Goal: Task Accomplishment & Management: Manage account settings

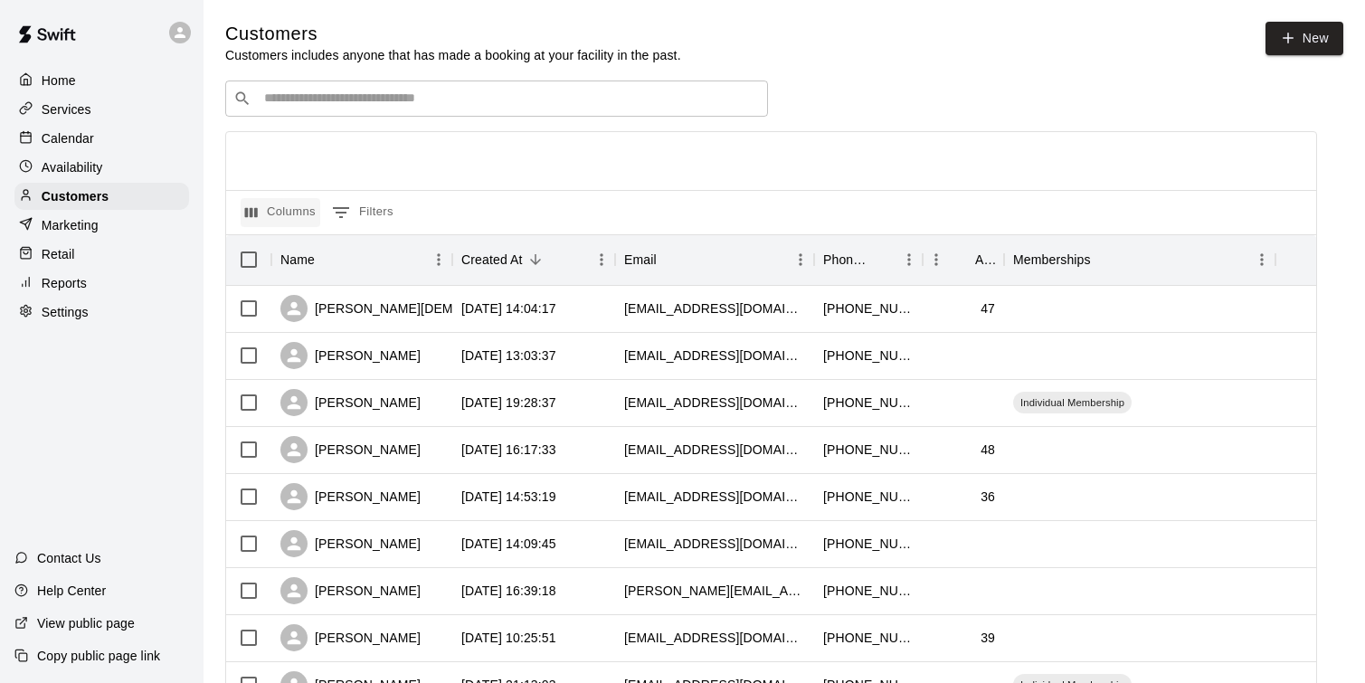
click at [290, 210] on button "Columns" at bounding box center [281, 212] width 80 height 29
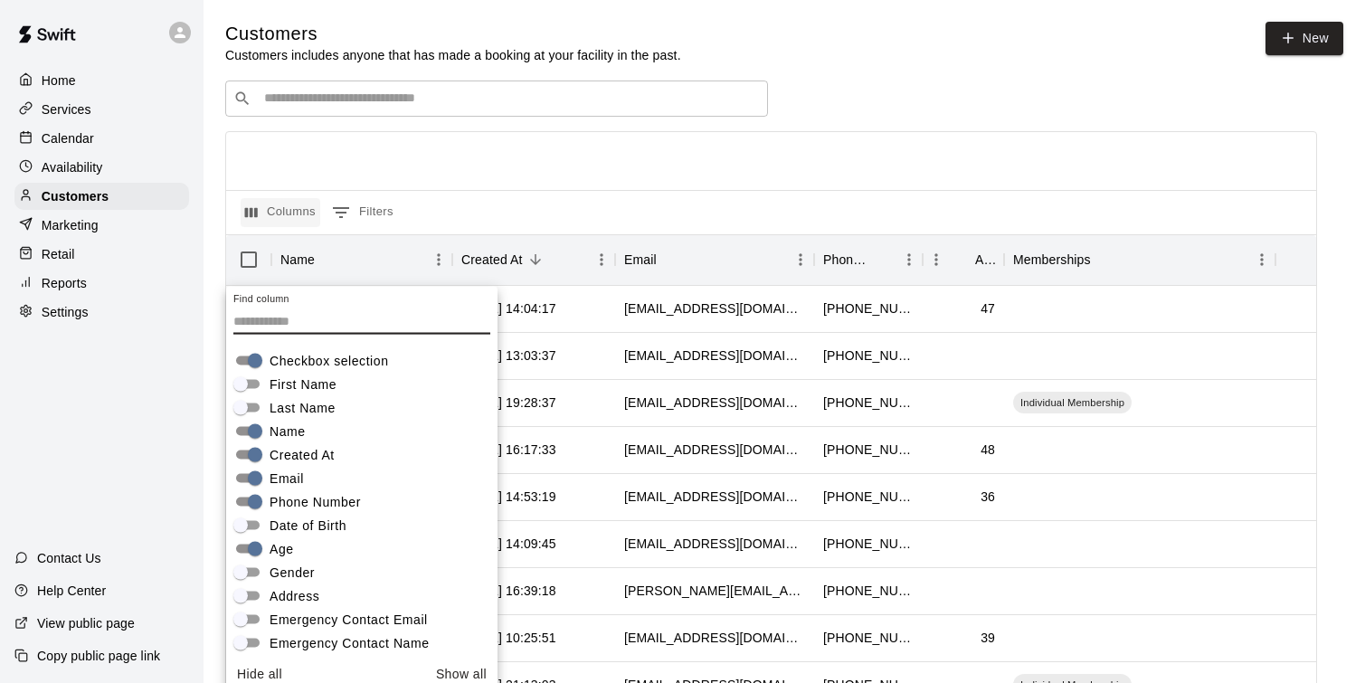
scroll to position [10, 0]
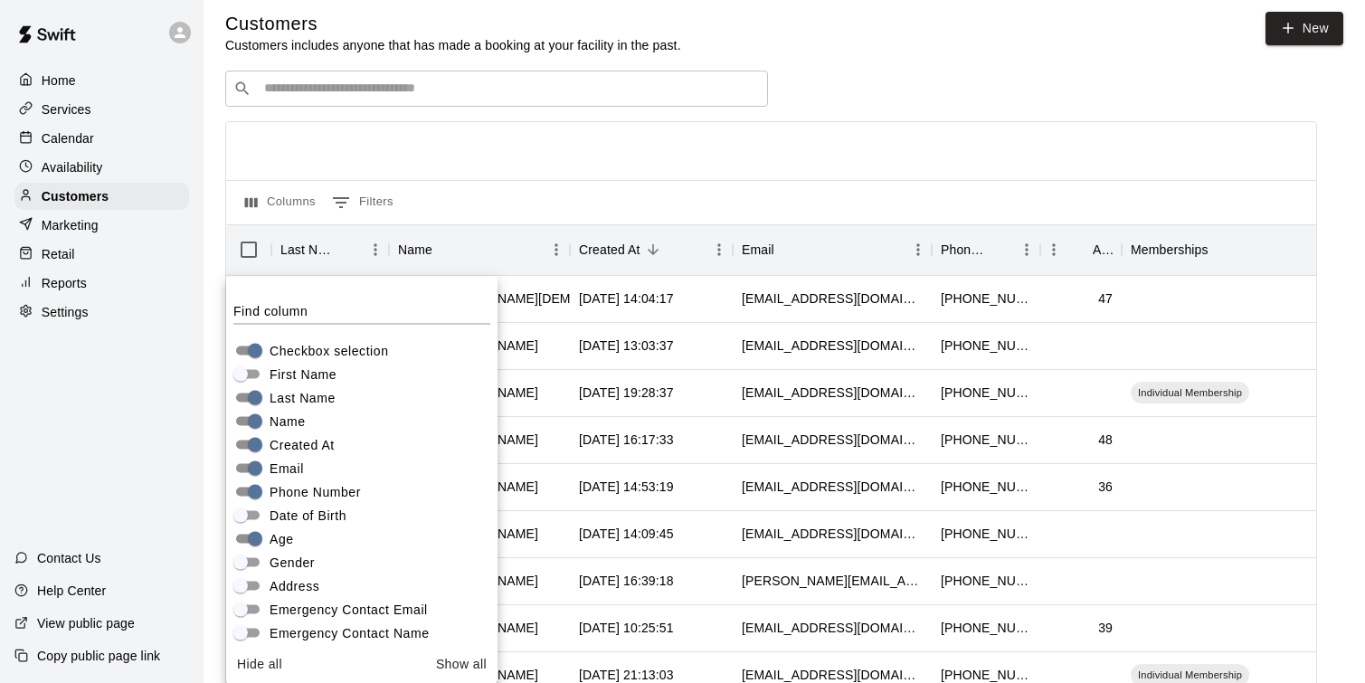
click at [1054, 128] on div at bounding box center [771, 151] width 1090 height 58
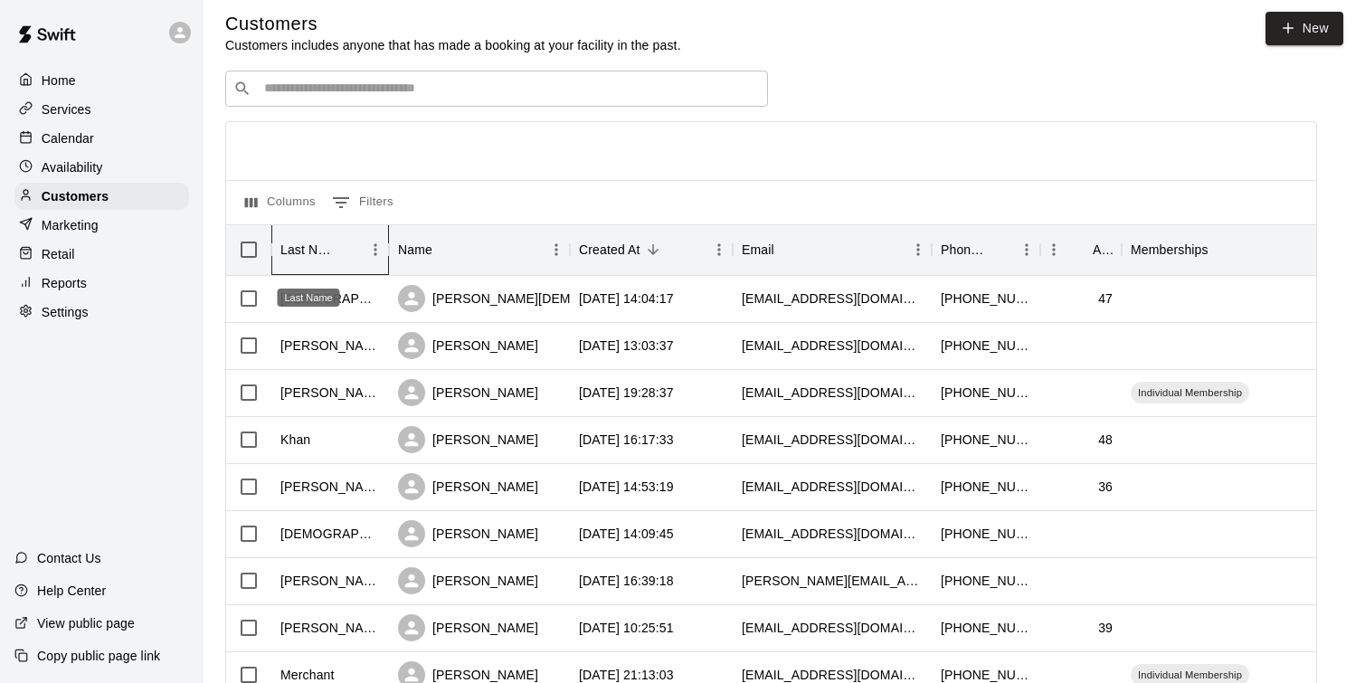
click at [298, 251] on div "Last Name" at bounding box center [308, 249] width 56 height 51
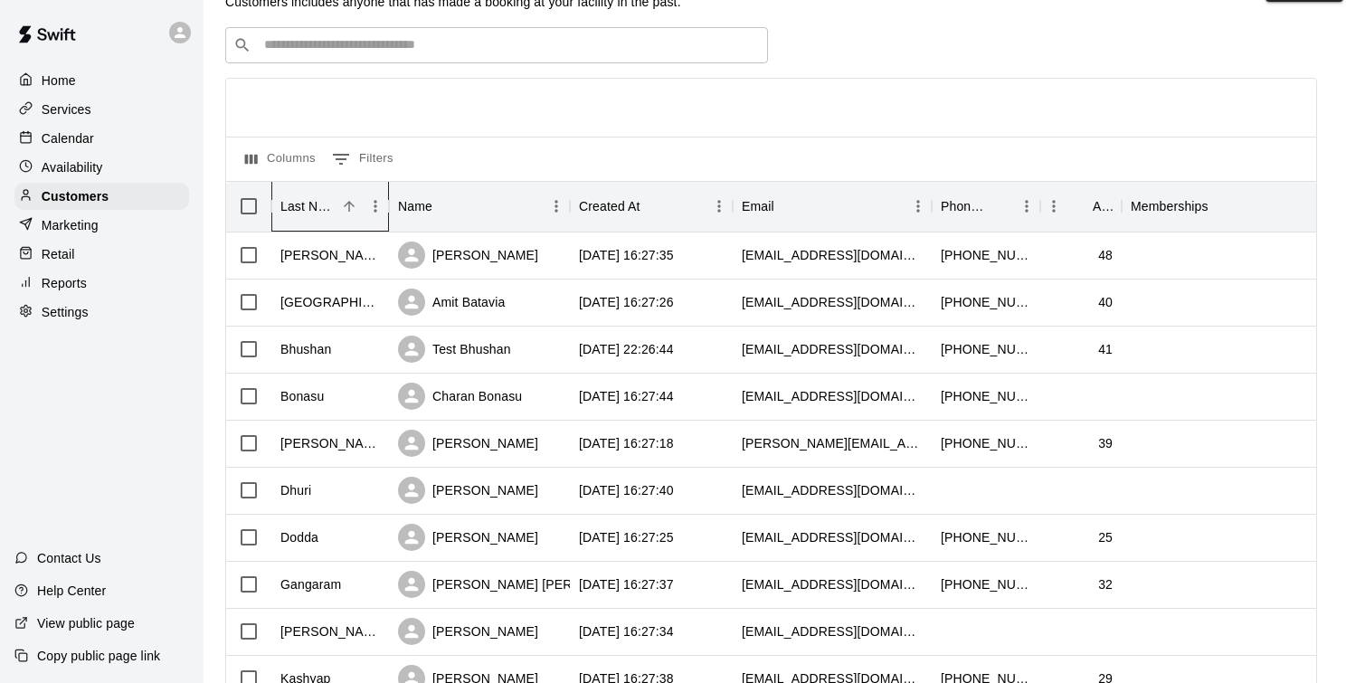
scroll to position [54, 0]
click at [333, 543] on div "Dodda" at bounding box center [330, 537] width 118 height 47
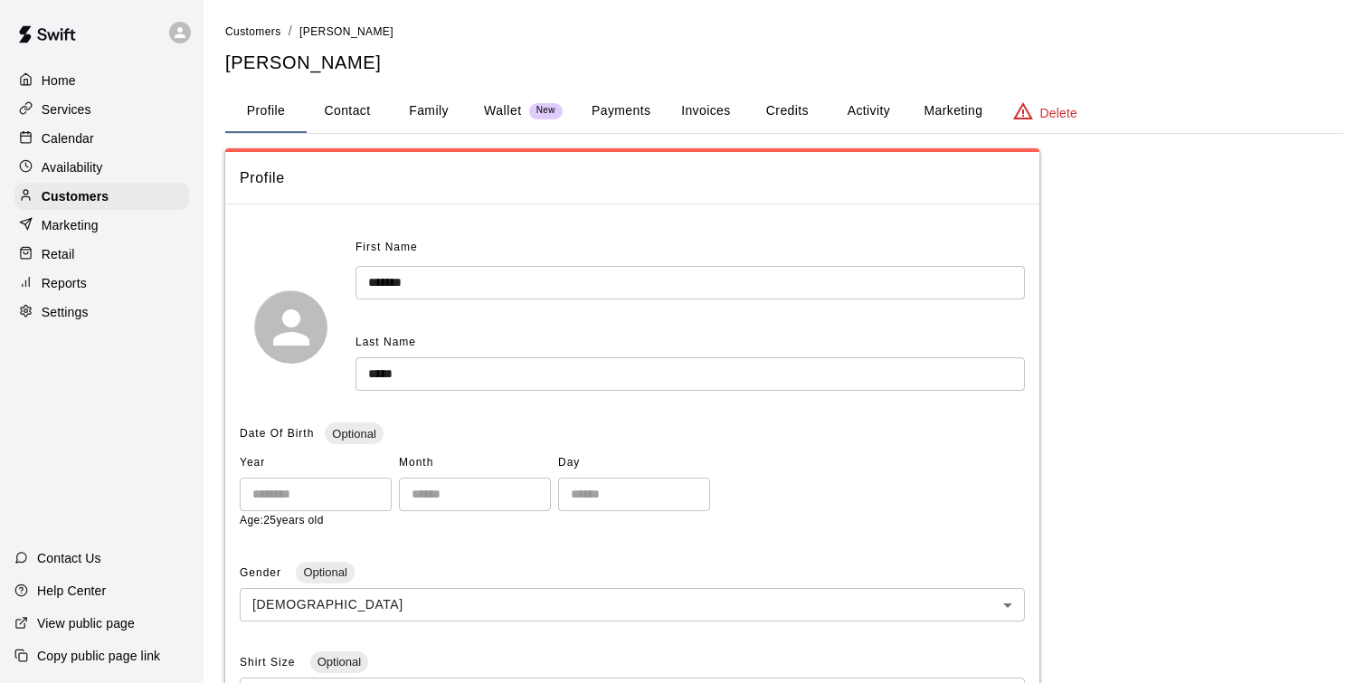
click at [348, 122] on button "Contact" at bounding box center [347, 111] width 81 height 43
select select "**"
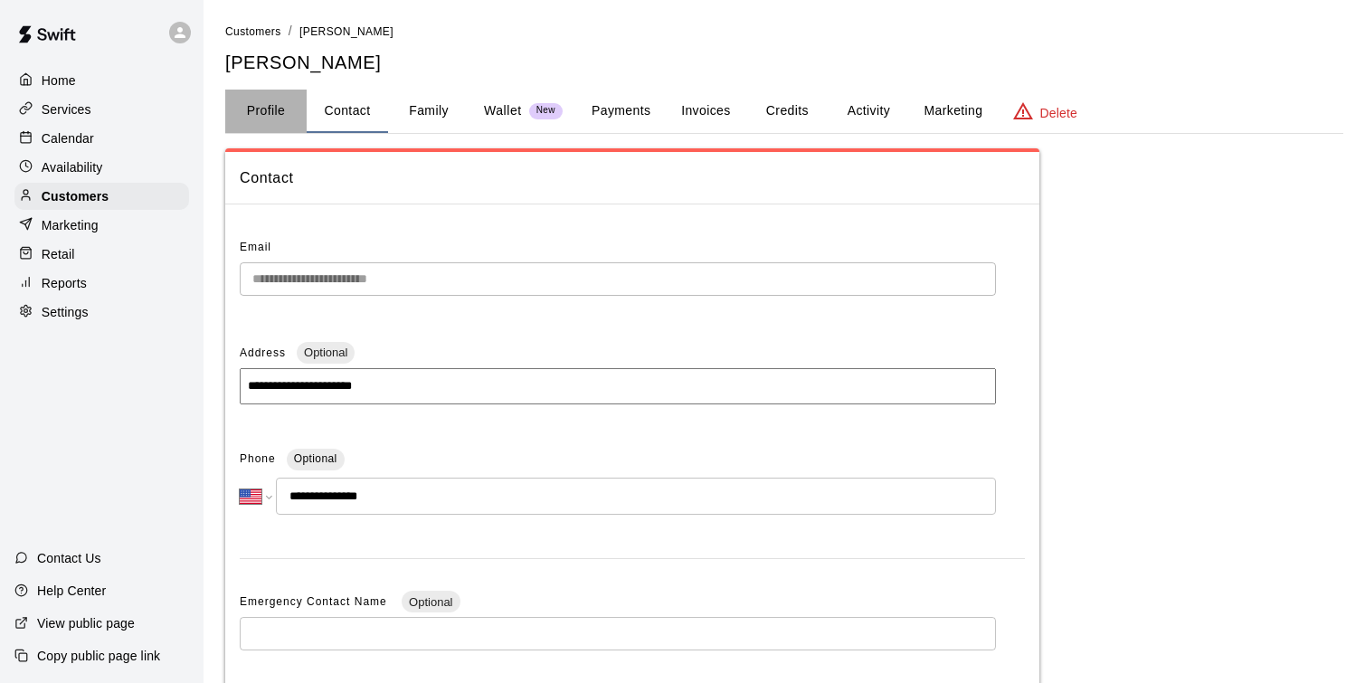
click at [287, 111] on button "Profile" at bounding box center [265, 111] width 81 height 43
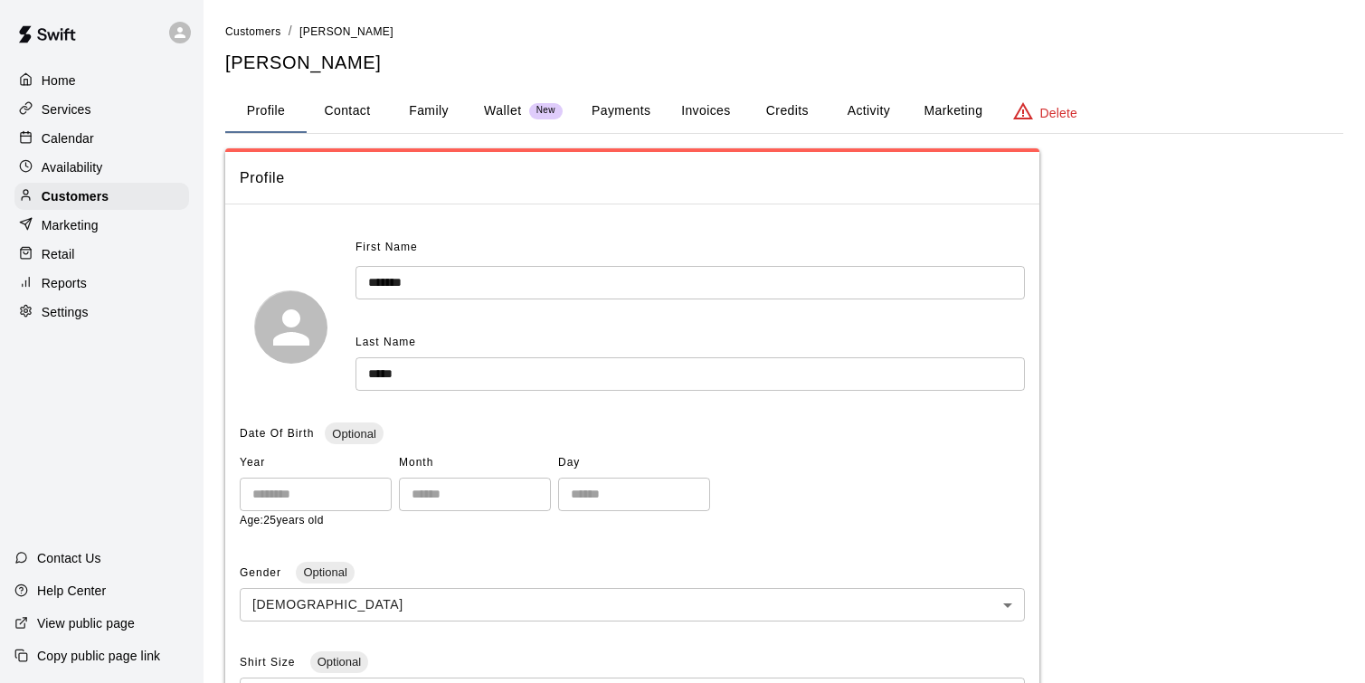
click at [75, 316] on p "Settings" at bounding box center [65, 312] width 47 height 18
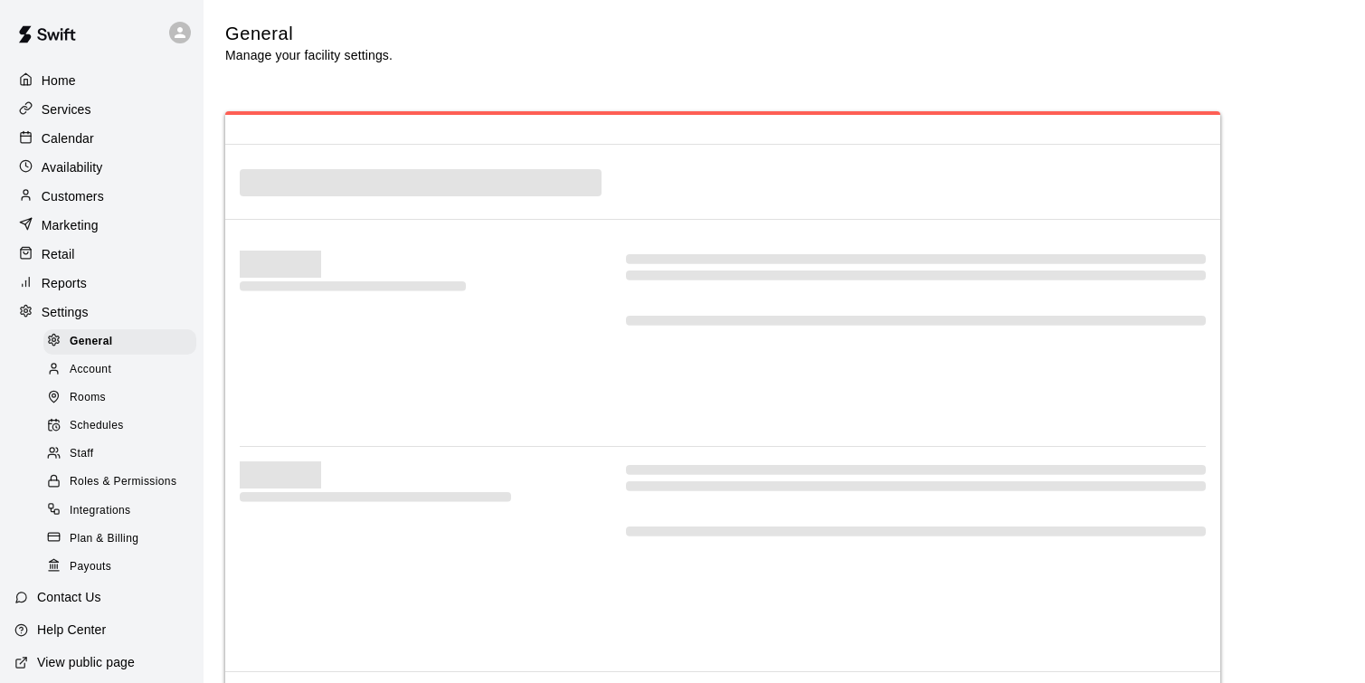
select select "**"
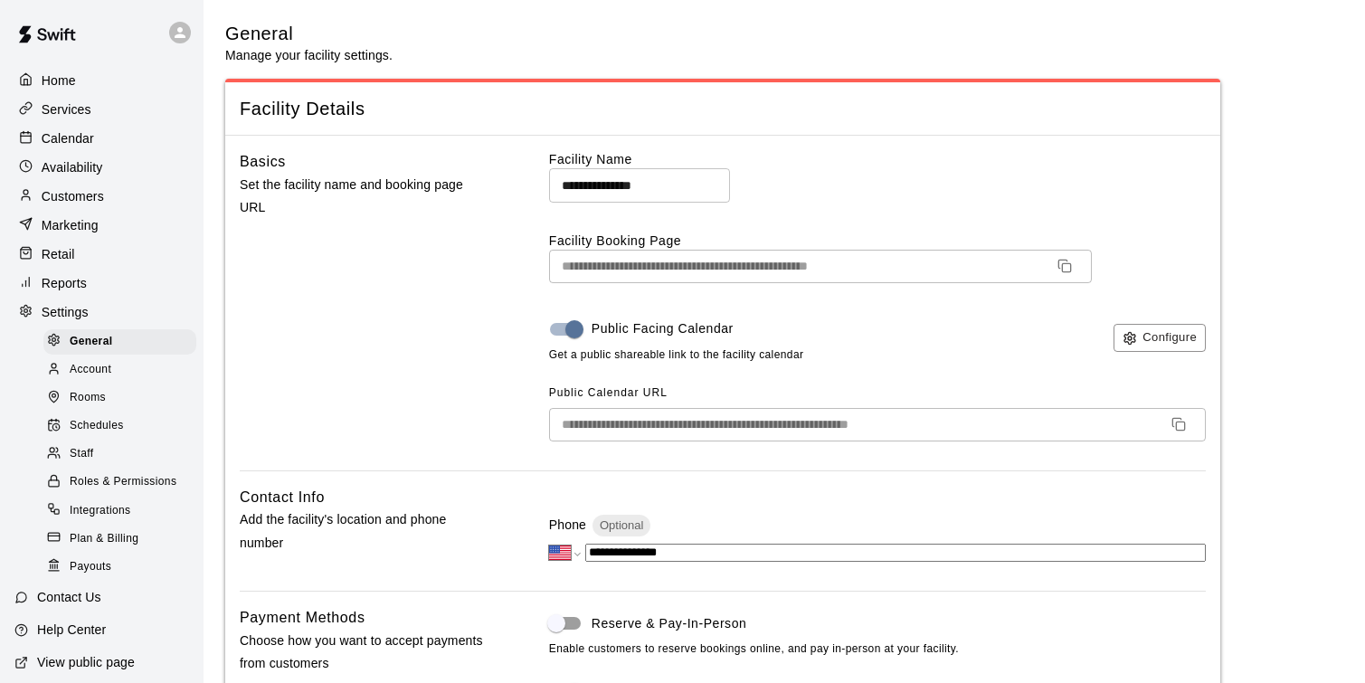
scroll to position [3671, 0]
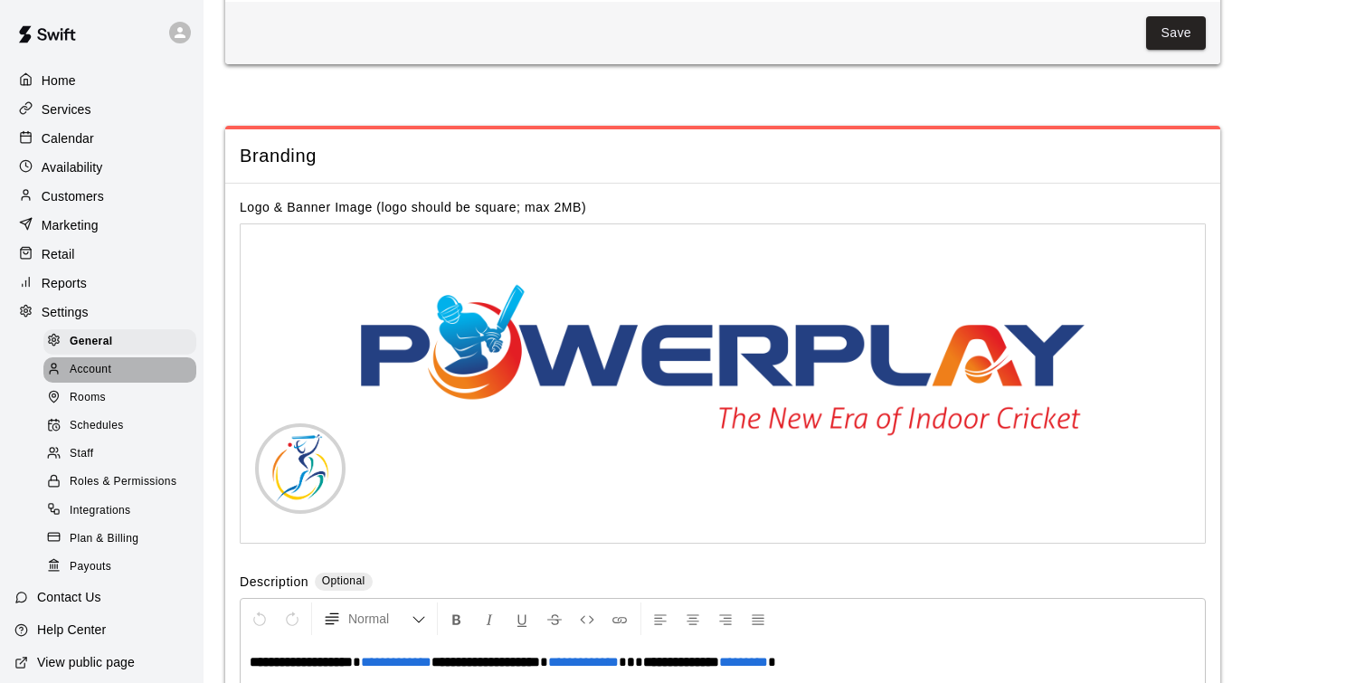
click at [121, 368] on div "Account" at bounding box center [119, 369] width 153 height 25
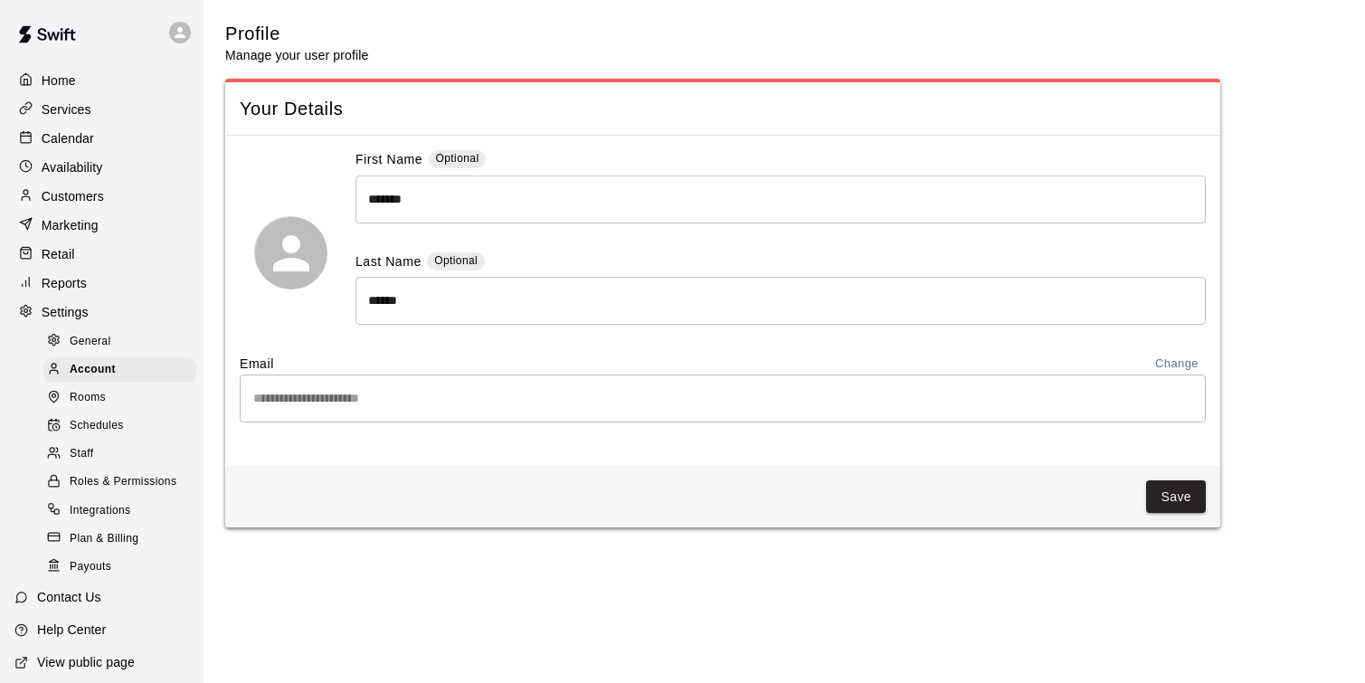
click at [120, 393] on div "Rooms" at bounding box center [119, 397] width 153 height 25
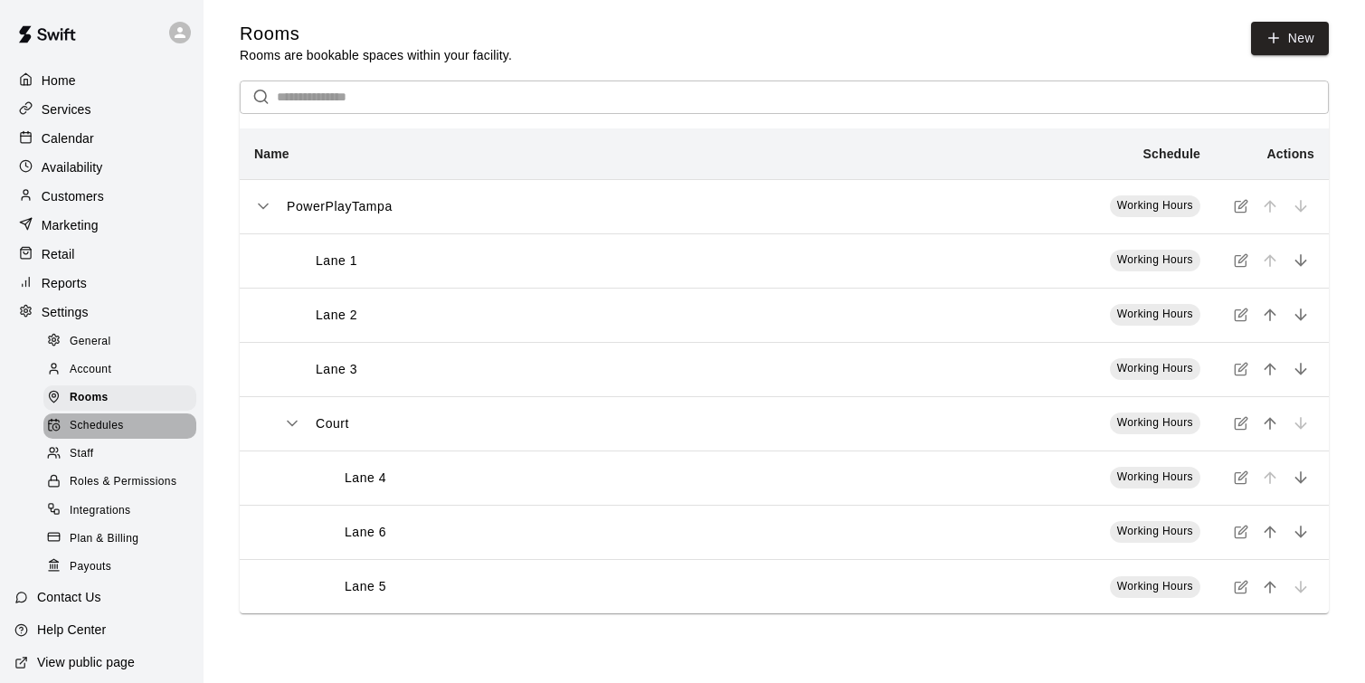
click at [130, 423] on div "Schedules" at bounding box center [119, 425] width 153 height 25
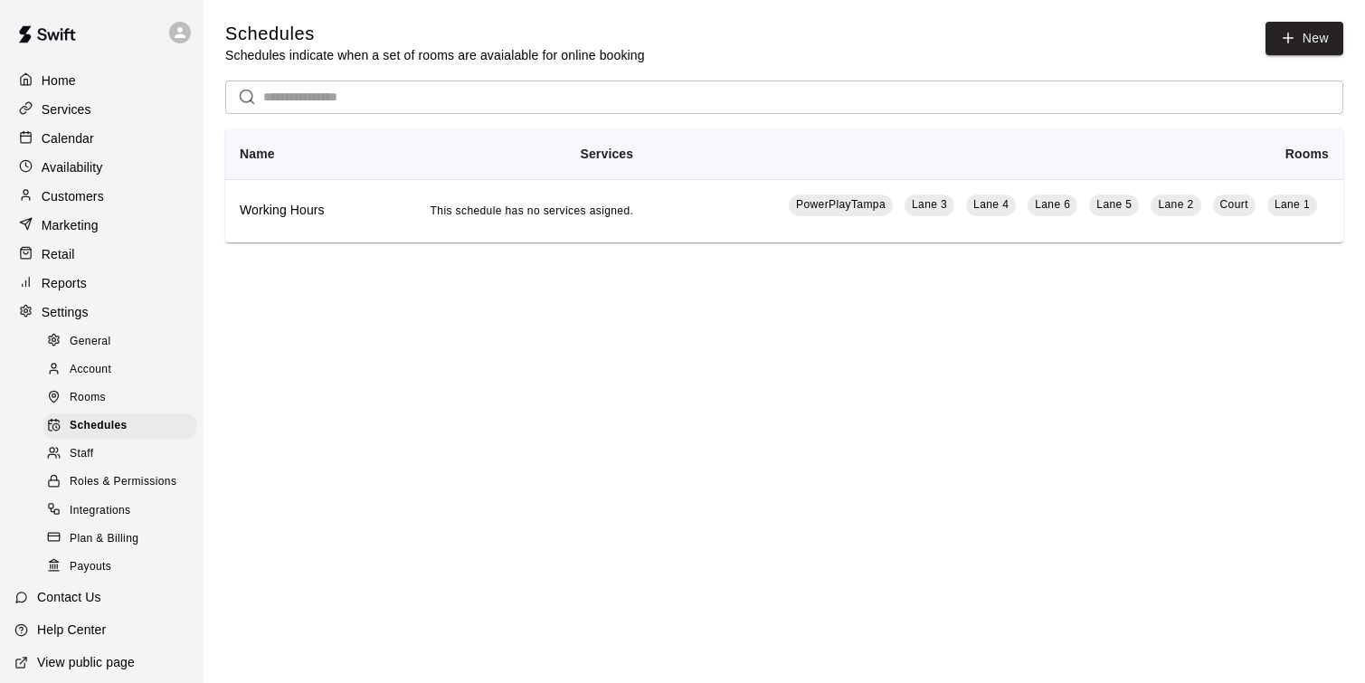
click at [128, 460] on div "Staff" at bounding box center [119, 453] width 153 height 25
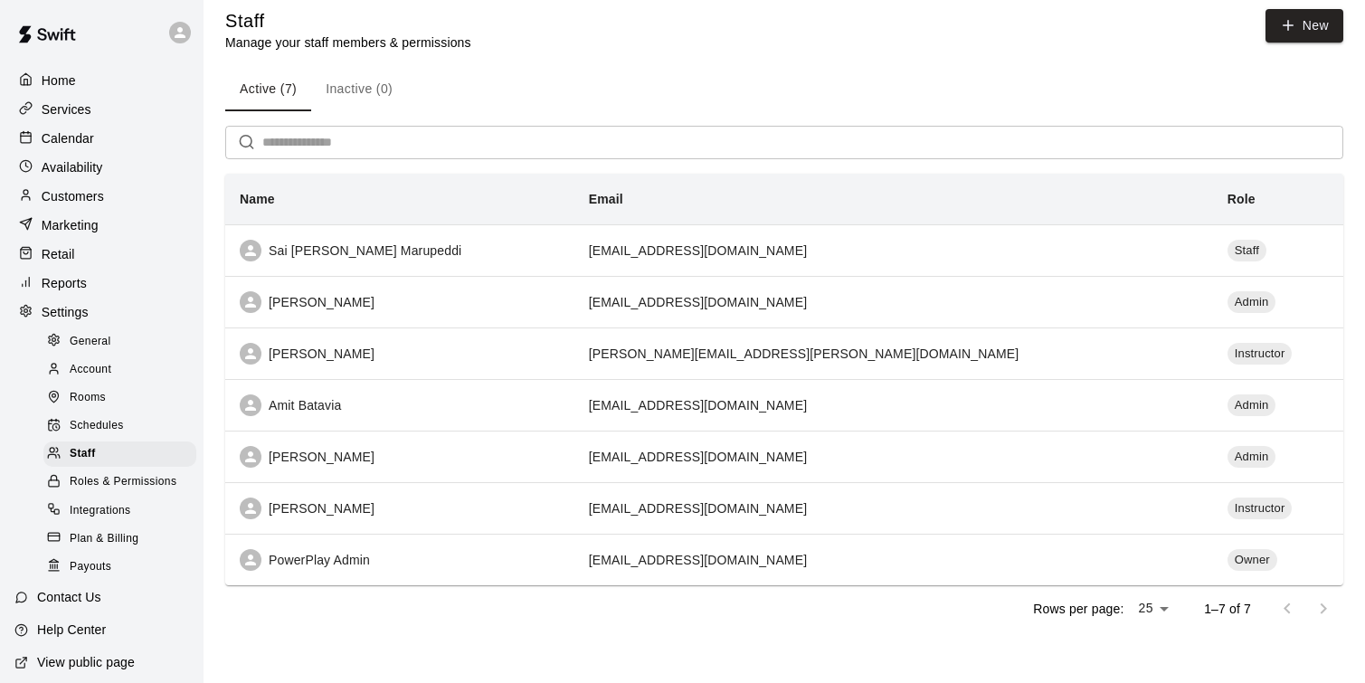
scroll to position [19, 0]
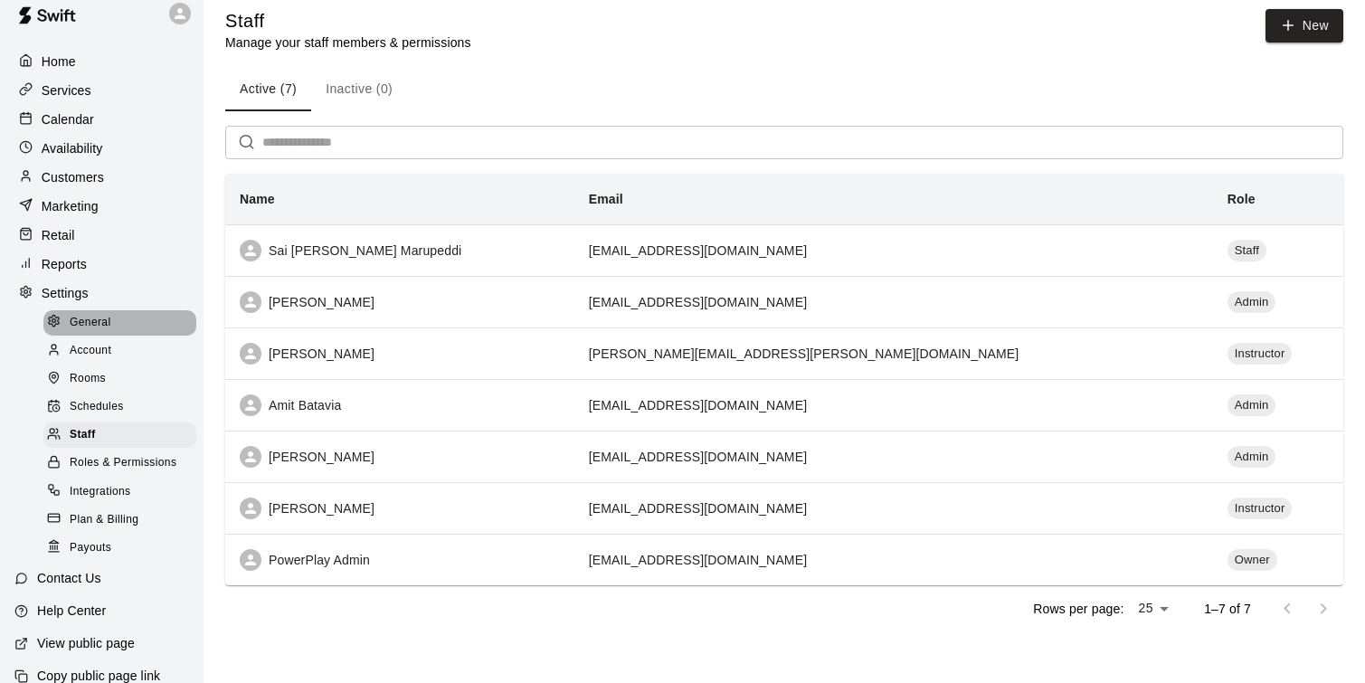
click at [119, 327] on div "General" at bounding box center [119, 322] width 153 height 25
select select "**"
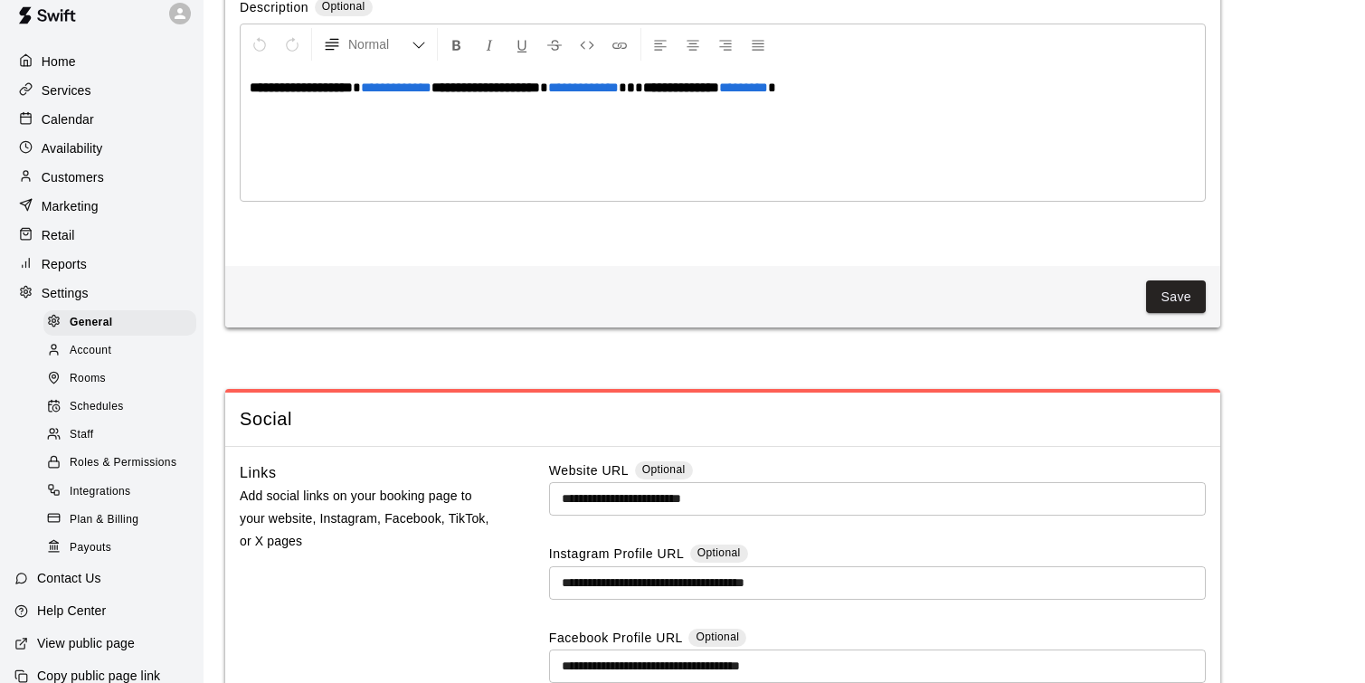
scroll to position [4275, 0]
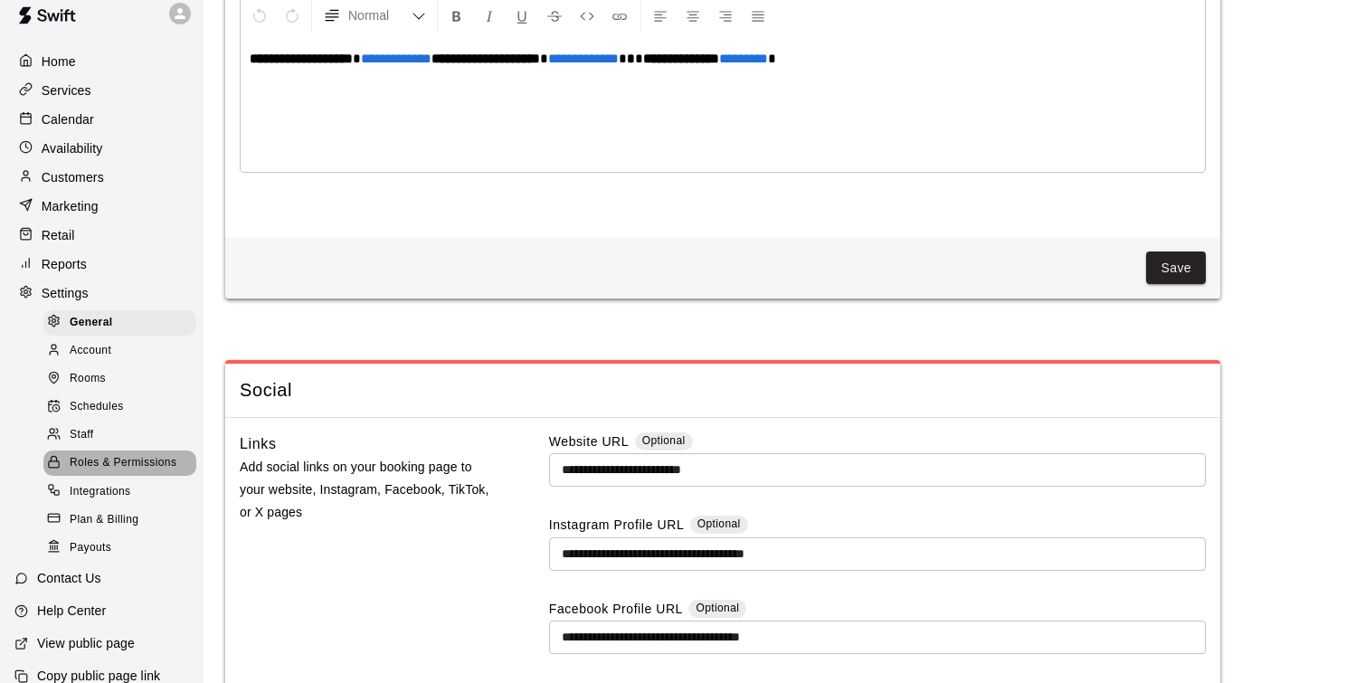
click at [88, 465] on span "Roles & Permissions" at bounding box center [123, 463] width 107 height 18
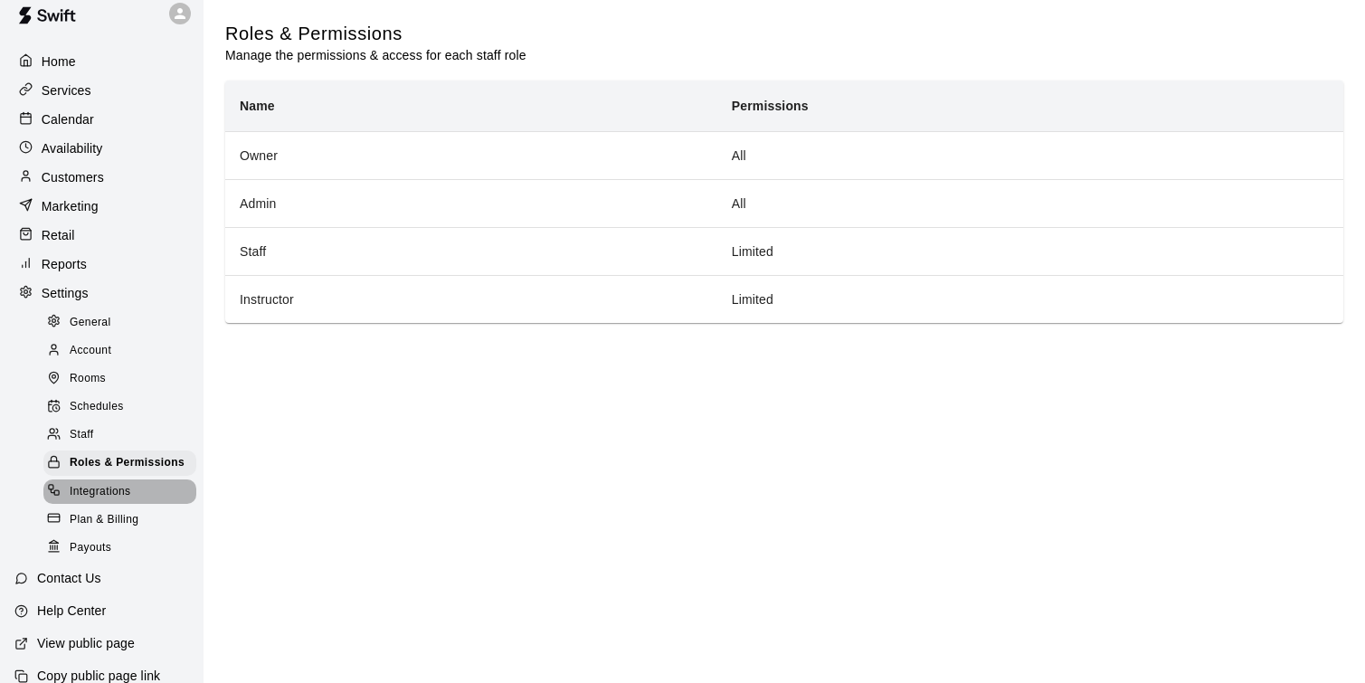
click at [85, 497] on span "Integrations" at bounding box center [101, 492] width 62 height 18
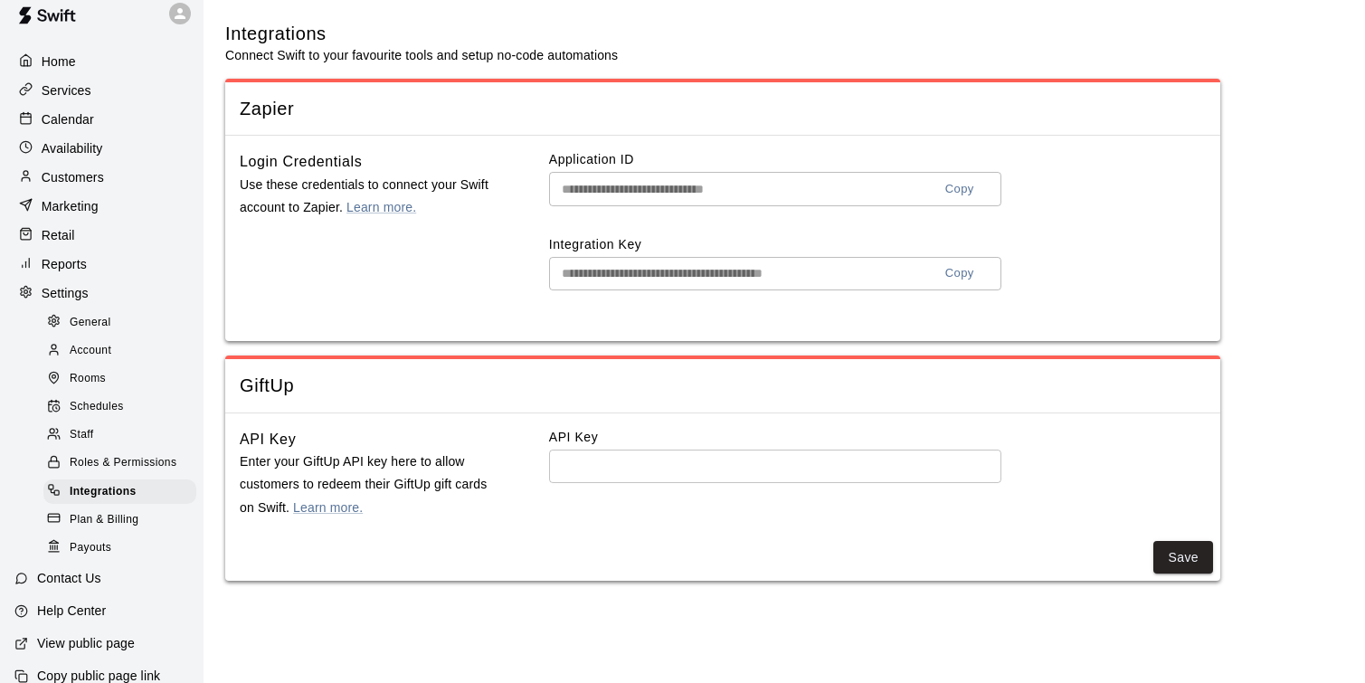
click at [113, 520] on span "Plan & Billing" at bounding box center [104, 520] width 69 height 18
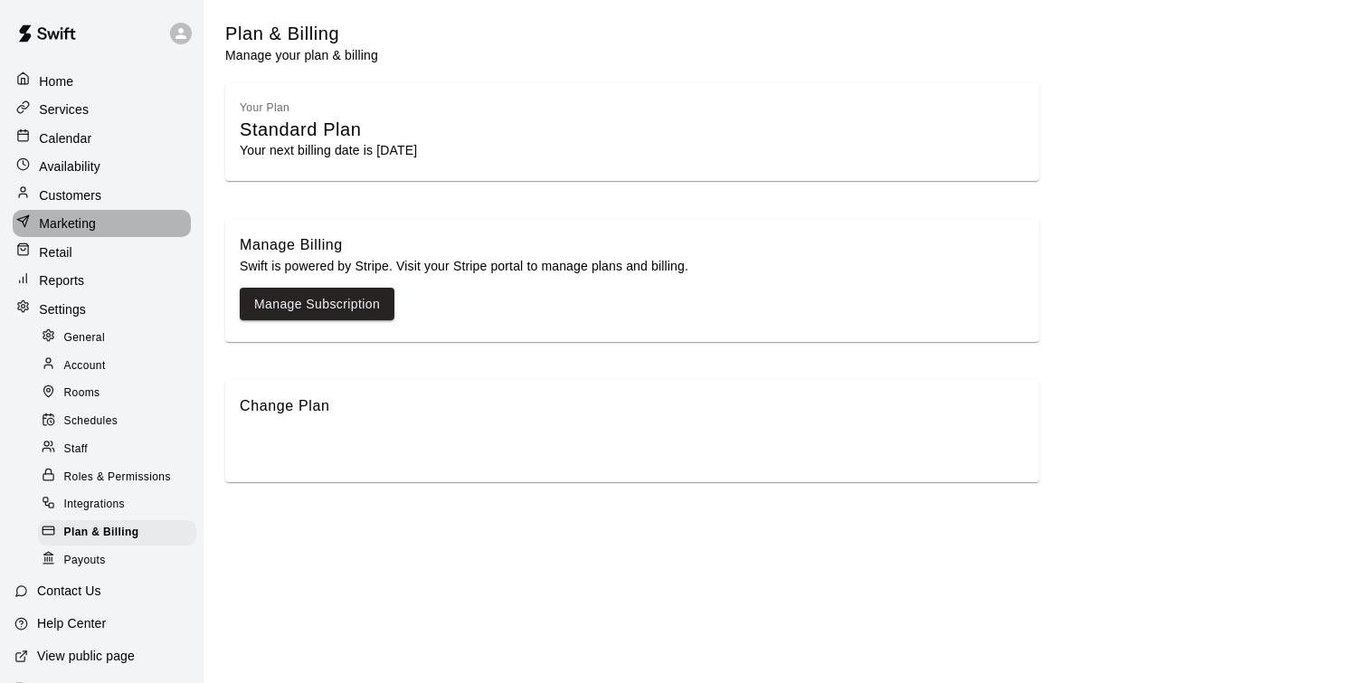
click at [114, 234] on div "Marketing" at bounding box center [102, 223] width 178 height 26
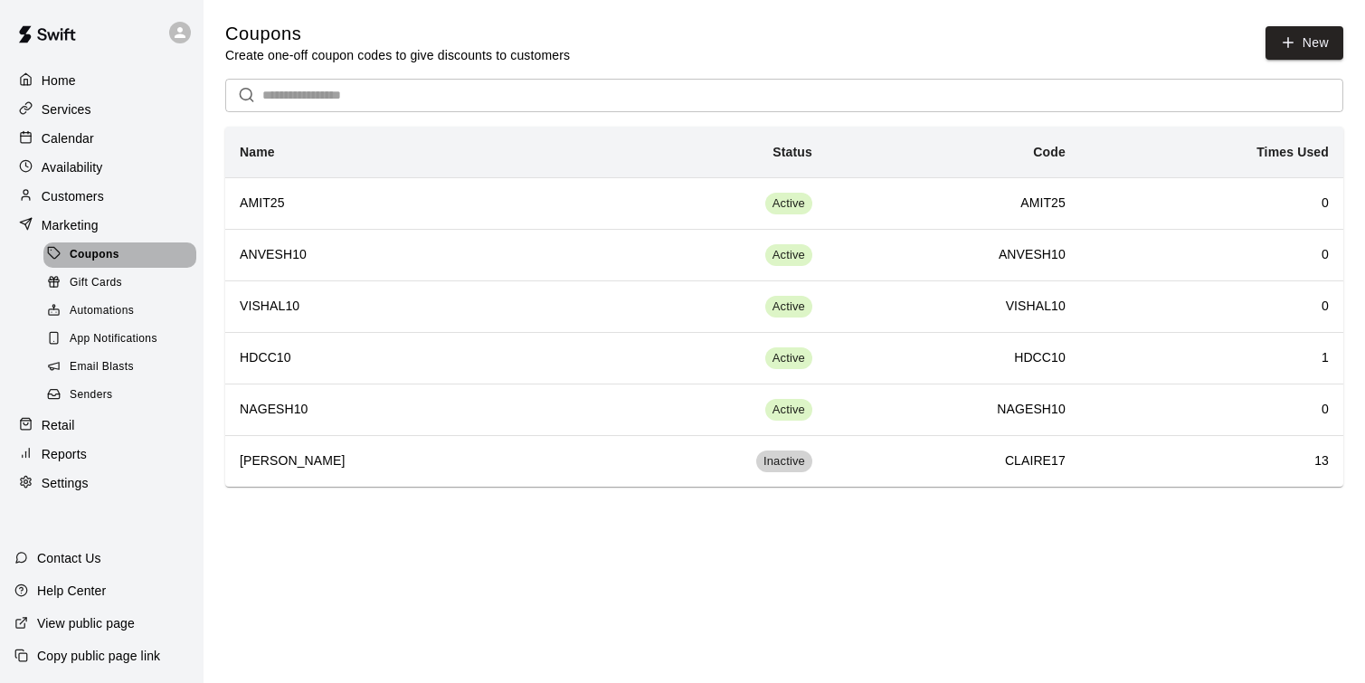
click at [124, 262] on div "Coupons" at bounding box center [119, 254] width 153 height 25
click at [1305, 56] on button "New" at bounding box center [1305, 42] width 78 height 33
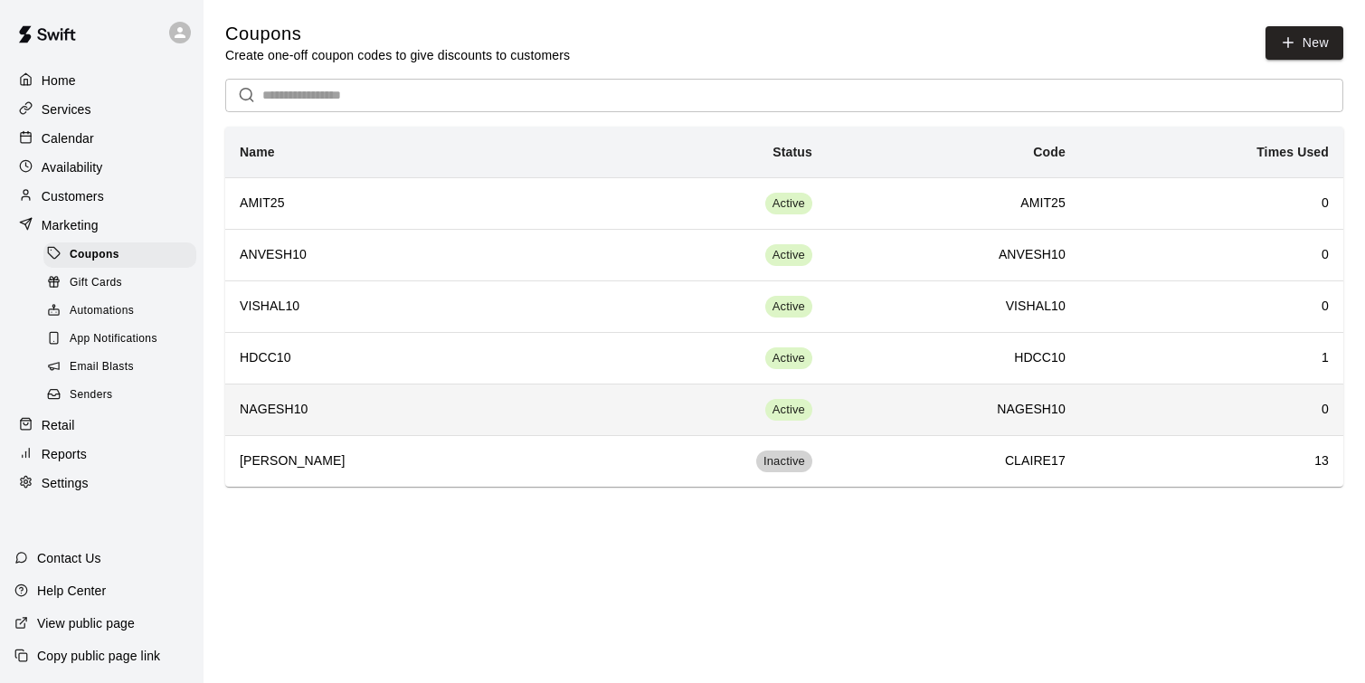
click at [341, 409] on h6 "NAGESH10" at bounding box center [400, 410] width 320 height 20
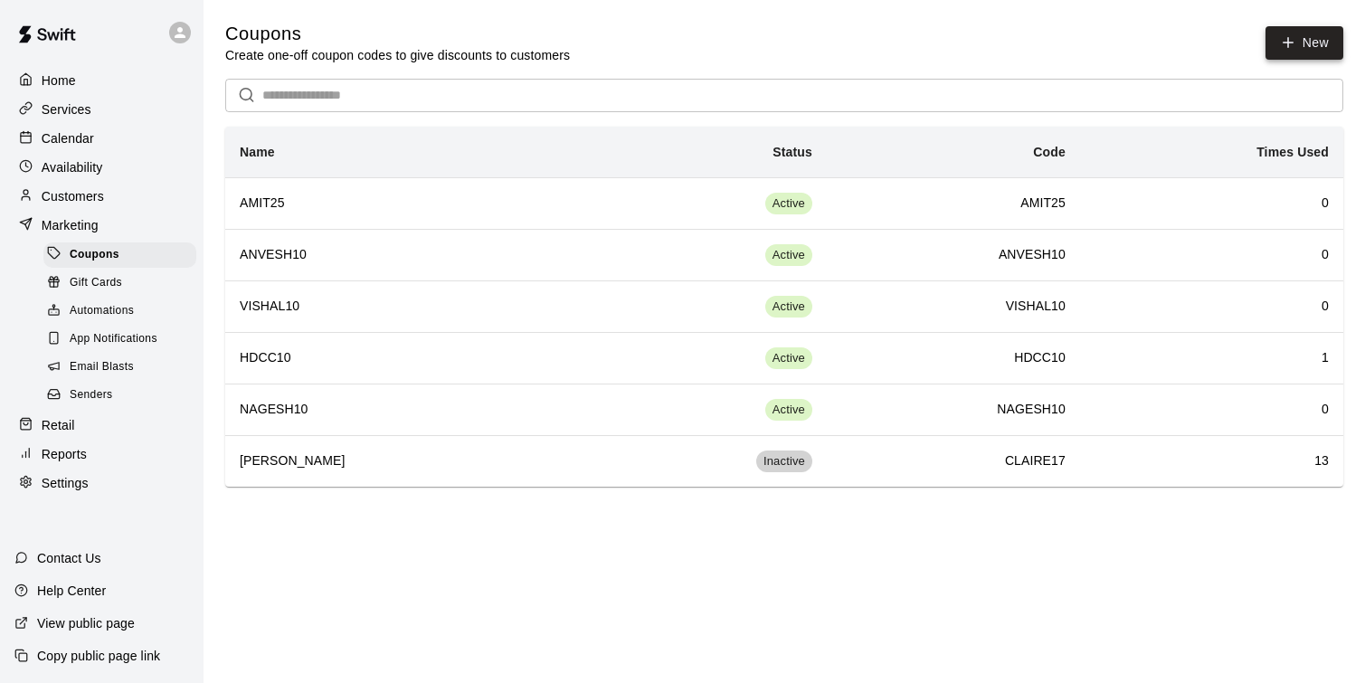
click at [1286, 54] on button "New" at bounding box center [1305, 42] width 78 height 33
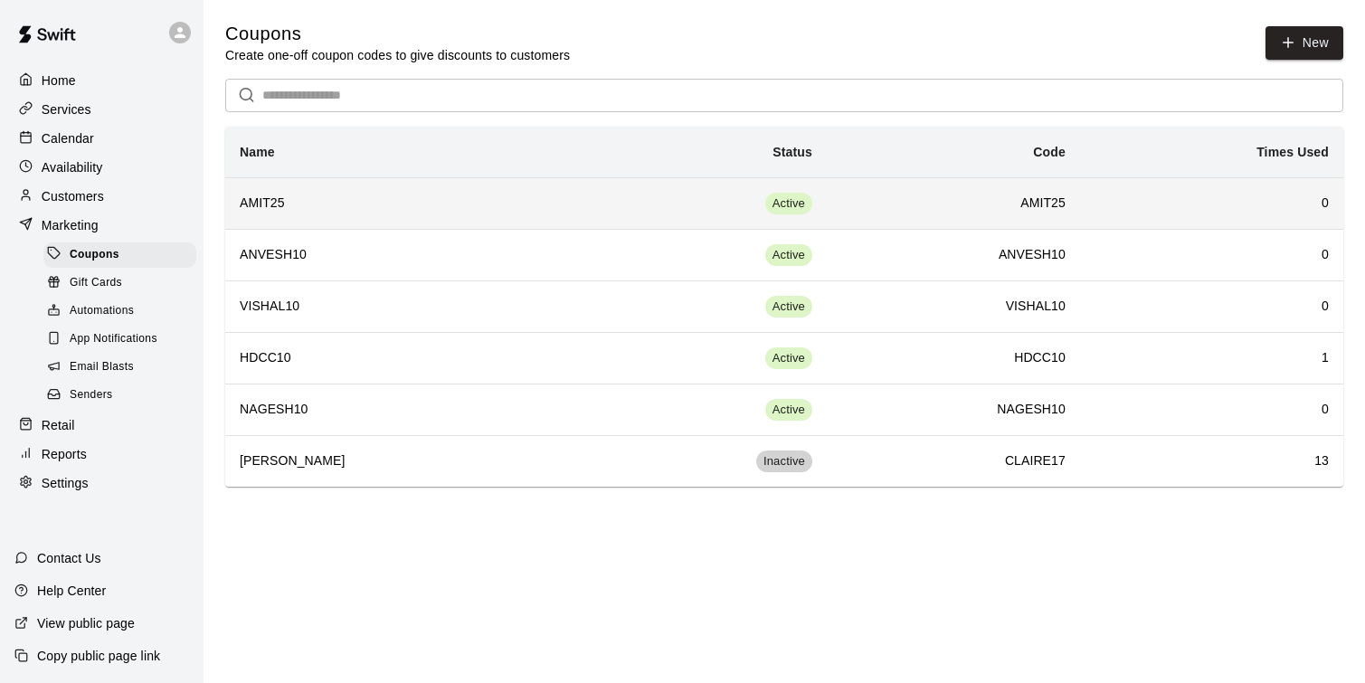
click at [458, 209] on h6 "AMIT25" at bounding box center [400, 204] width 320 height 20
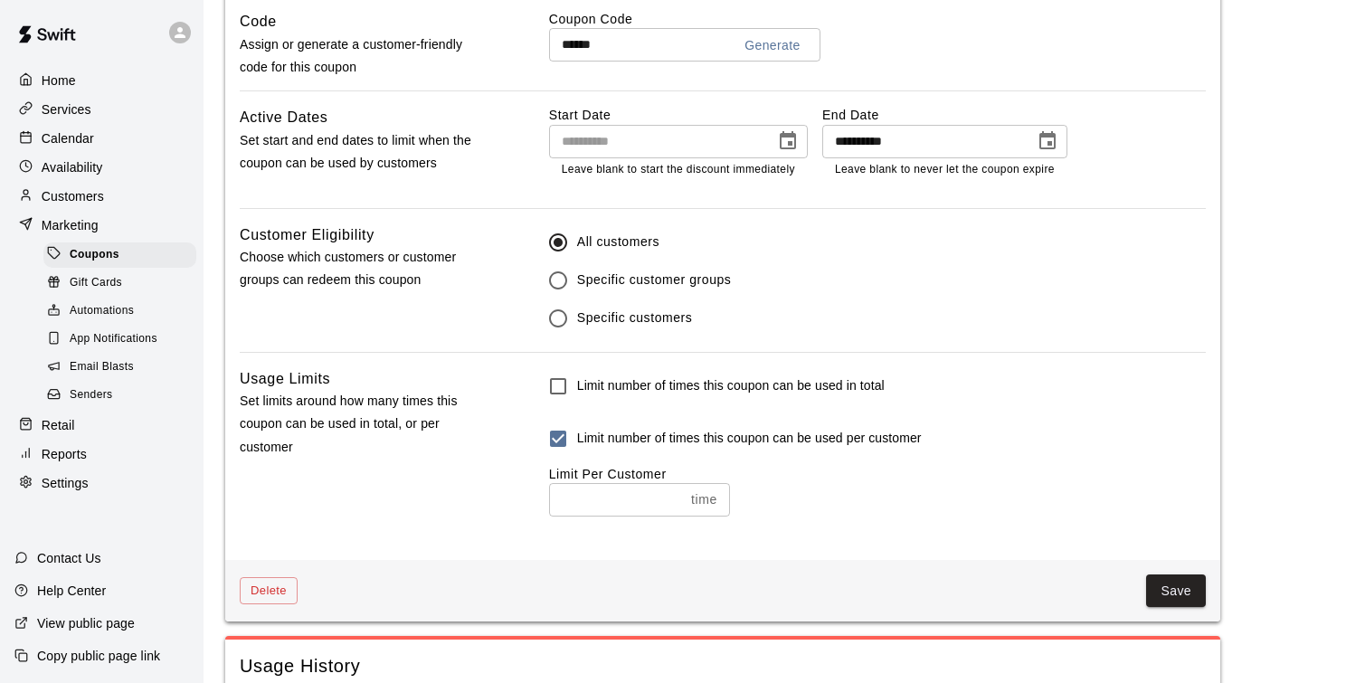
scroll to position [1080, 0]
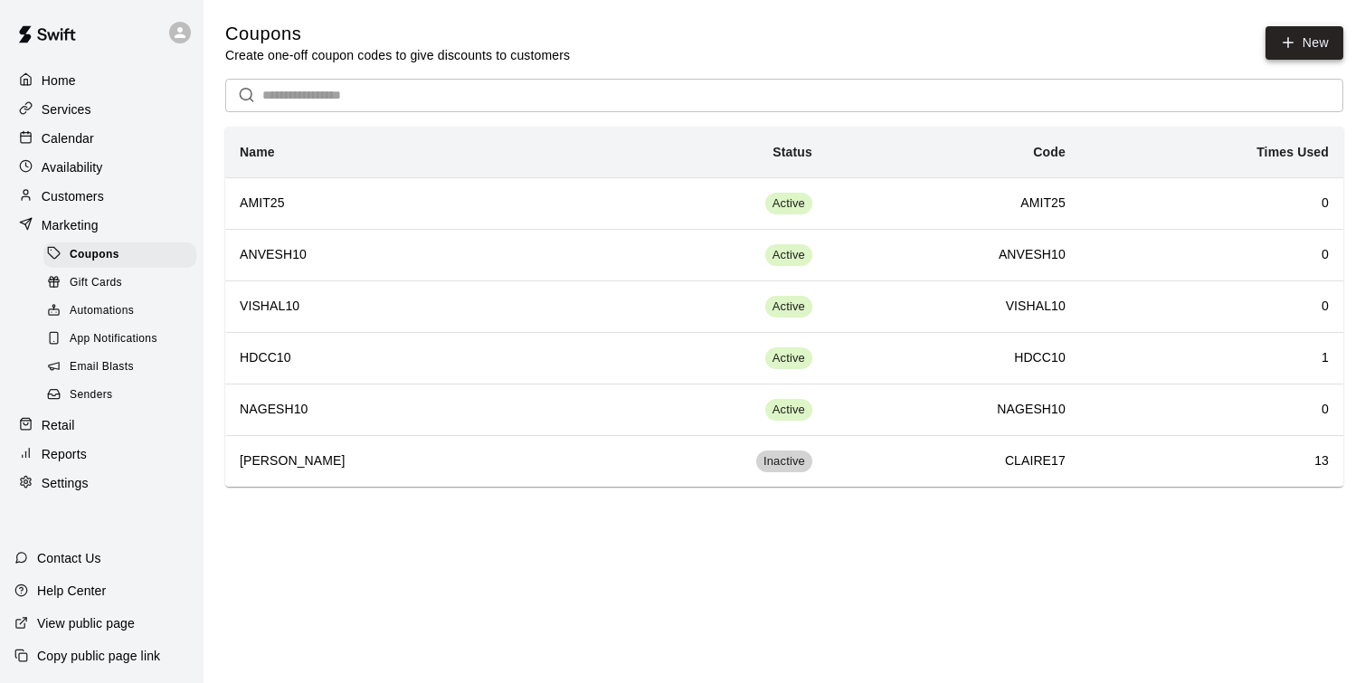
click at [1329, 48] on button "New" at bounding box center [1305, 42] width 78 height 33
click at [1283, 38] on icon "button" at bounding box center [1288, 42] width 16 height 16
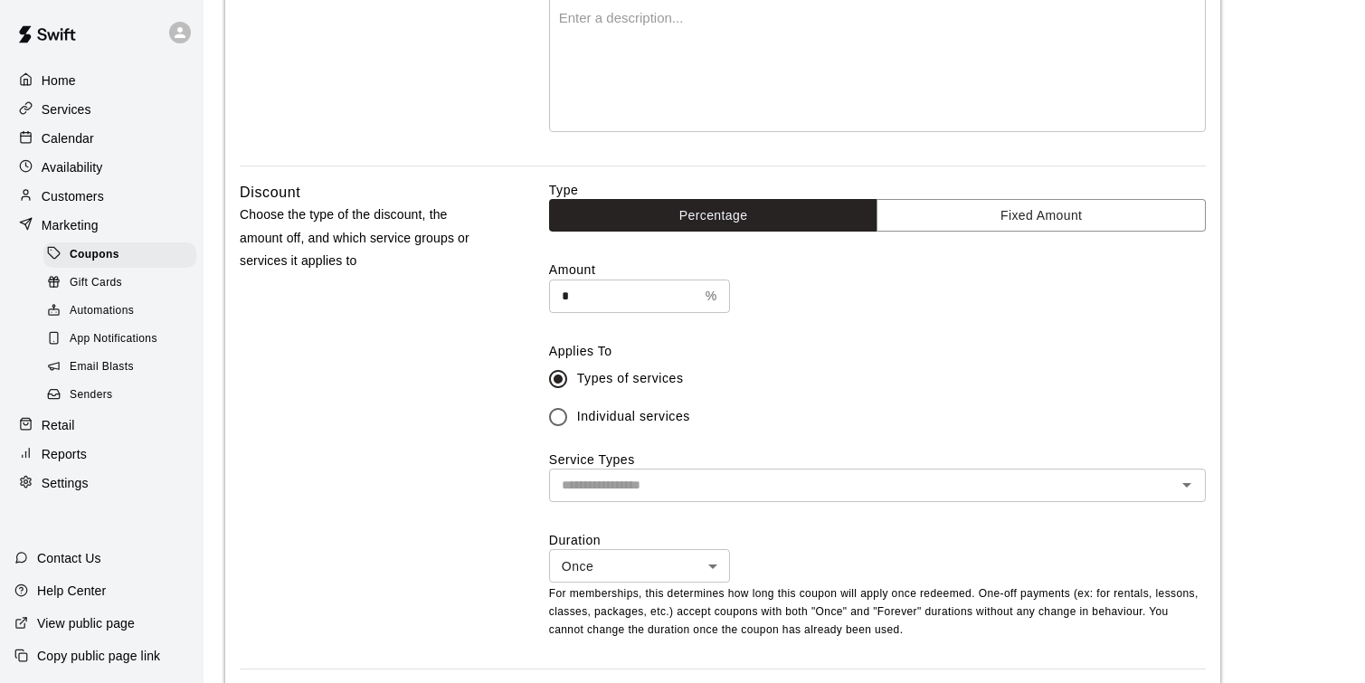
scroll to position [314, 0]
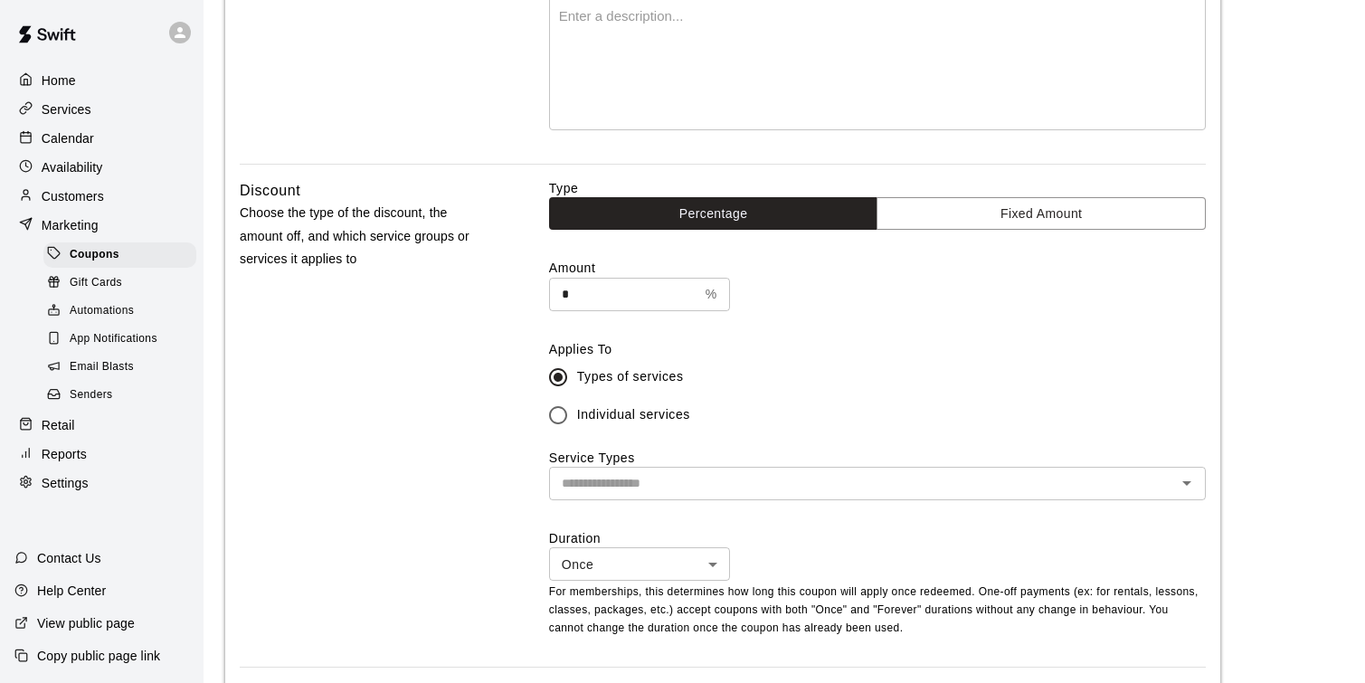
click at [1172, 490] on div "​" at bounding box center [877, 483] width 657 height 33
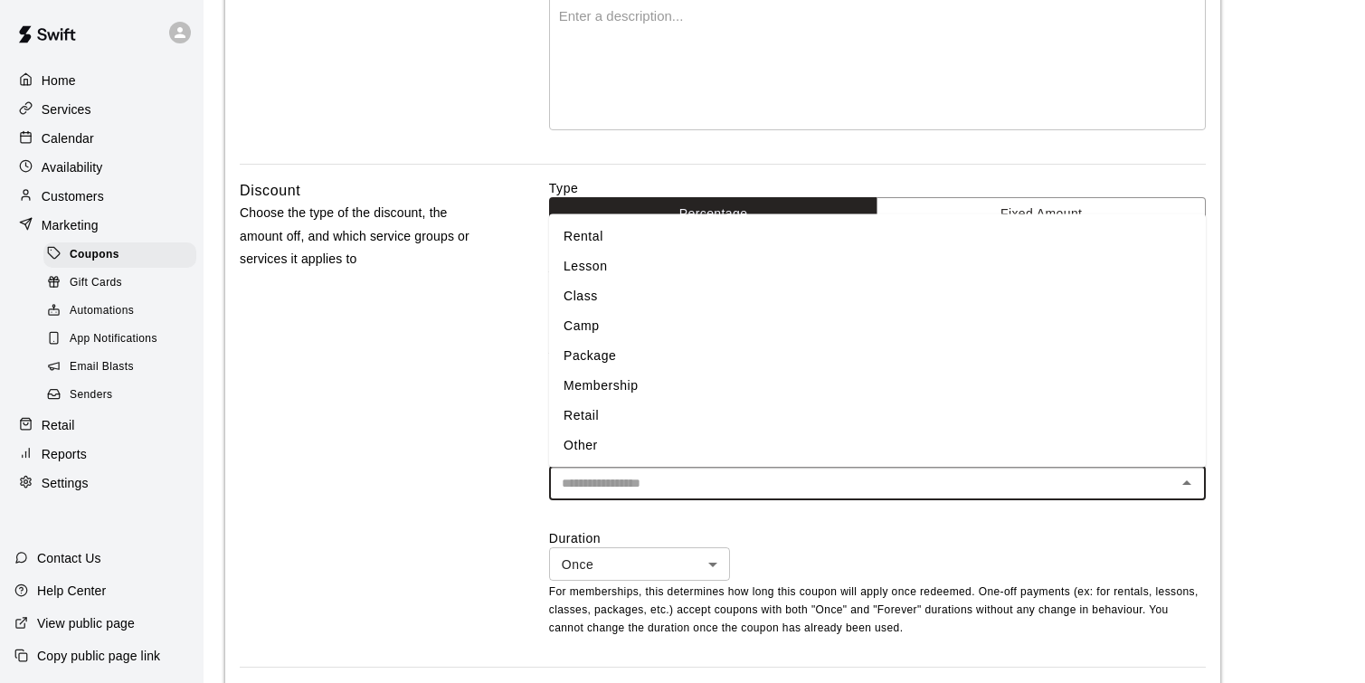
click at [690, 383] on li "Membership" at bounding box center [877, 386] width 657 height 30
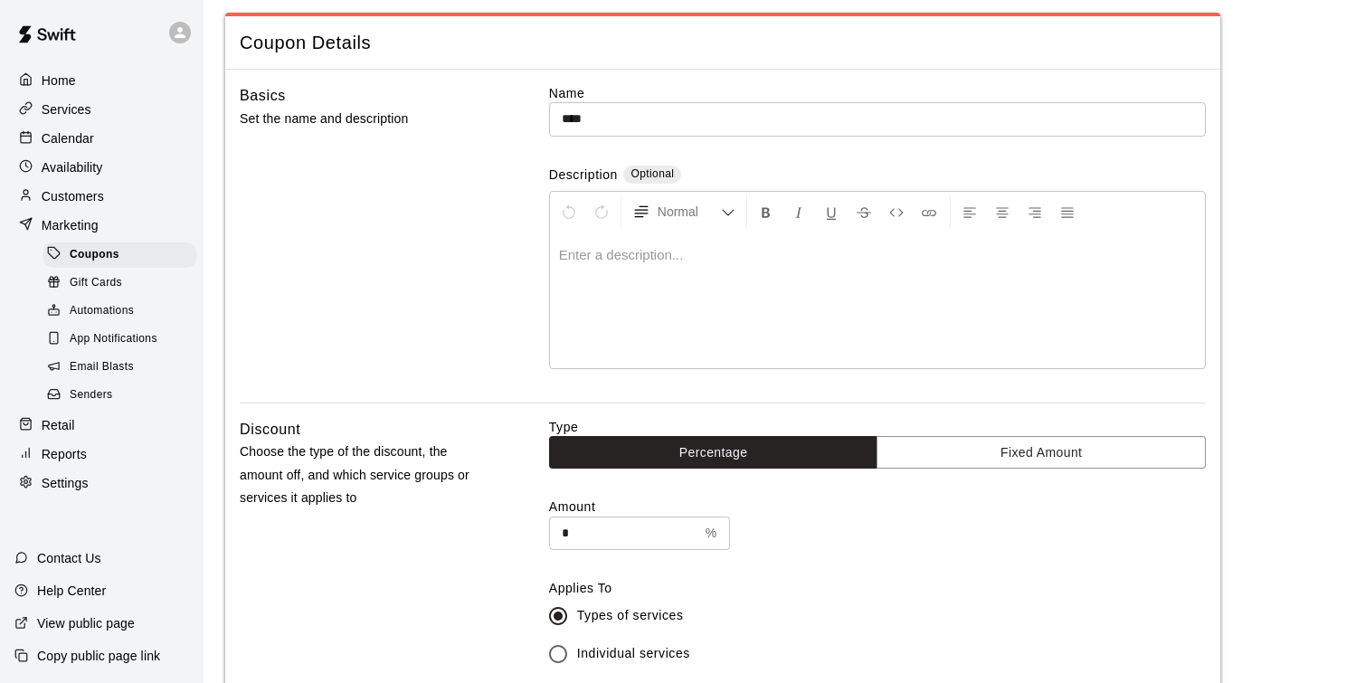
scroll to position [60, 0]
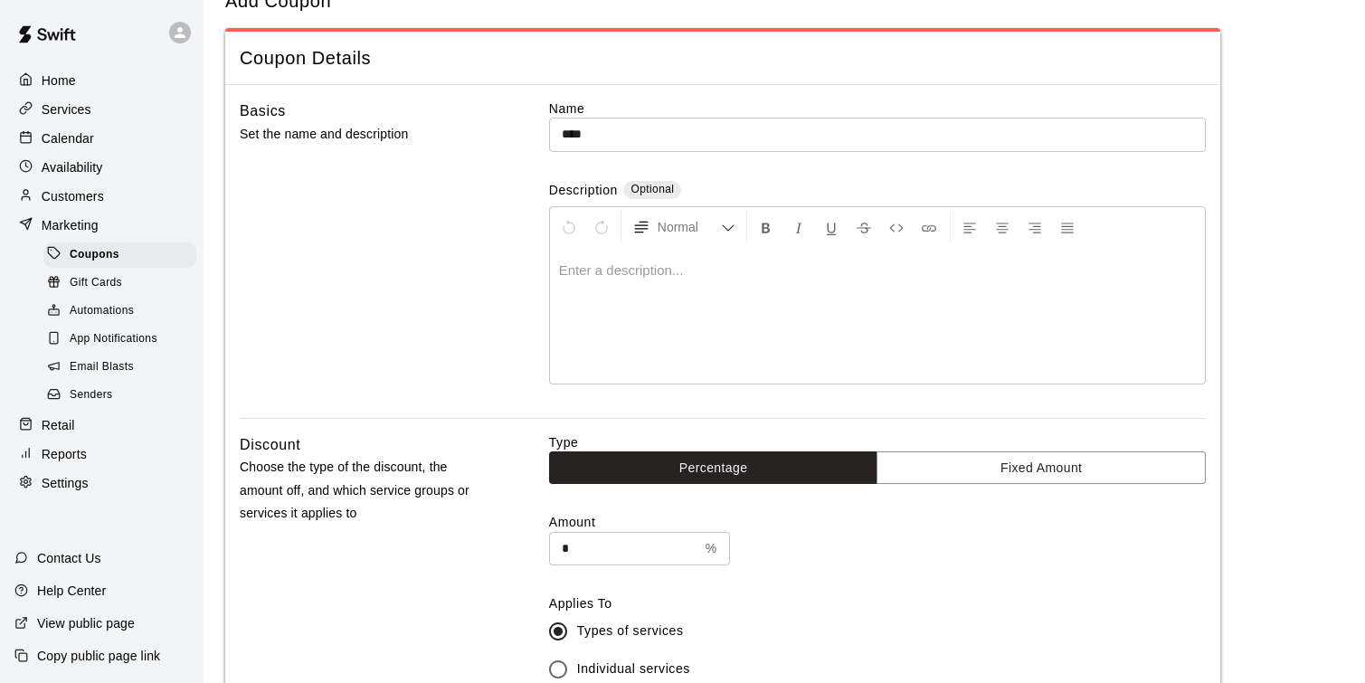
click at [616, 133] on input "****" at bounding box center [877, 134] width 657 height 33
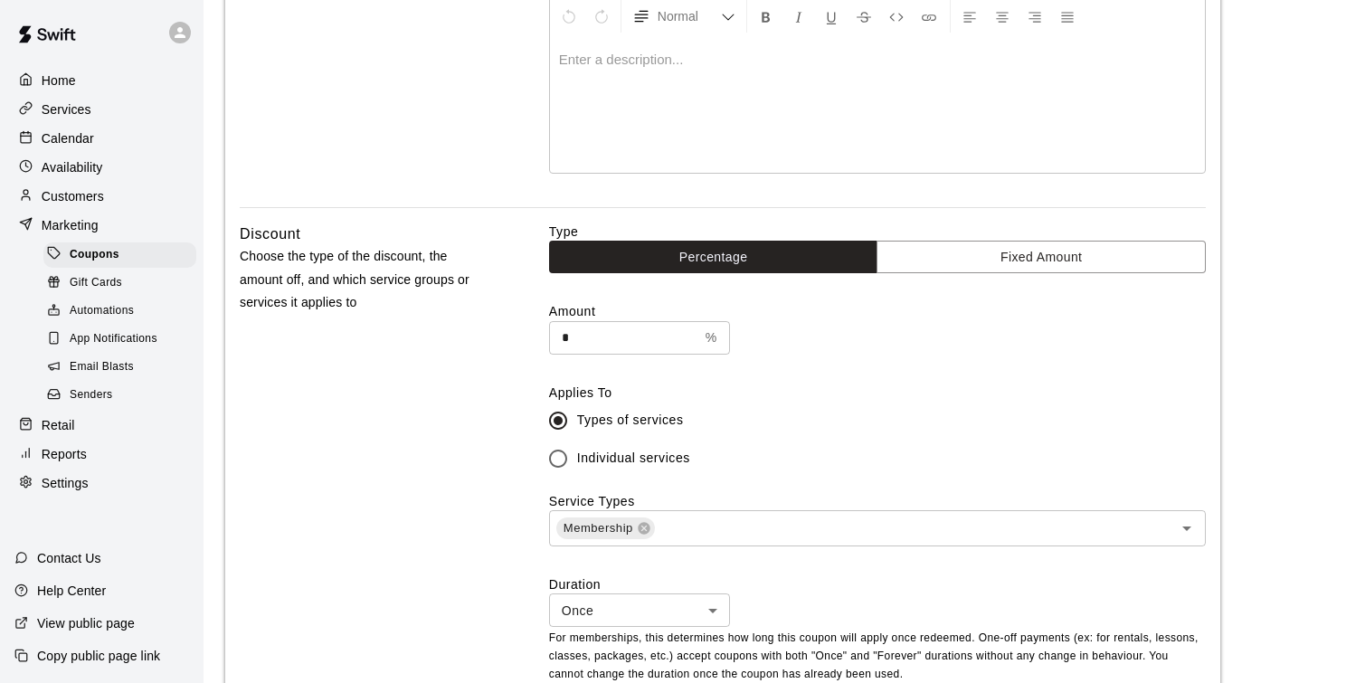
scroll to position [273, 0]
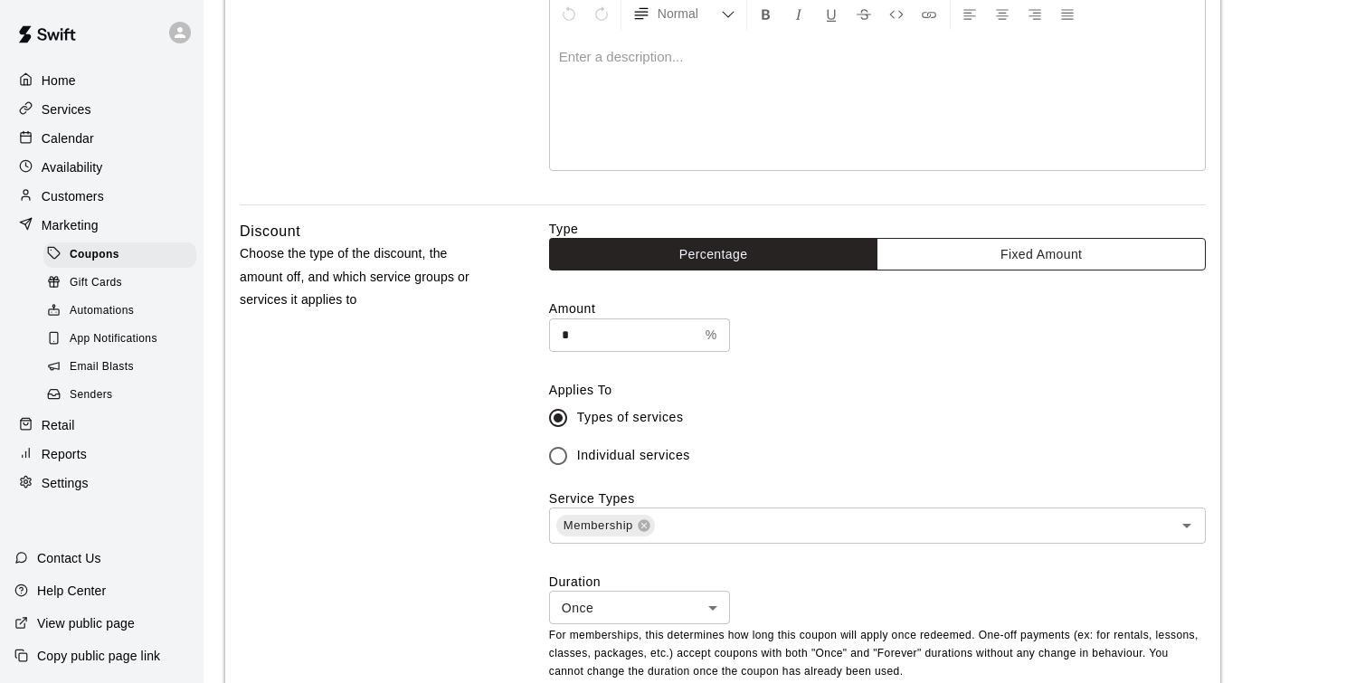
type input "********"
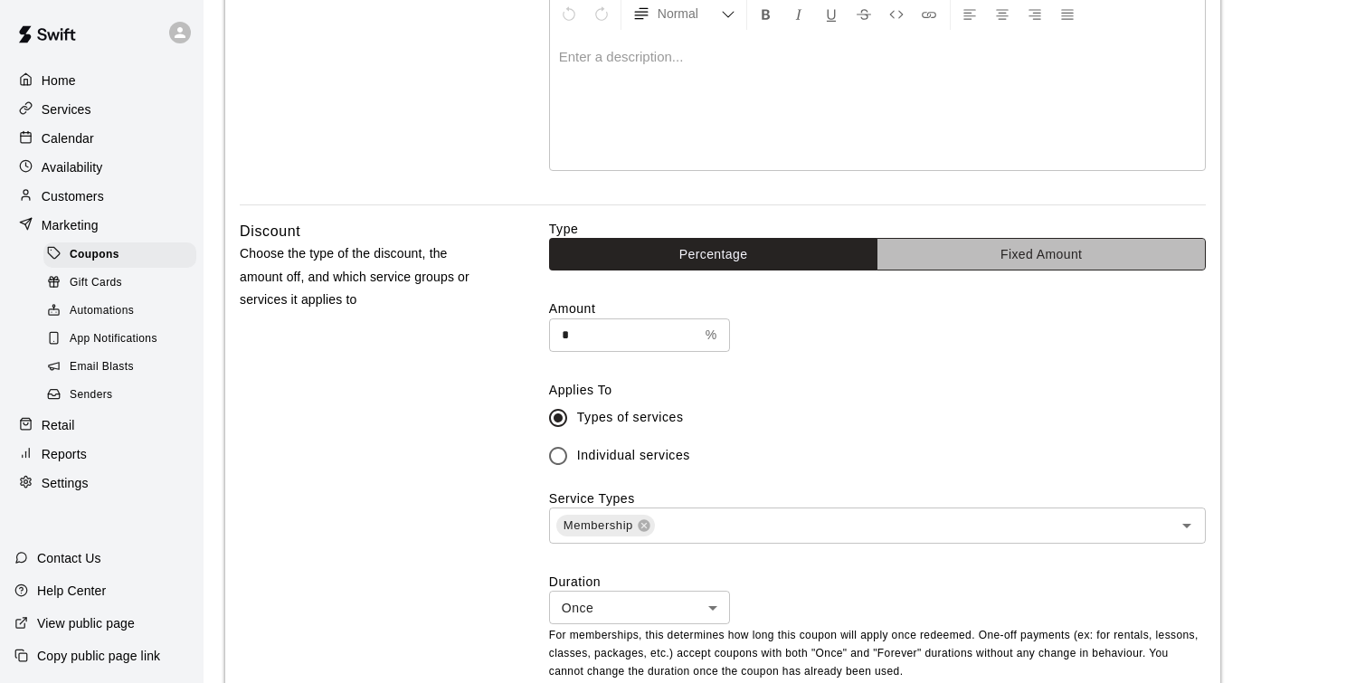
click at [1033, 249] on button "Fixed Amount" at bounding box center [1041, 254] width 329 height 33
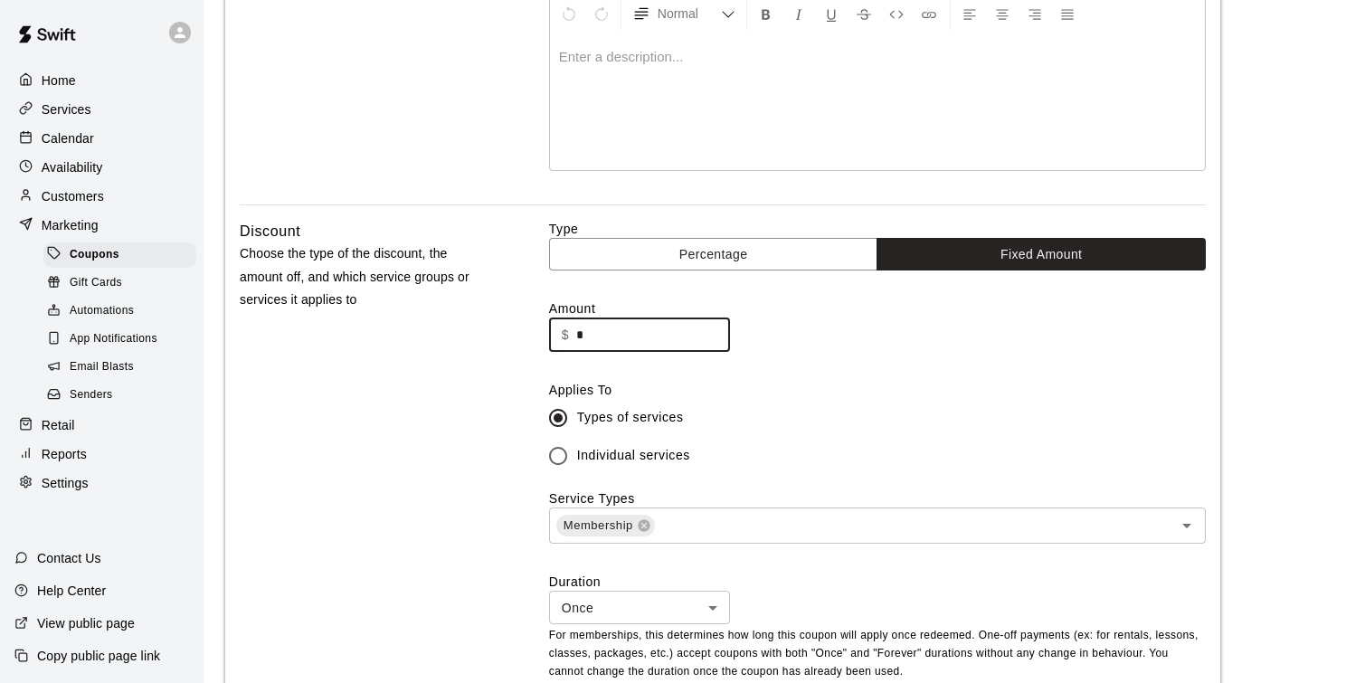
click at [630, 346] on input "*" at bounding box center [653, 334] width 154 height 33
type input "*"
type input "**"
click at [851, 415] on label "Types of services" at bounding box center [865, 418] width 652 height 38
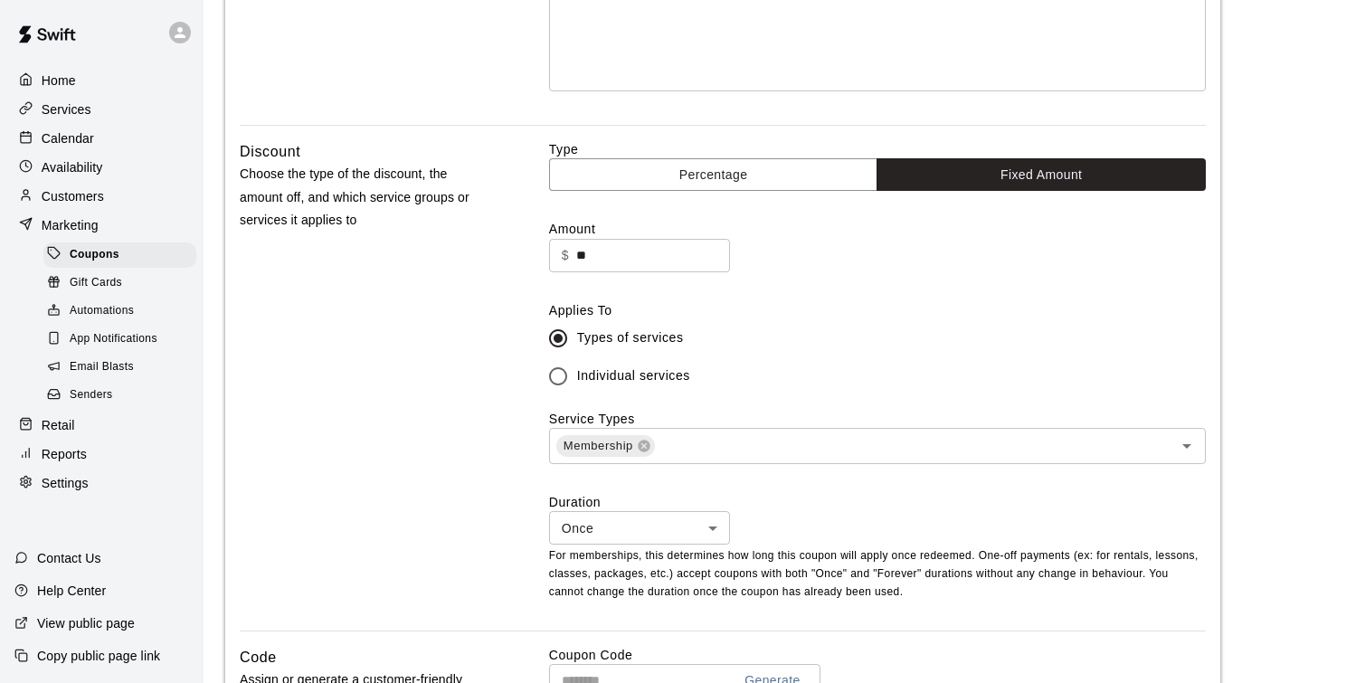
scroll to position [359, 0]
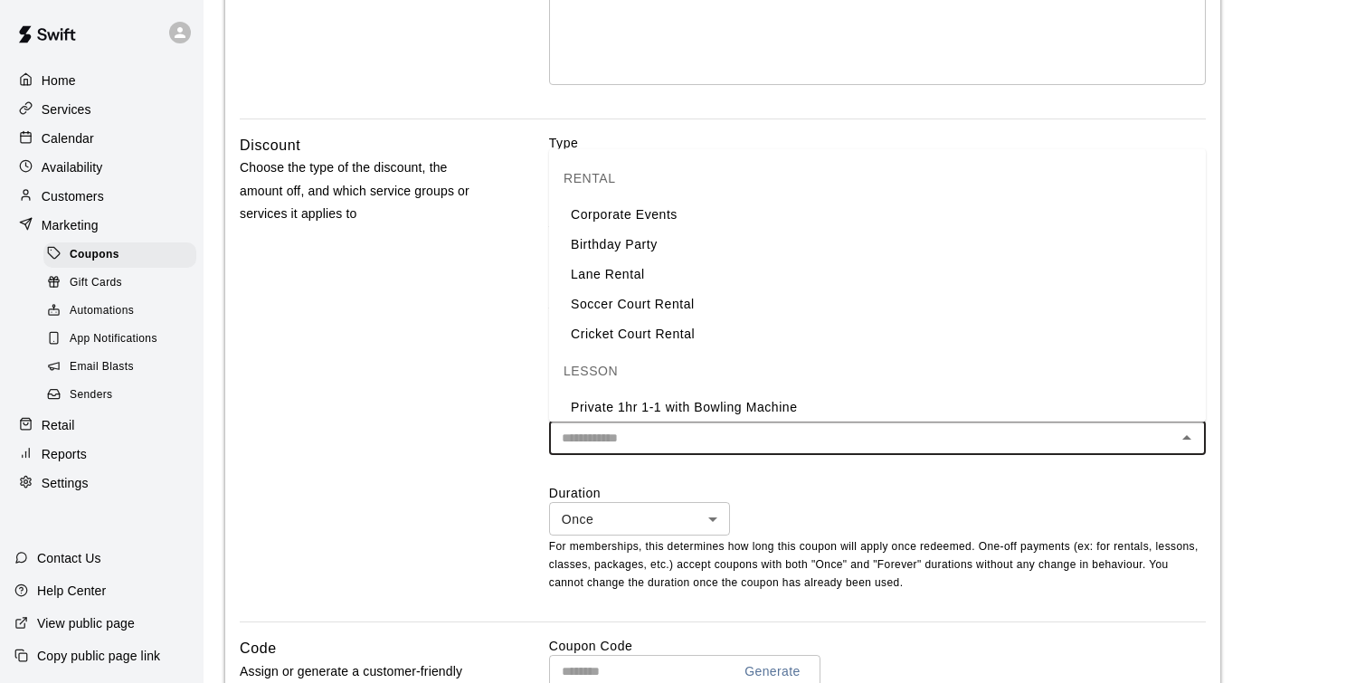
click at [600, 446] on input "text" at bounding box center [863, 438] width 616 height 23
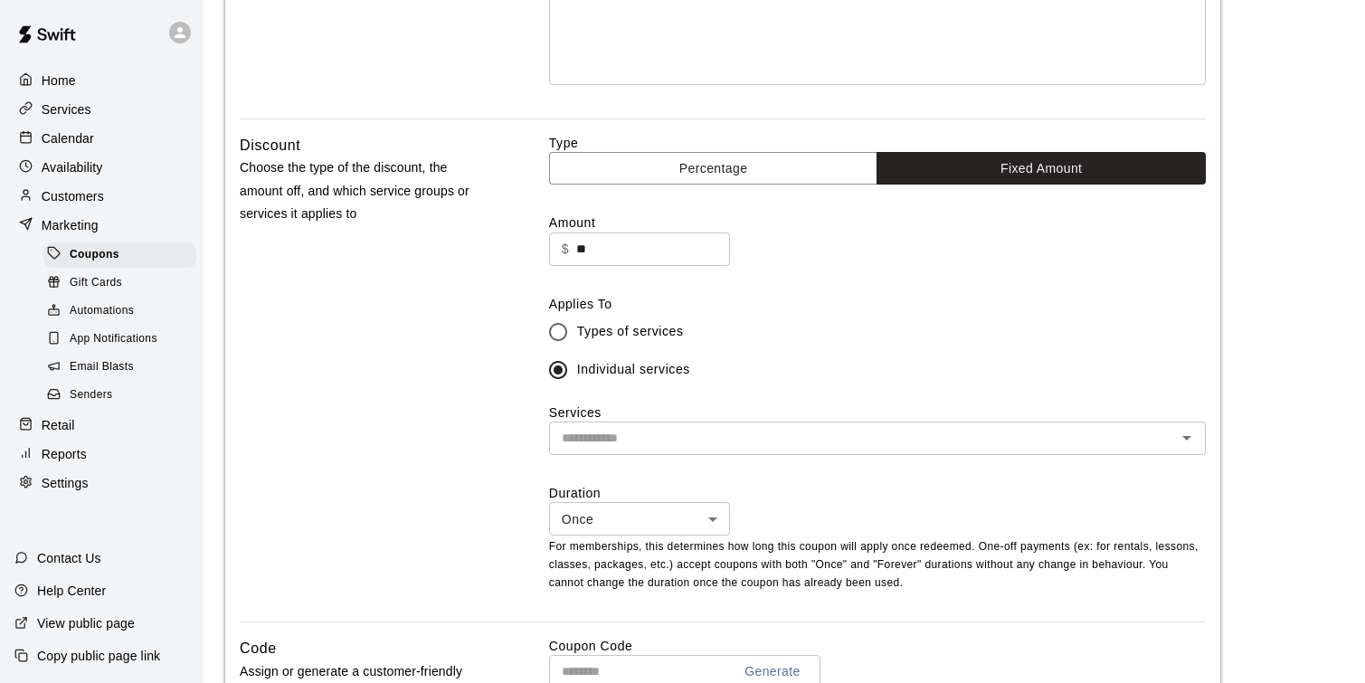
click at [385, 392] on div "Discount Choose the type of the discount, the amount off, and which service gro…" at bounding box center [366, 378] width 252 height 488
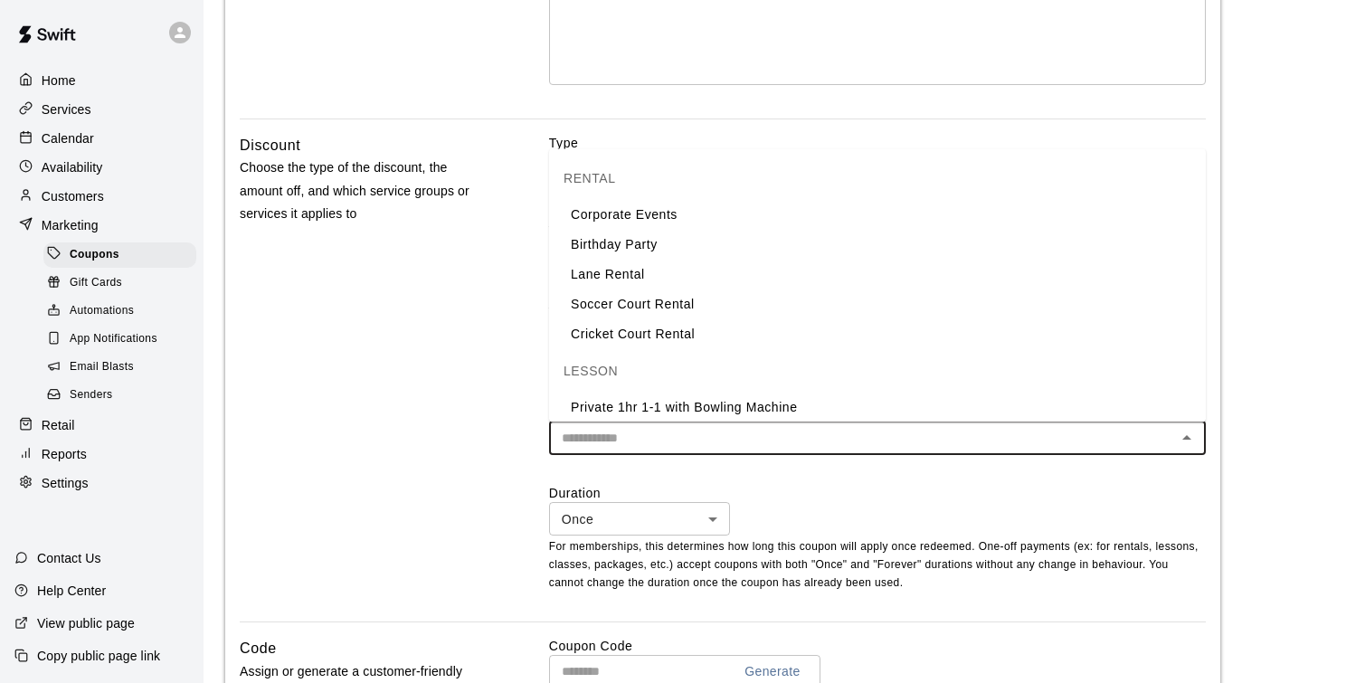
click at [1169, 441] on input "text" at bounding box center [863, 438] width 616 height 23
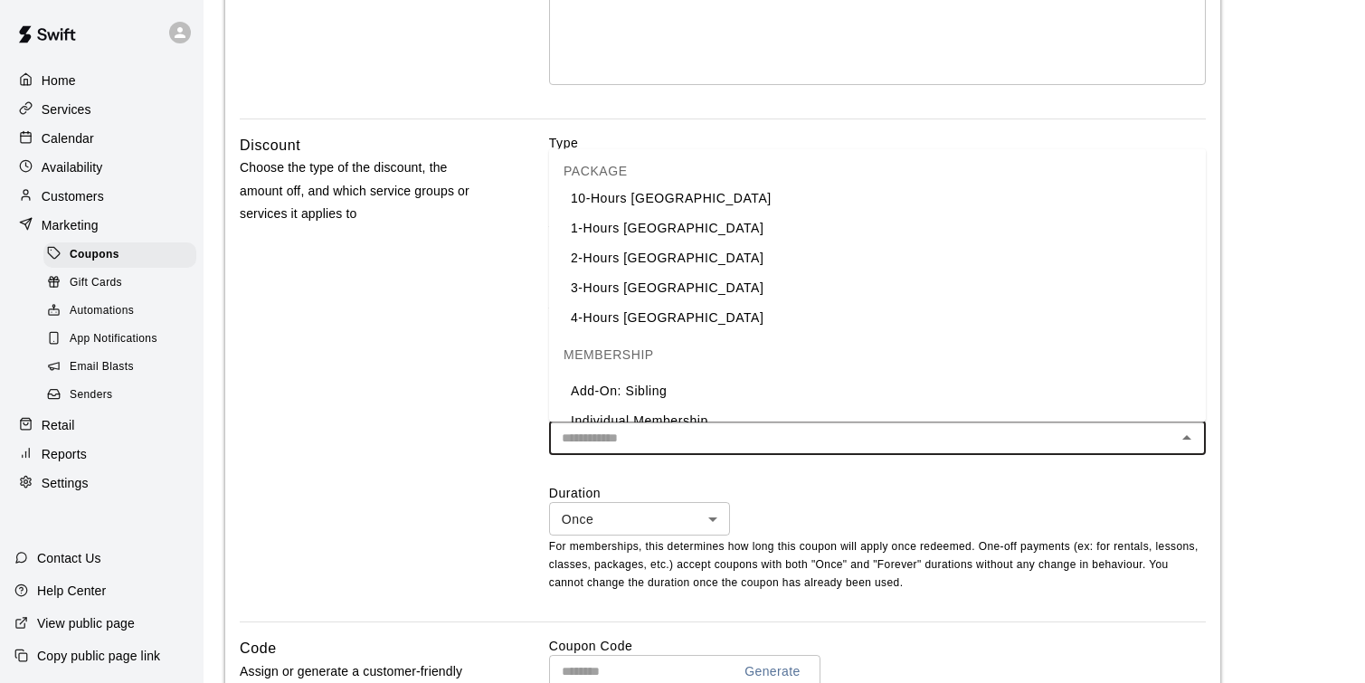
scroll to position [569, 0]
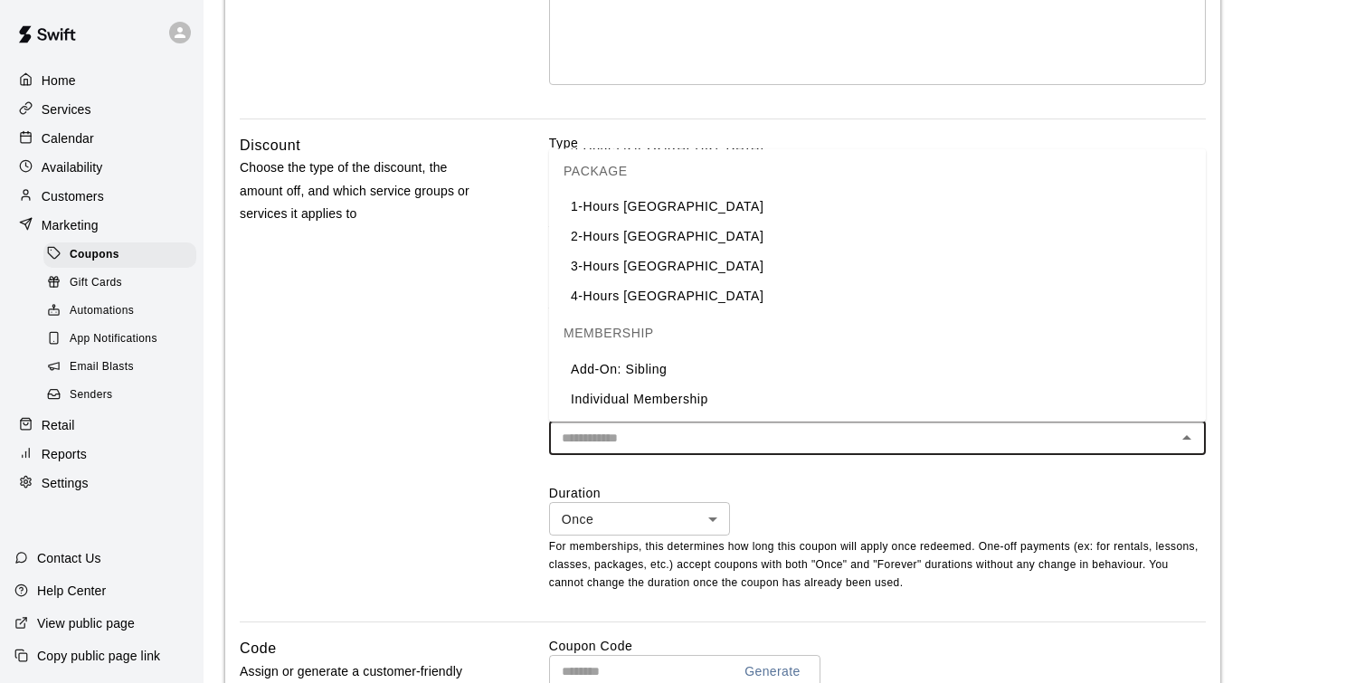
click at [775, 402] on li "Individual Membership" at bounding box center [877, 400] width 657 height 30
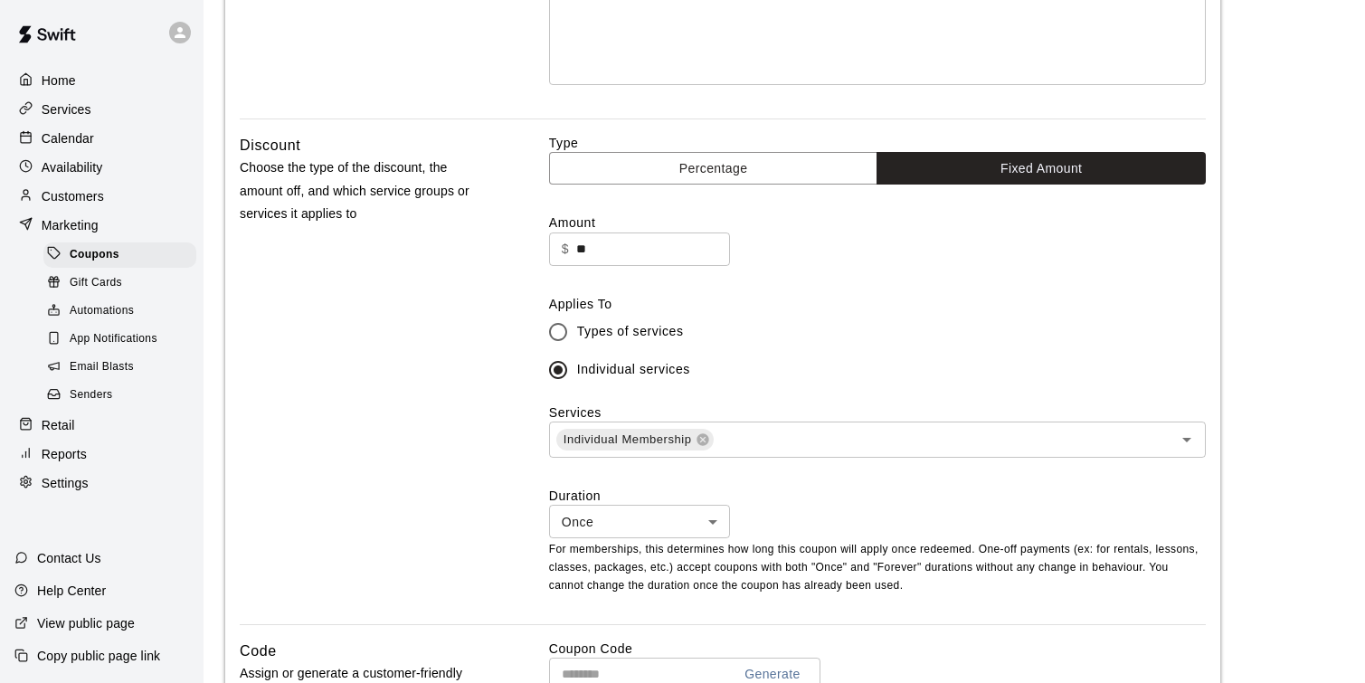
click at [408, 404] on div "Discount Choose the type of the discount, the amount off, and which service gro…" at bounding box center [366, 379] width 252 height 490
click at [128, 258] on div "Coupons" at bounding box center [119, 254] width 153 height 25
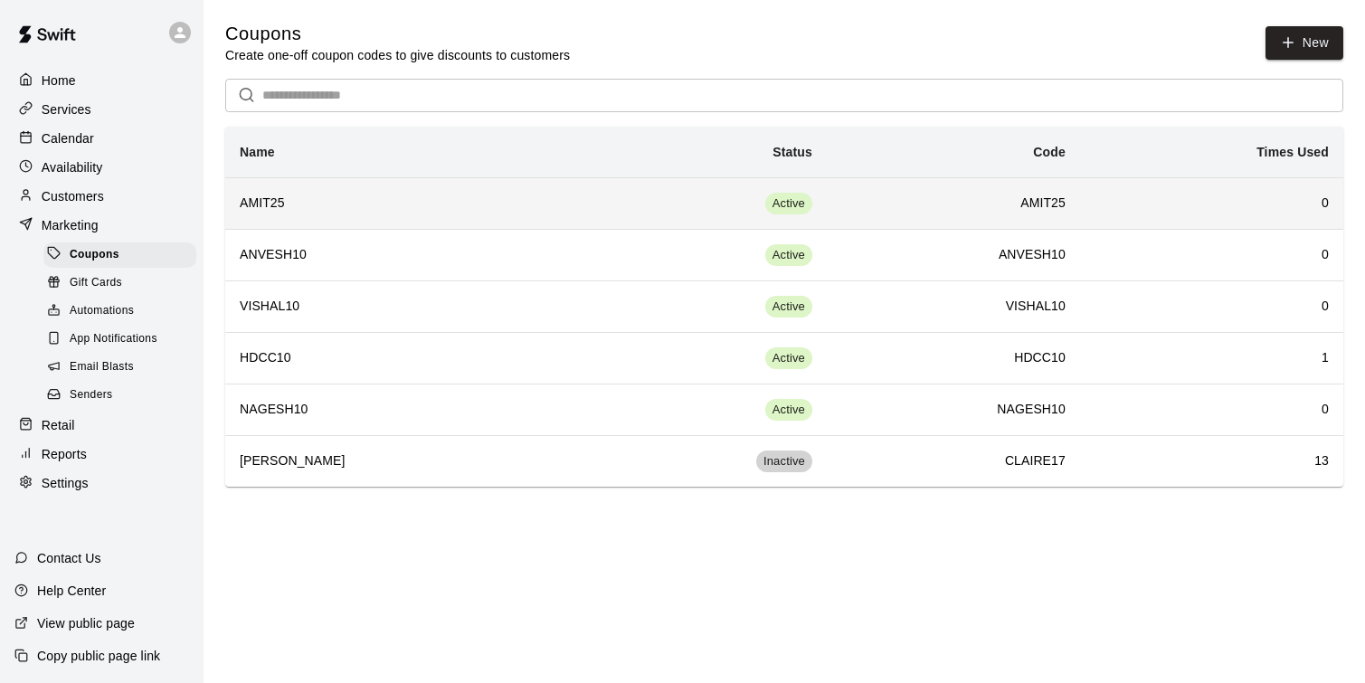
click at [341, 185] on th "AMIT25" at bounding box center [399, 203] width 349 height 52
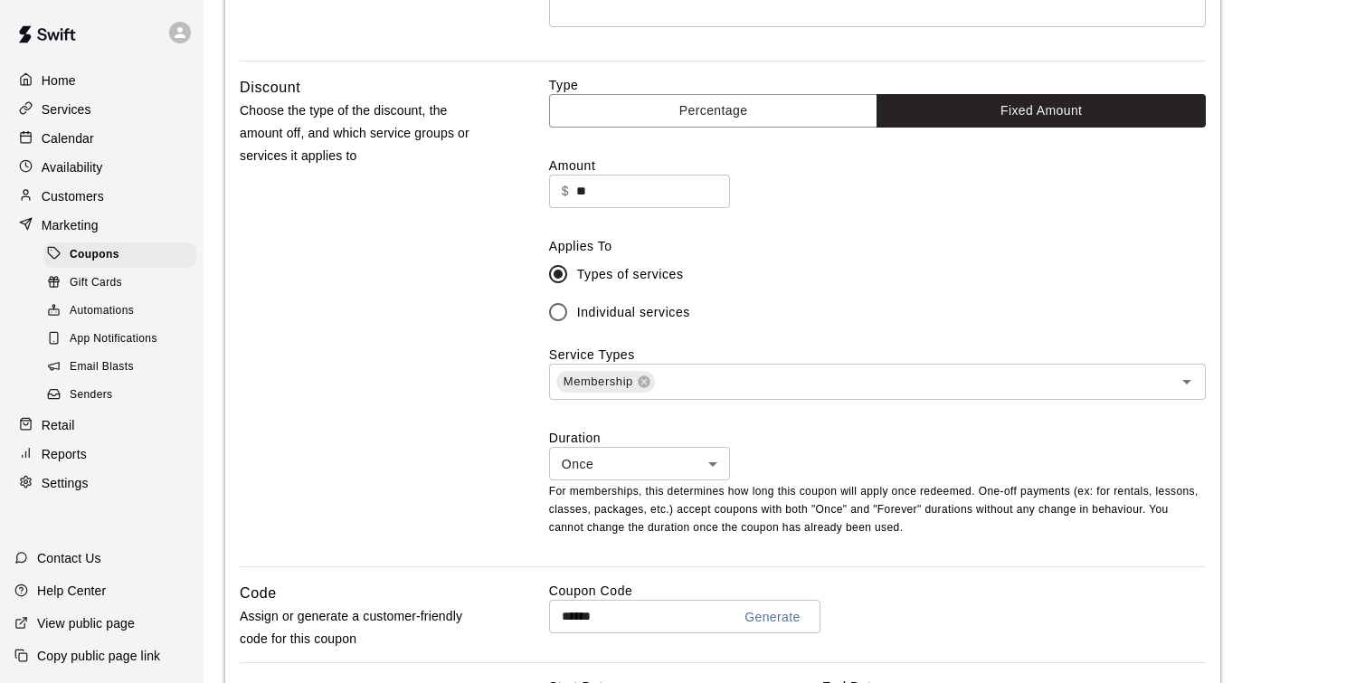
scroll to position [422, 0]
click at [1192, 375] on icon "Open" at bounding box center [1187, 381] width 22 height 22
click at [439, 441] on div "Discount Choose the type of the discount, the amount off, and which service gro…" at bounding box center [366, 320] width 252 height 490
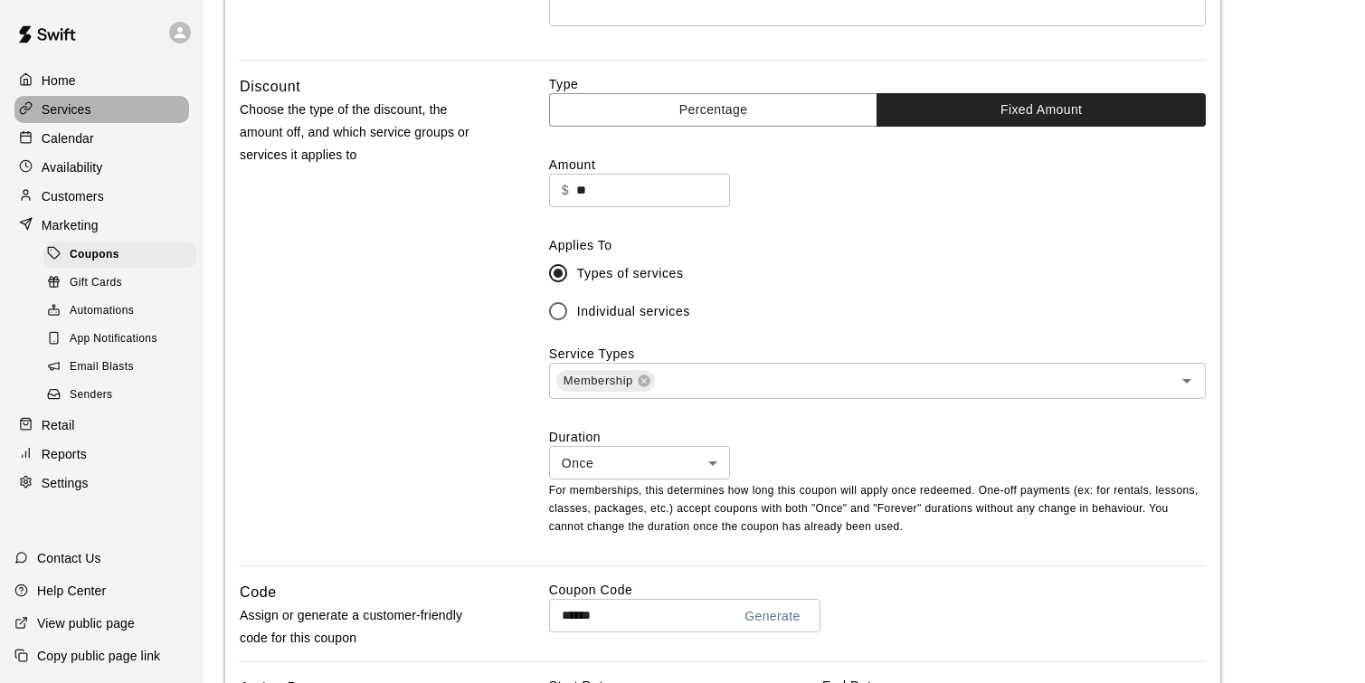
click at [109, 104] on div "Services" at bounding box center [101, 109] width 175 height 27
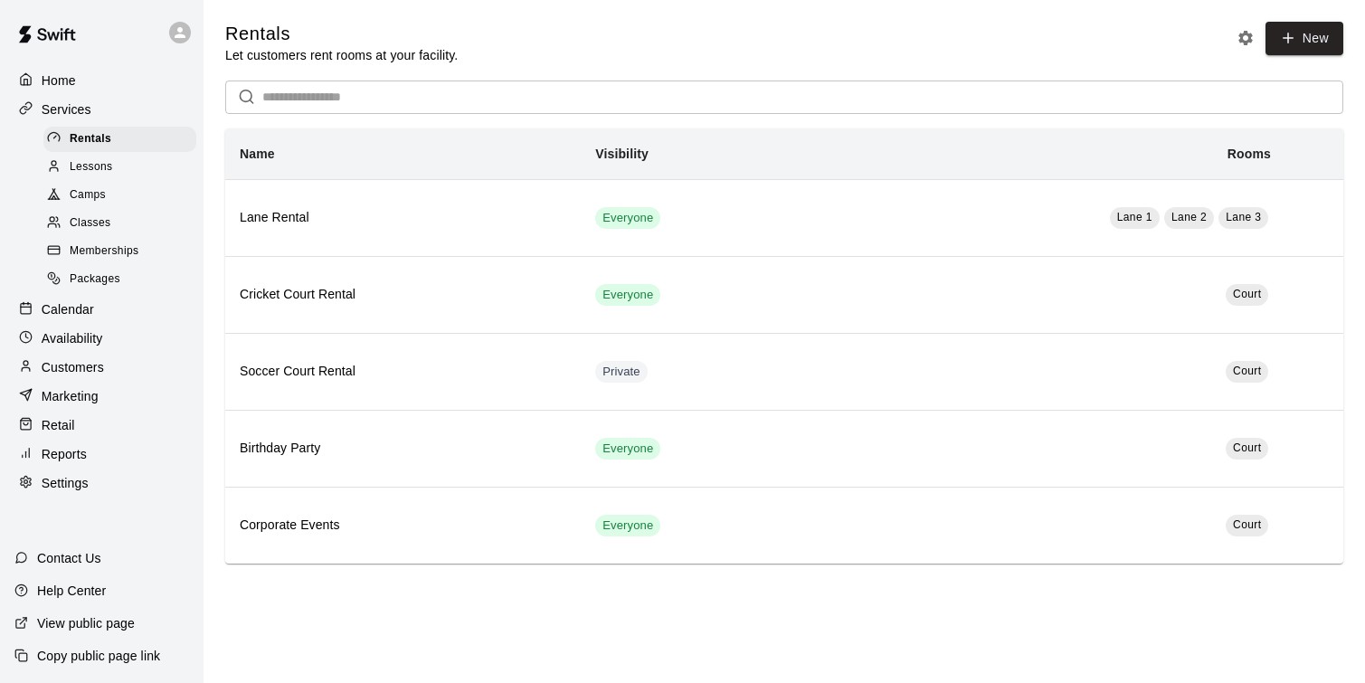
click at [137, 260] on span "Memberships" at bounding box center [104, 251] width 69 height 18
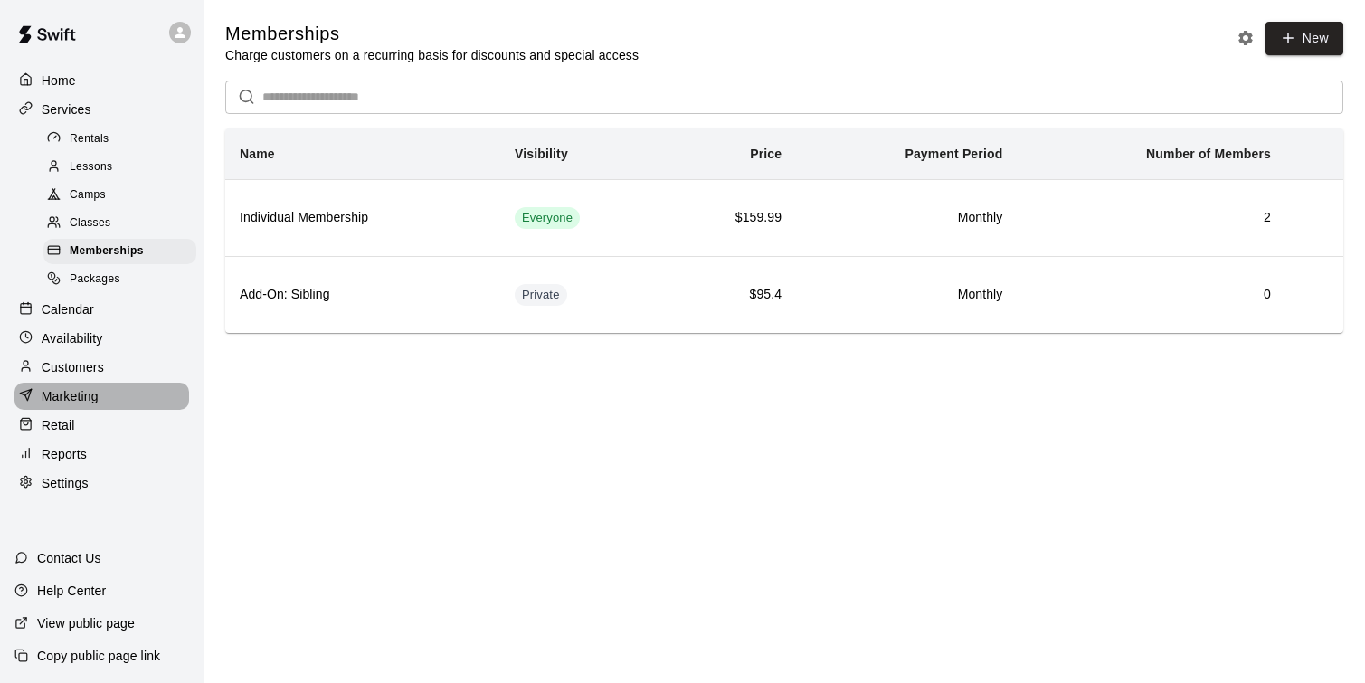
click at [106, 408] on div "Marketing" at bounding box center [101, 396] width 175 height 27
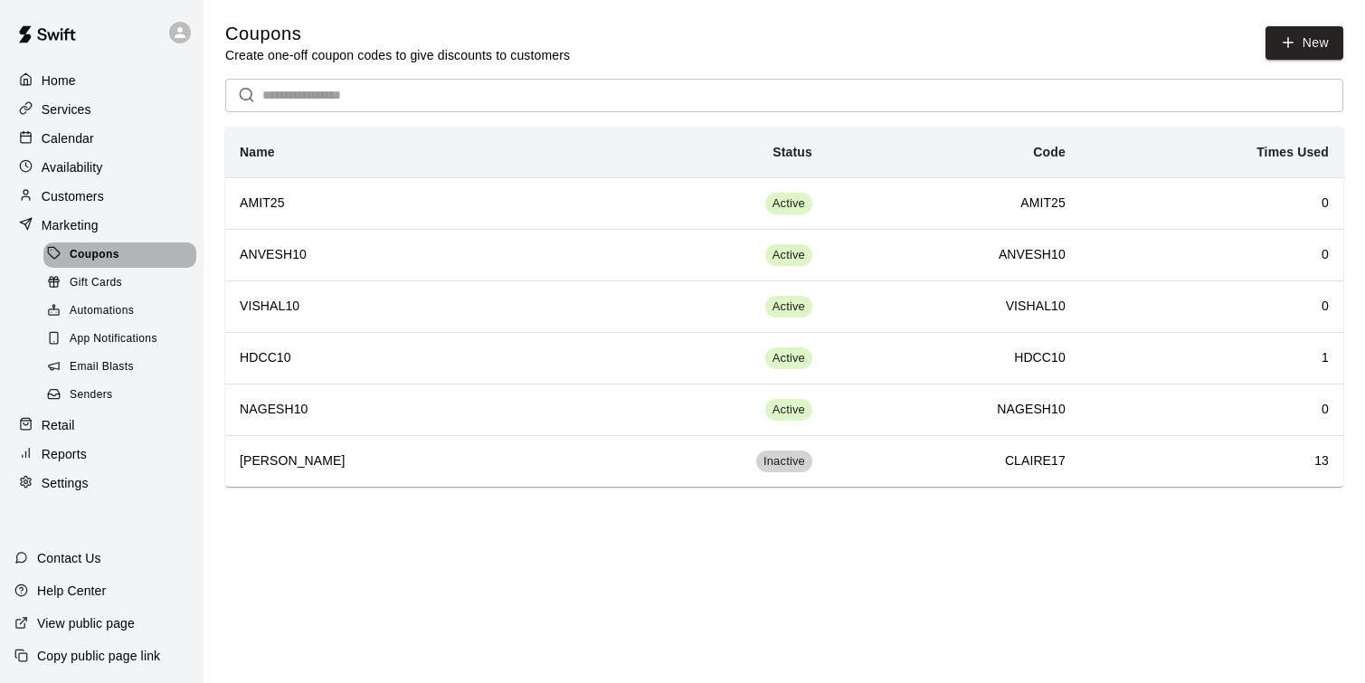
click at [121, 261] on div "Coupons" at bounding box center [119, 254] width 153 height 25
click at [1320, 56] on button "New" at bounding box center [1305, 42] width 78 height 33
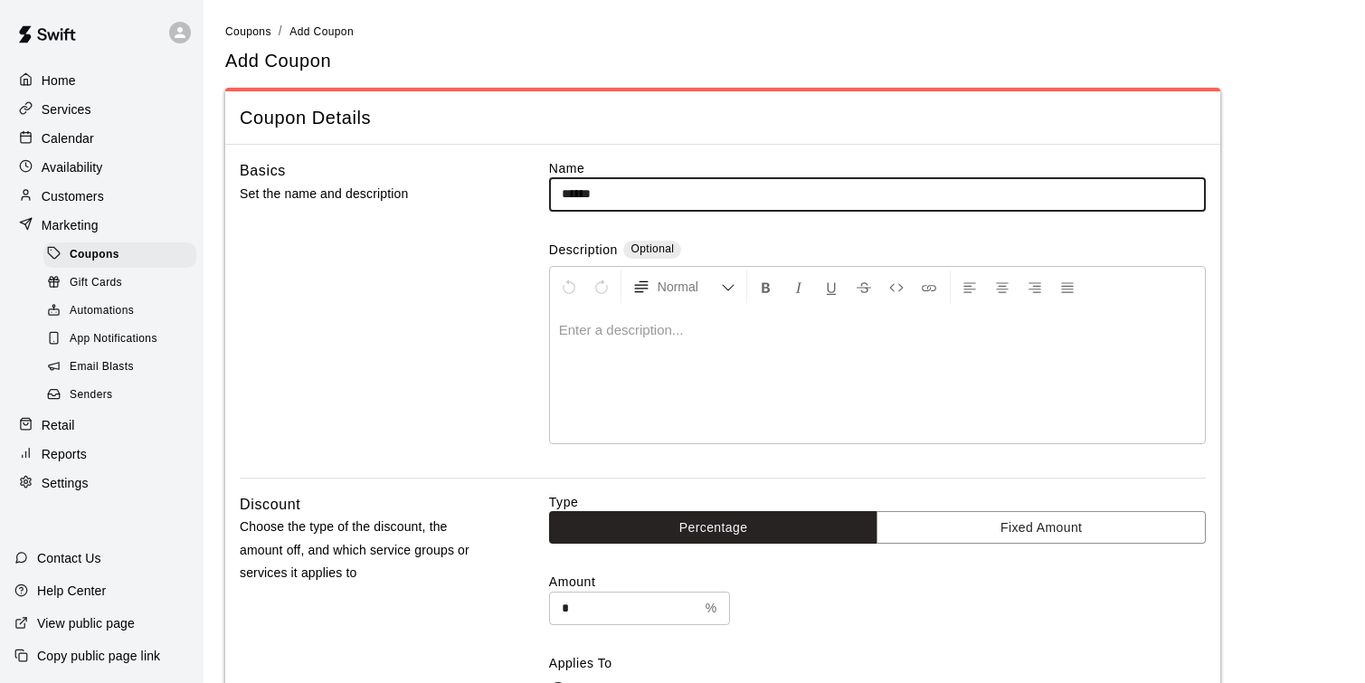
type input "********"
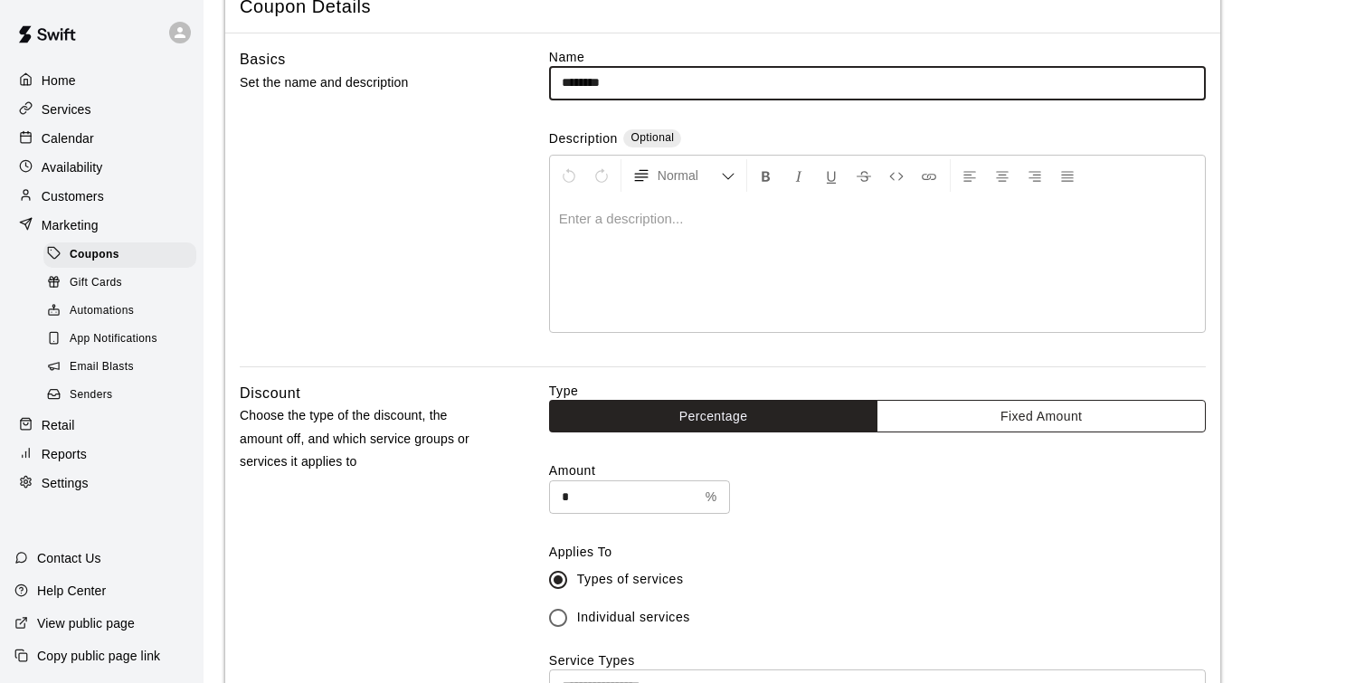
click at [999, 414] on button "Fixed Amount" at bounding box center [1041, 416] width 329 height 33
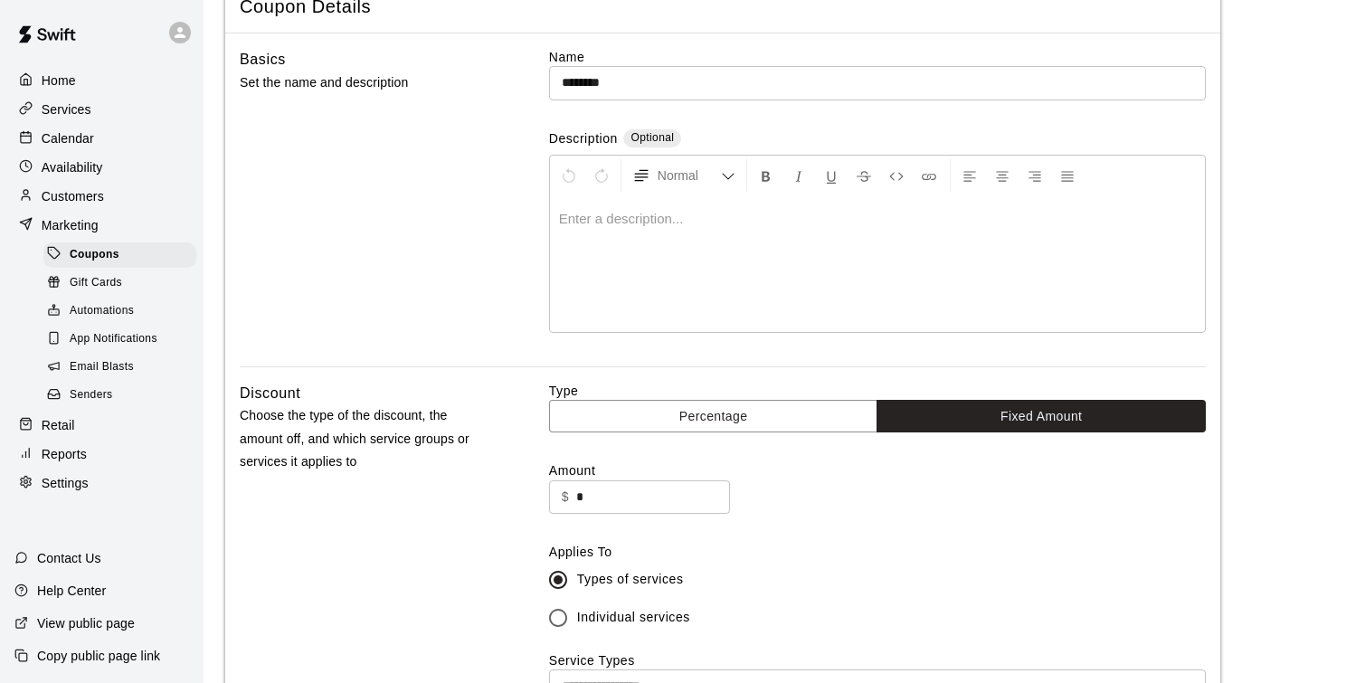
click at [610, 493] on input "*" at bounding box center [653, 496] width 154 height 33
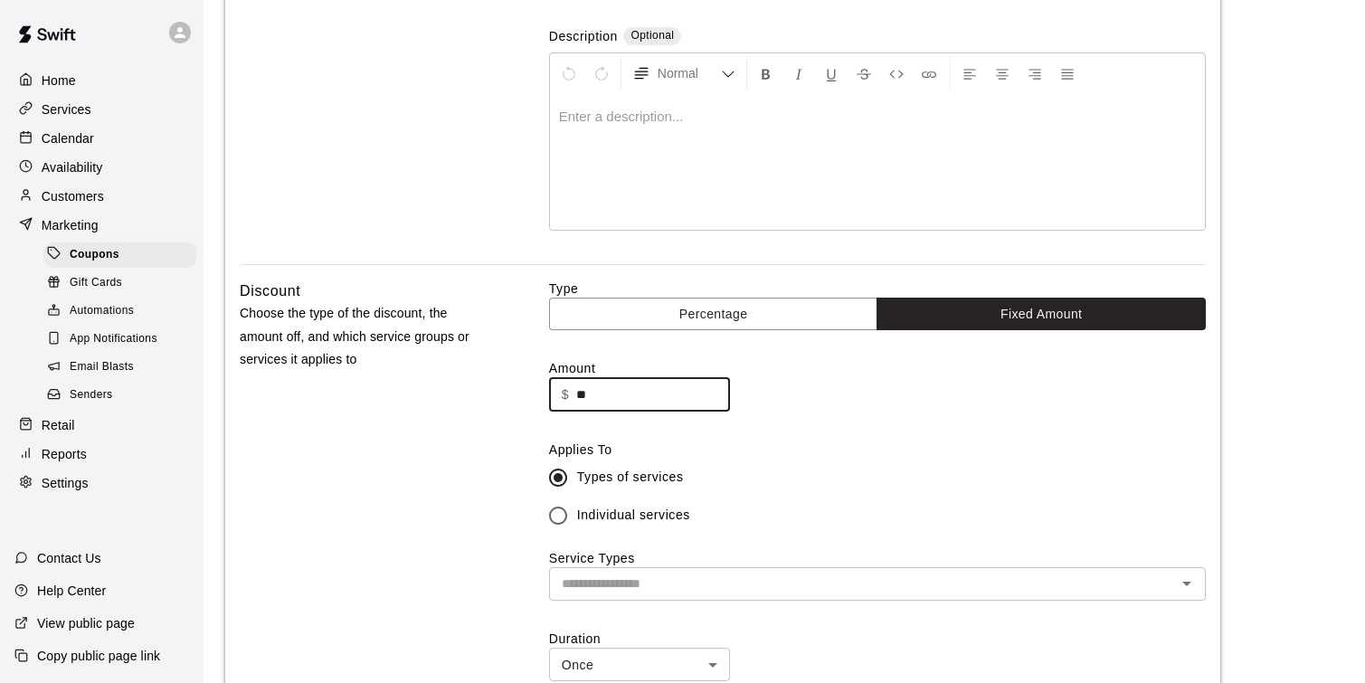
scroll to position [217, 0]
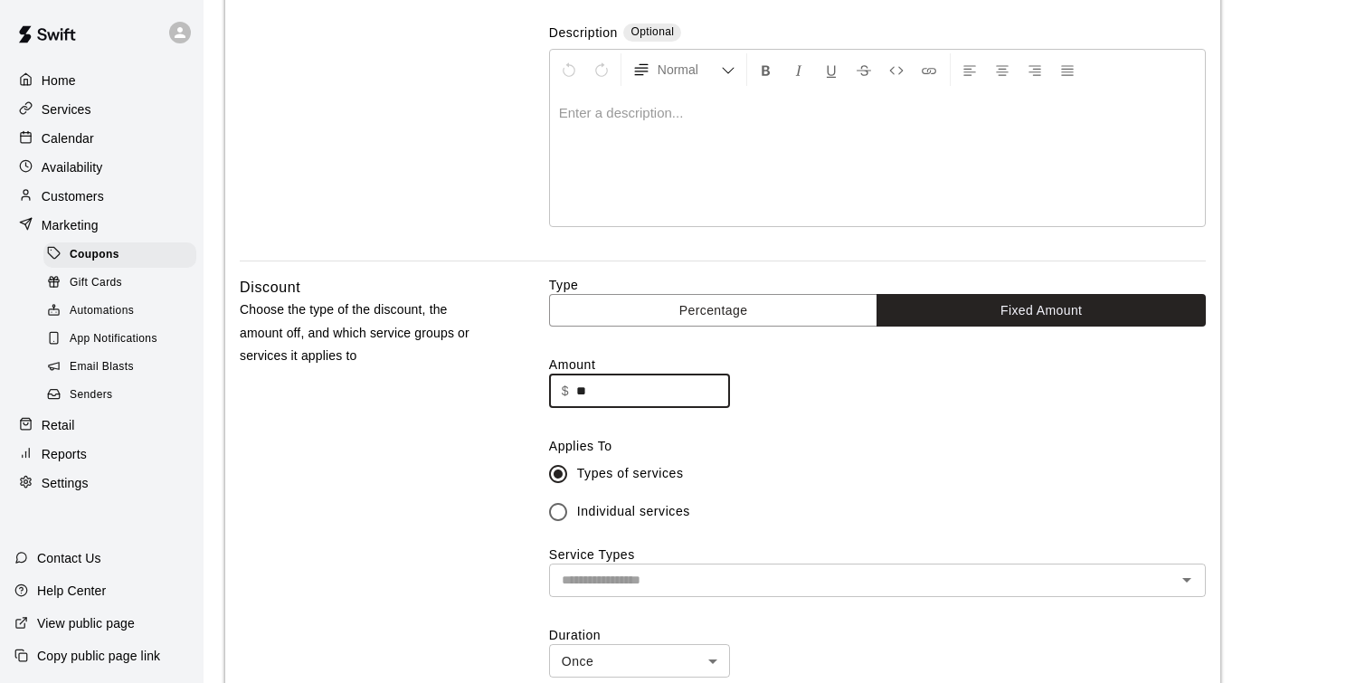
type input "**"
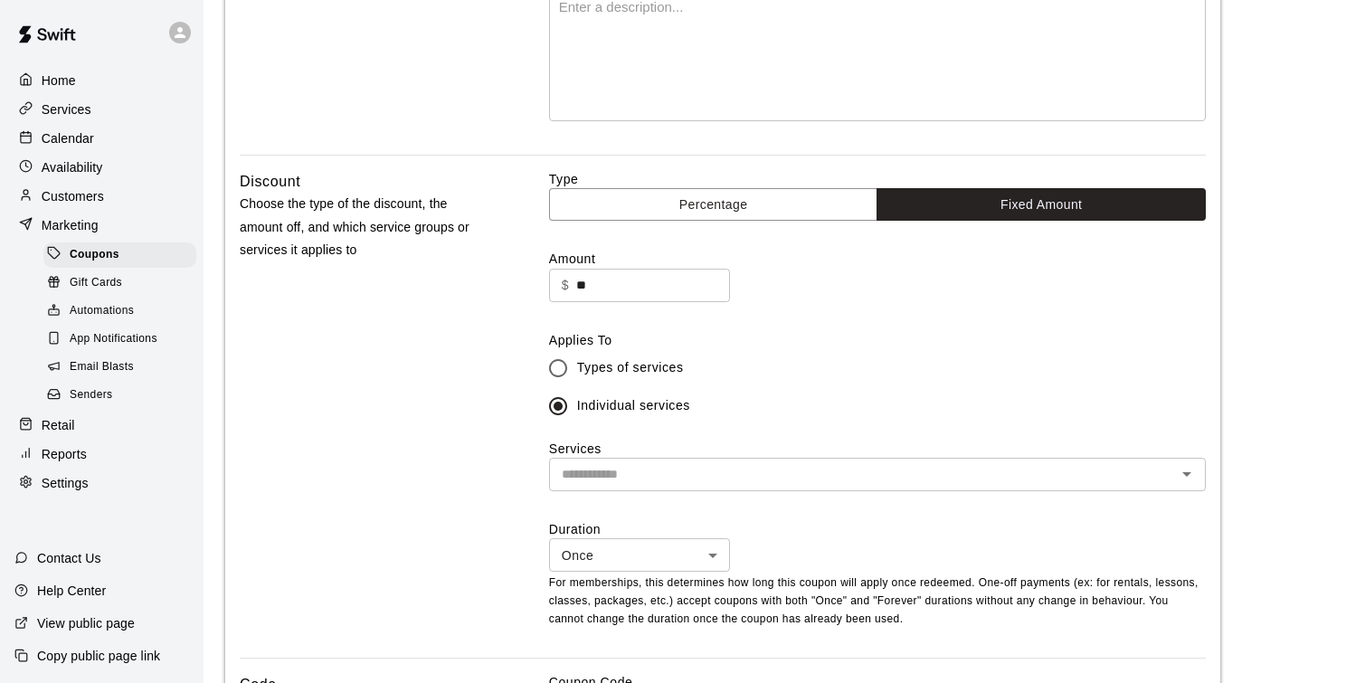
scroll to position [337, 0]
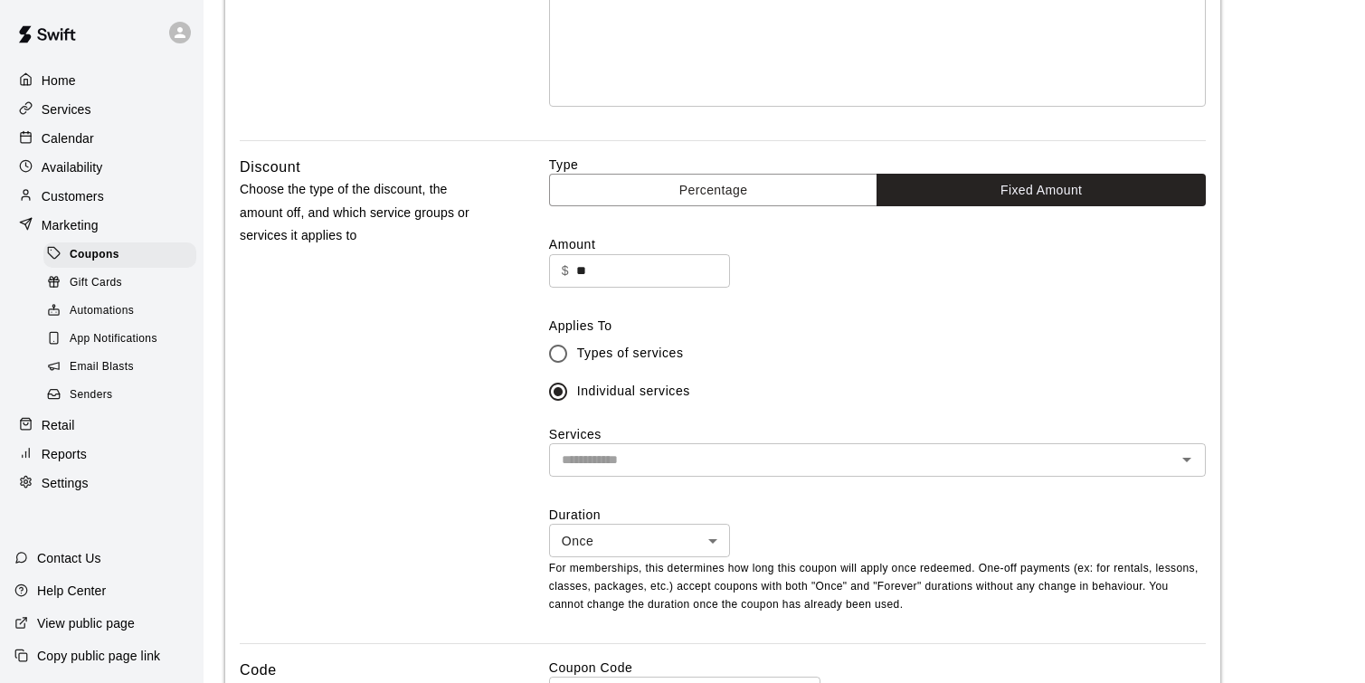
click at [1178, 460] on icon "Open" at bounding box center [1187, 460] width 22 height 22
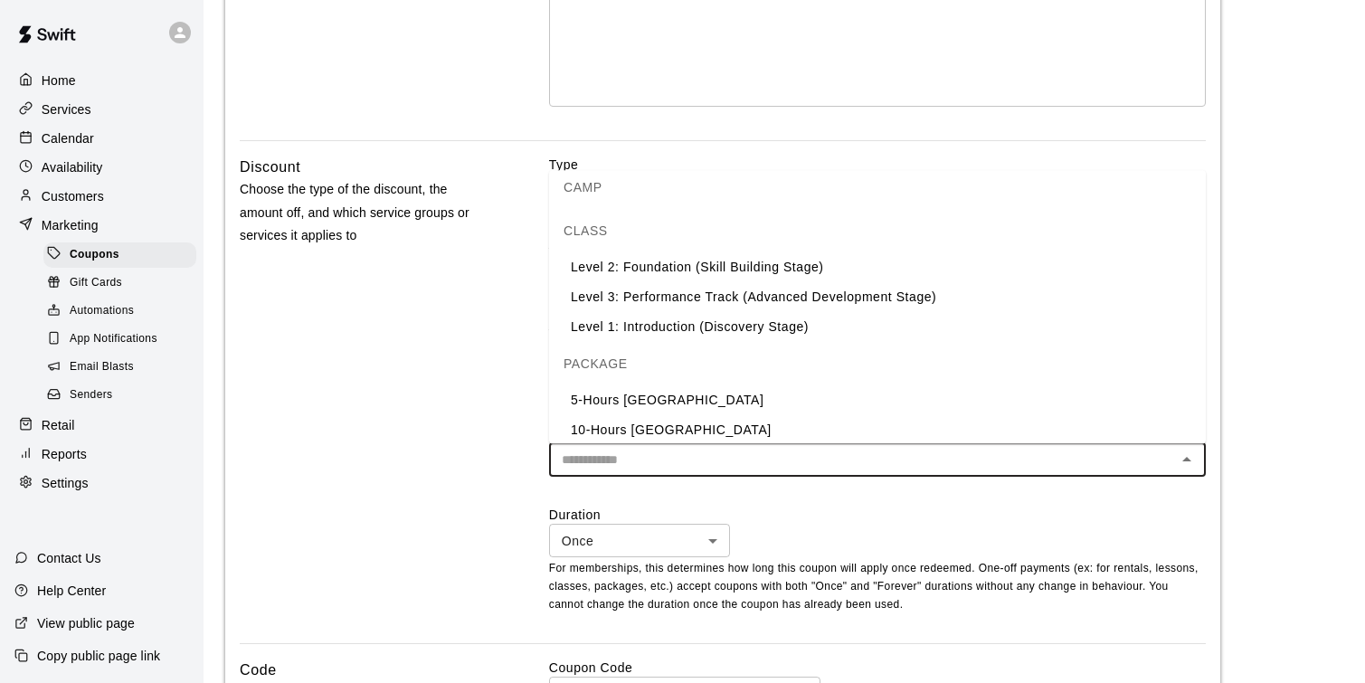
scroll to position [569, 0]
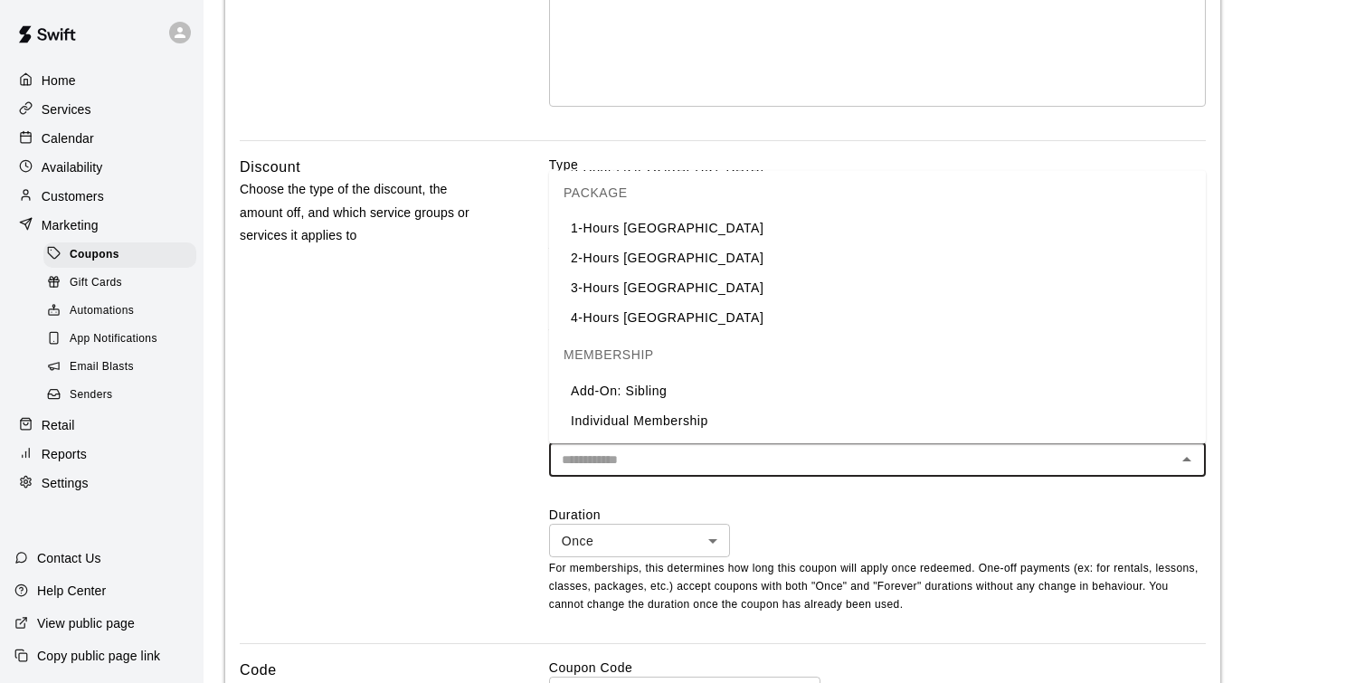
click at [810, 425] on li "Individual Membership" at bounding box center [877, 422] width 657 height 30
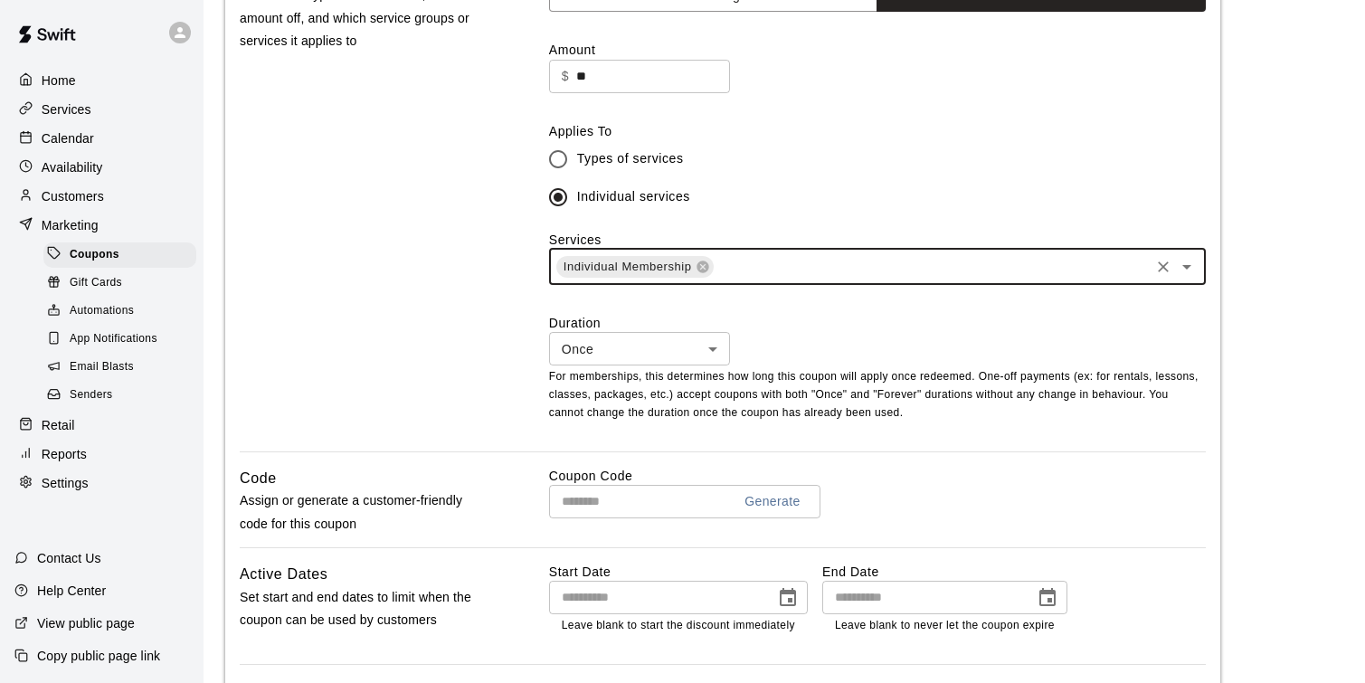
scroll to position [533, 0]
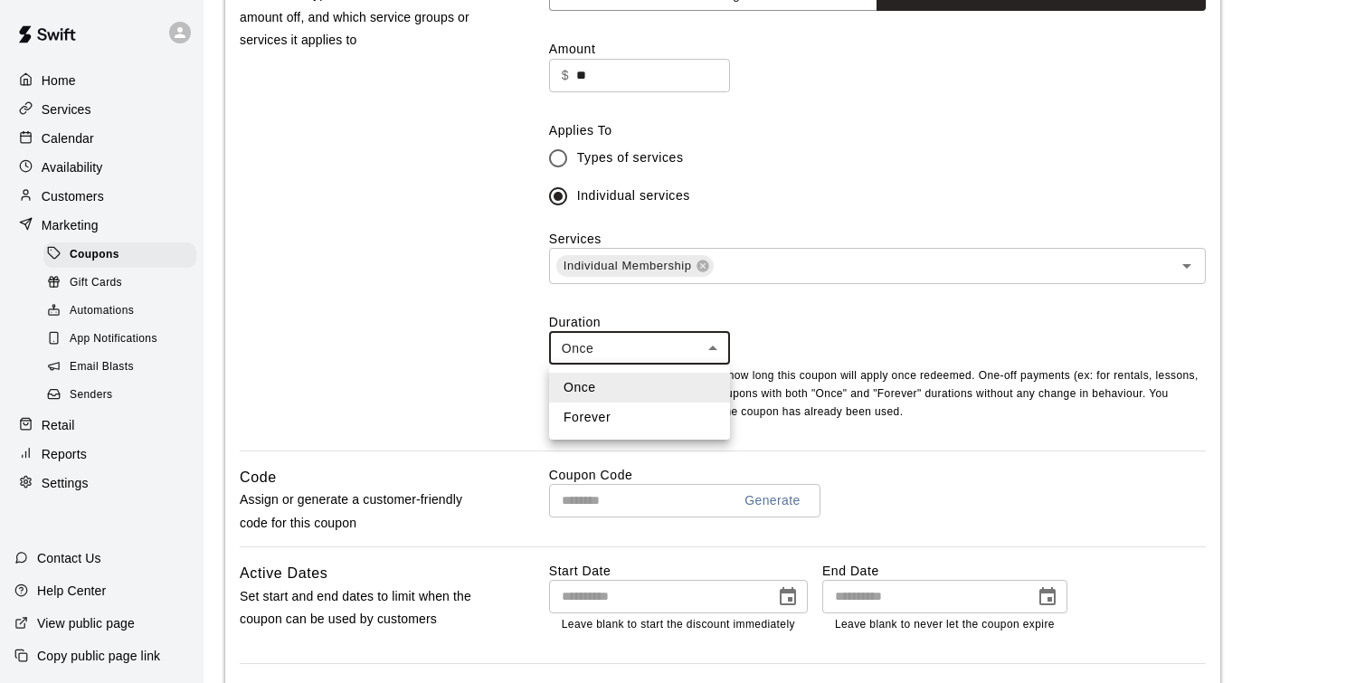
click at [725, 357] on body "Home Services Calendar Availability Customers Marketing Coupons Gift Cards Auto…" at bounding box center [682, 253] width 1365 height 1573
click at [850, 324] on div at bounding box center [682, 341] width 1365 height 683
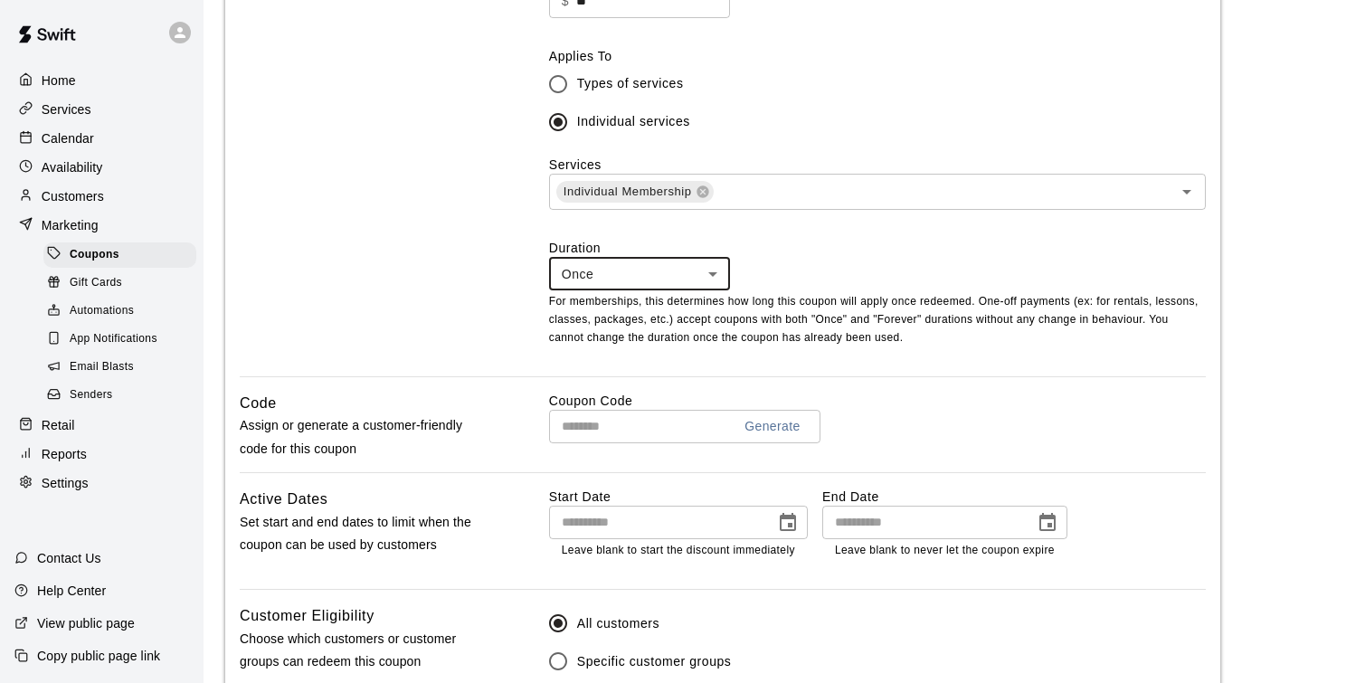
scroll to position [614, 0]
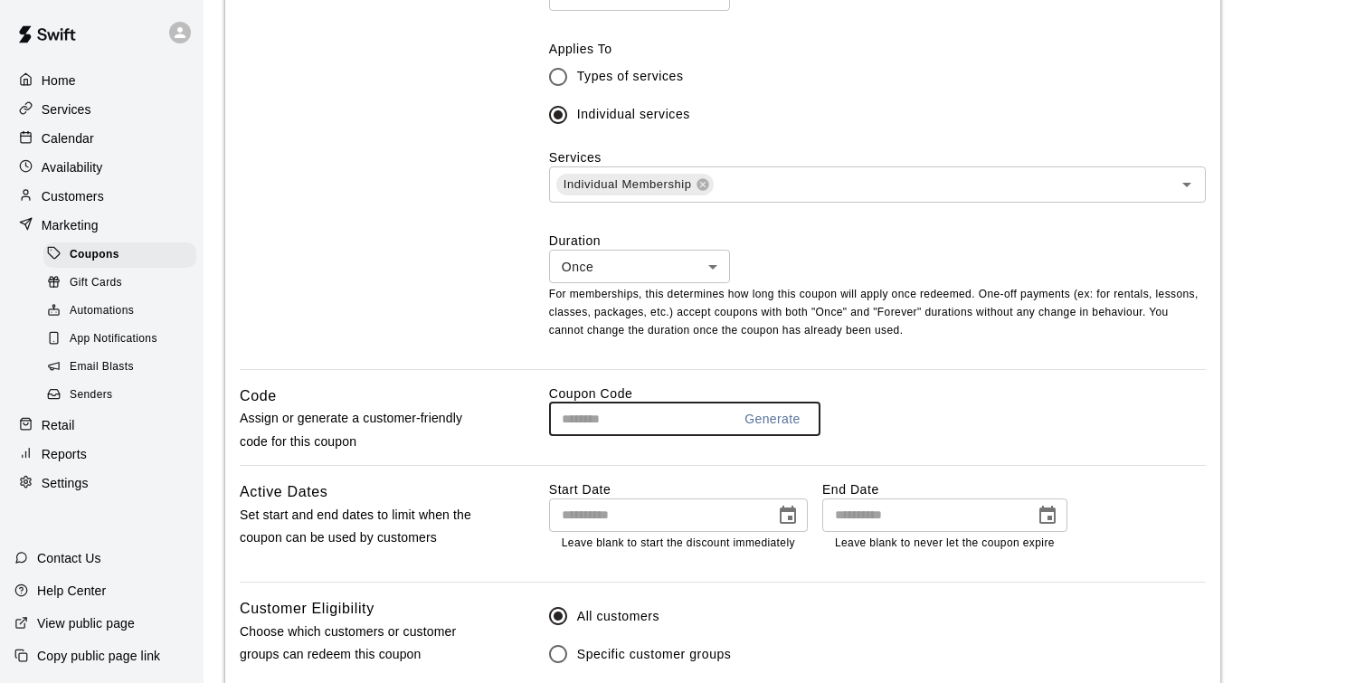
click at [632, 416] on input "text" at bounding box center [633, 419] width 168 height 33
type input "********"
click at [911, 427] on div "******** Generate ​" at bounding box center [877, 419] width 657 height 33
click at [1044, 512] on icon "Choose date" at bounding box center [1048, 516] width 22 height 22
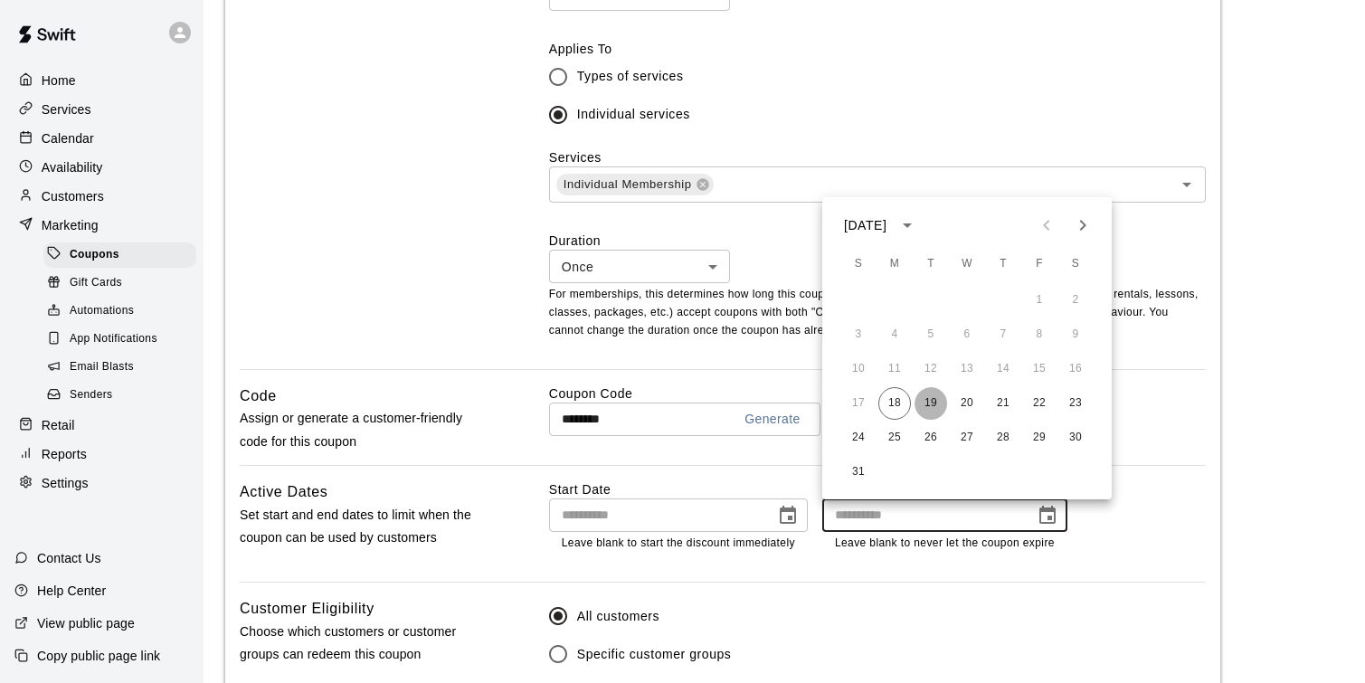
click at [929, 403] on button "19" at bounding box center [931, 403] width 33 height 33
type input "**********"
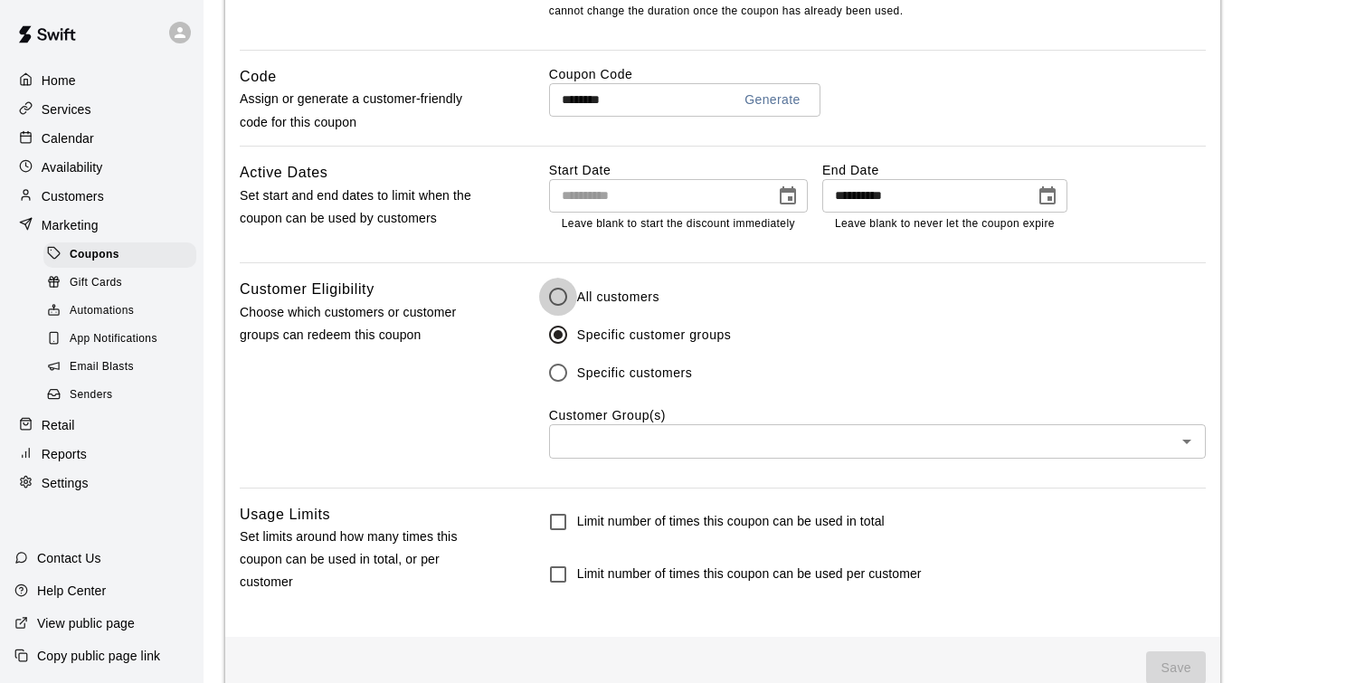
scroll to position [890, 0]
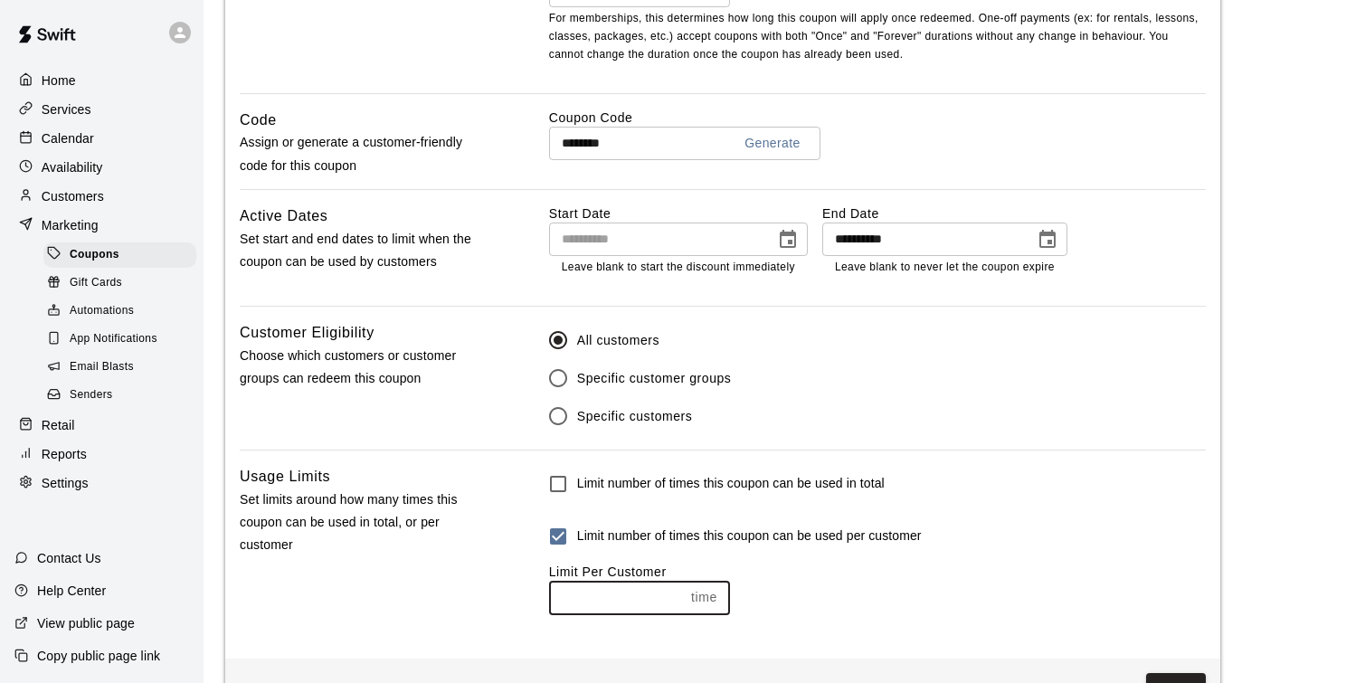
type input "*"
click at [672, 593] on input "*" at bounding box center [616, 597] width 135 height 33
click at [840, 579] on div "Limit Per Customer" at bounding box center [877, 572] width 657 height 18
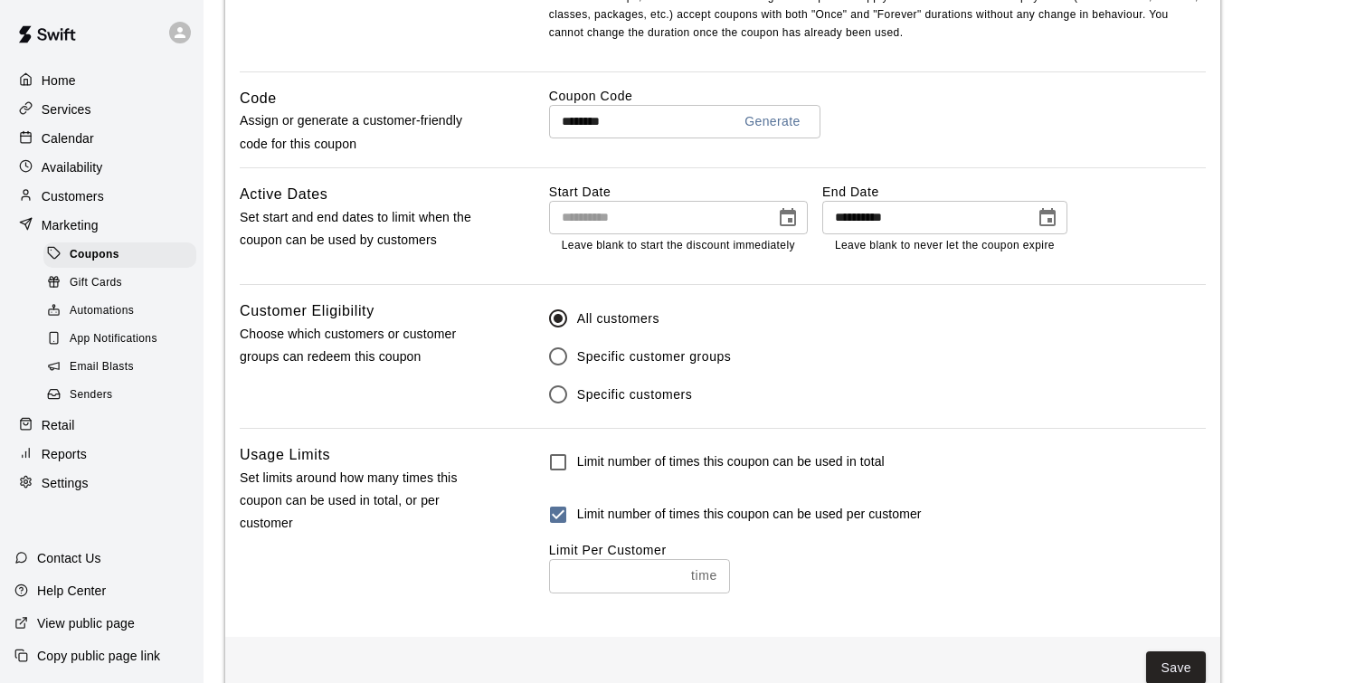
scroll to position [929, 0]
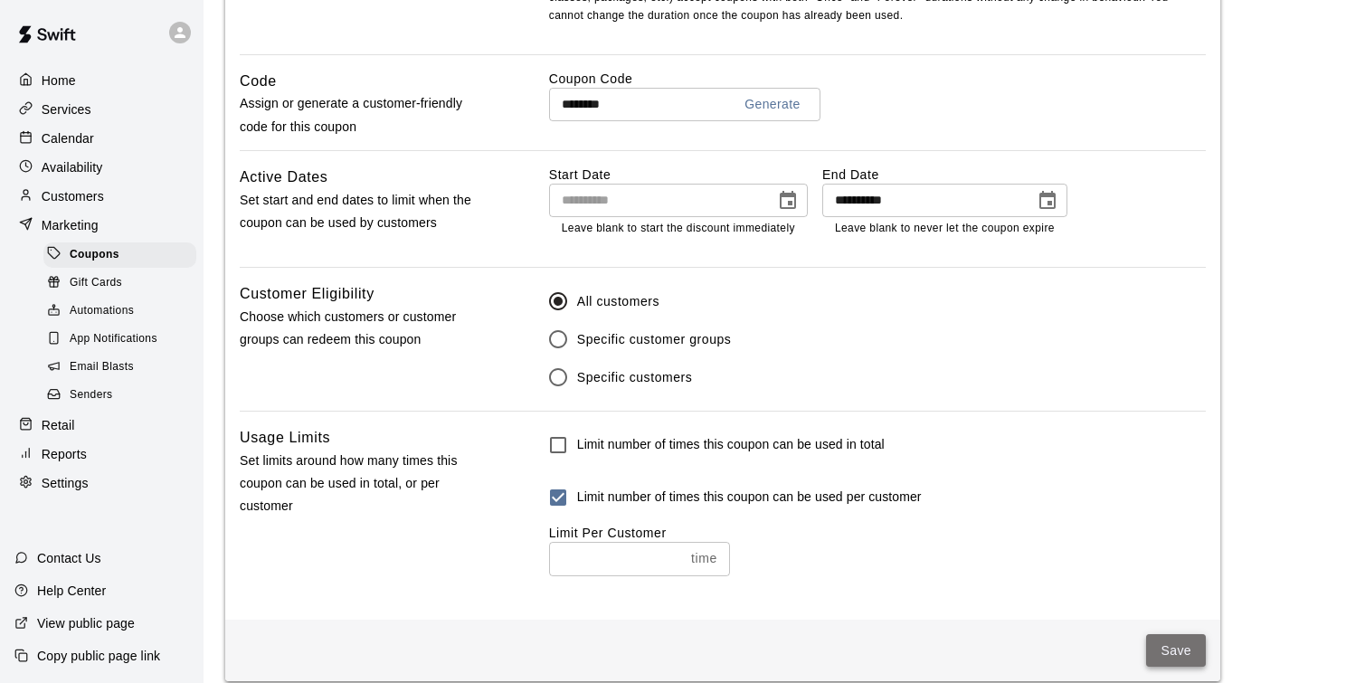
click at [1184, 641] on button "Save" at bounding box center [1176, 650] width 60 height 33
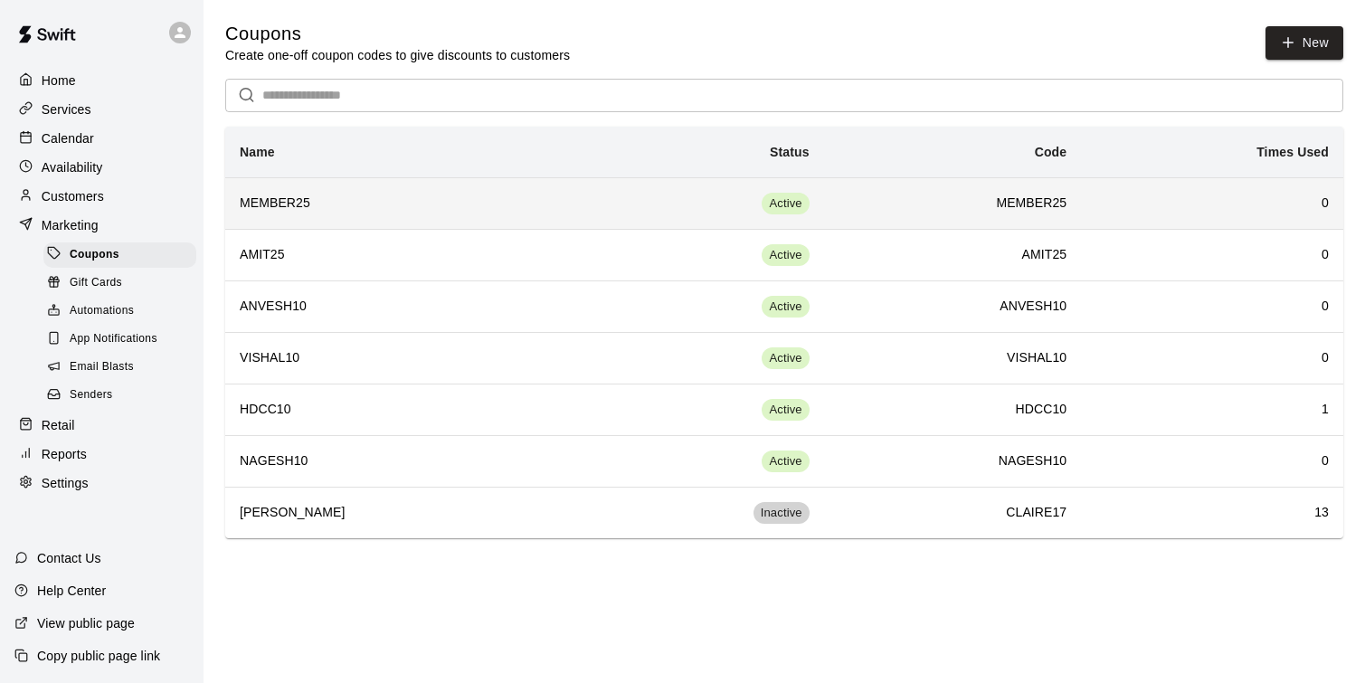
click at [862, 203] on h6 "MEMBER25" at bounding box center [953, 204] width 229 height 20
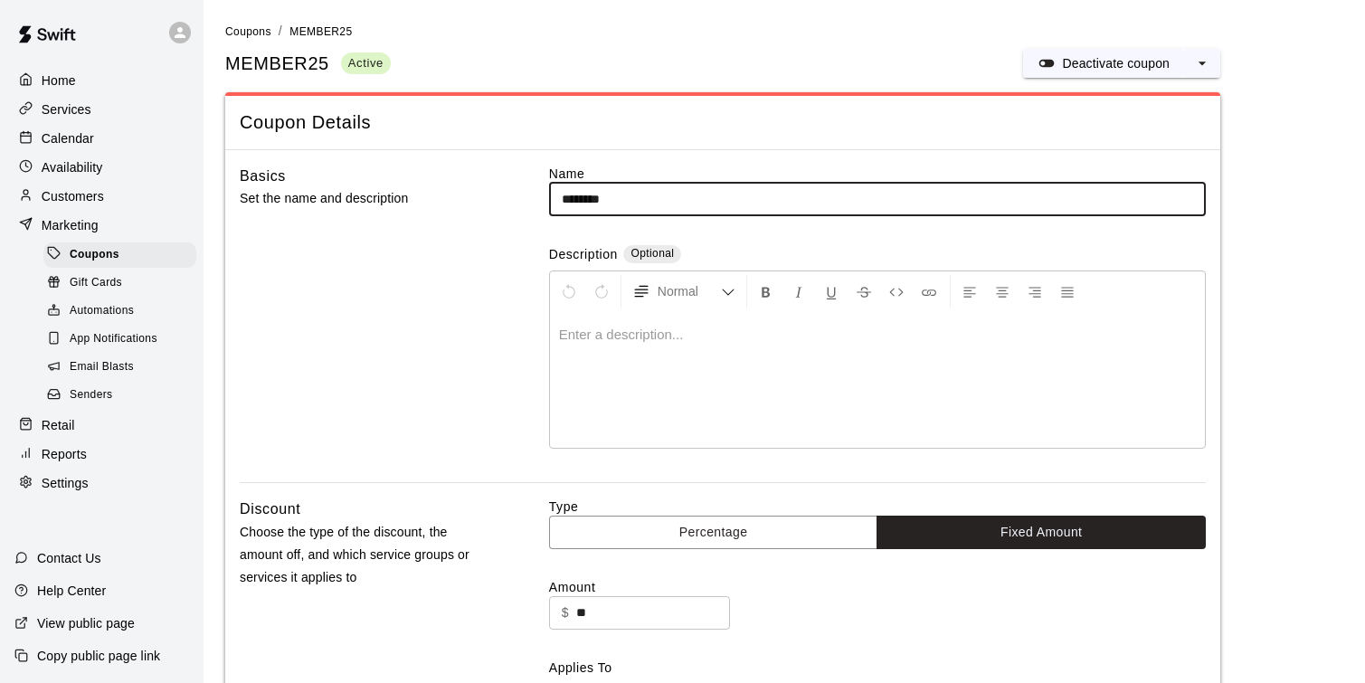
click at [755, 346] on div at bounding box center [877, 380] width 655 height 136
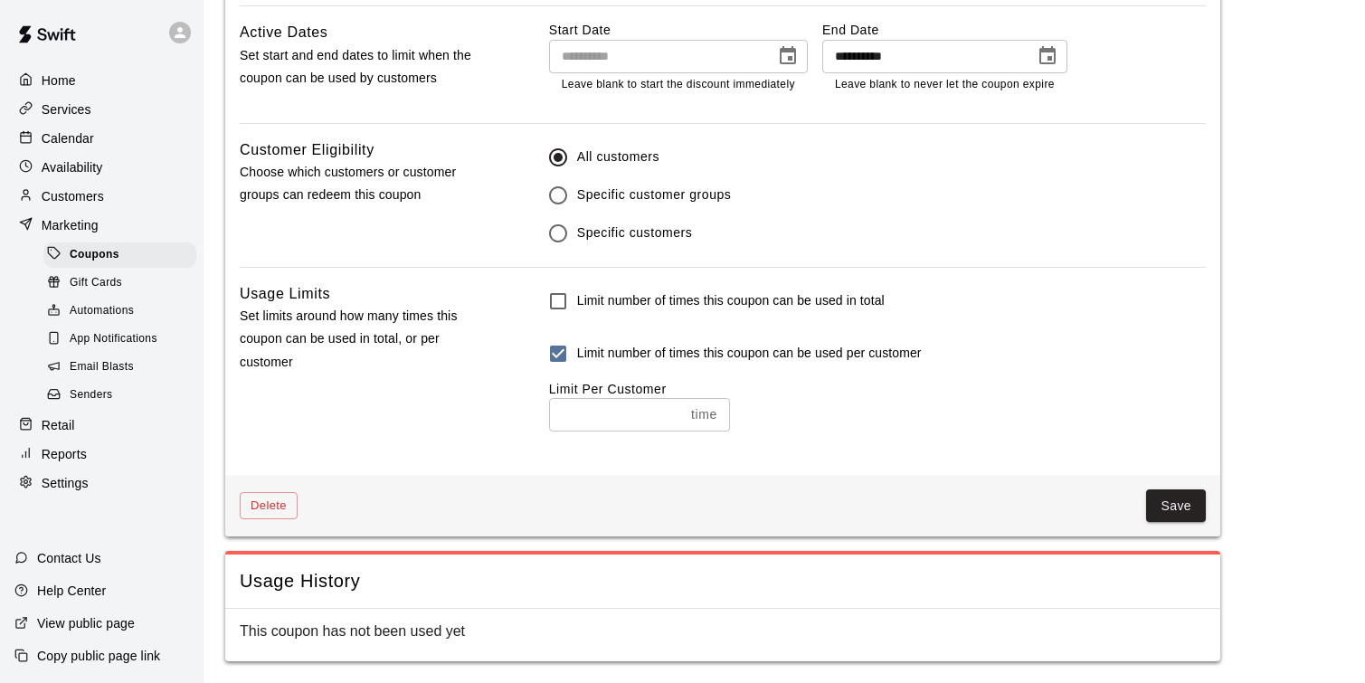
scroll to position [1071, 0]
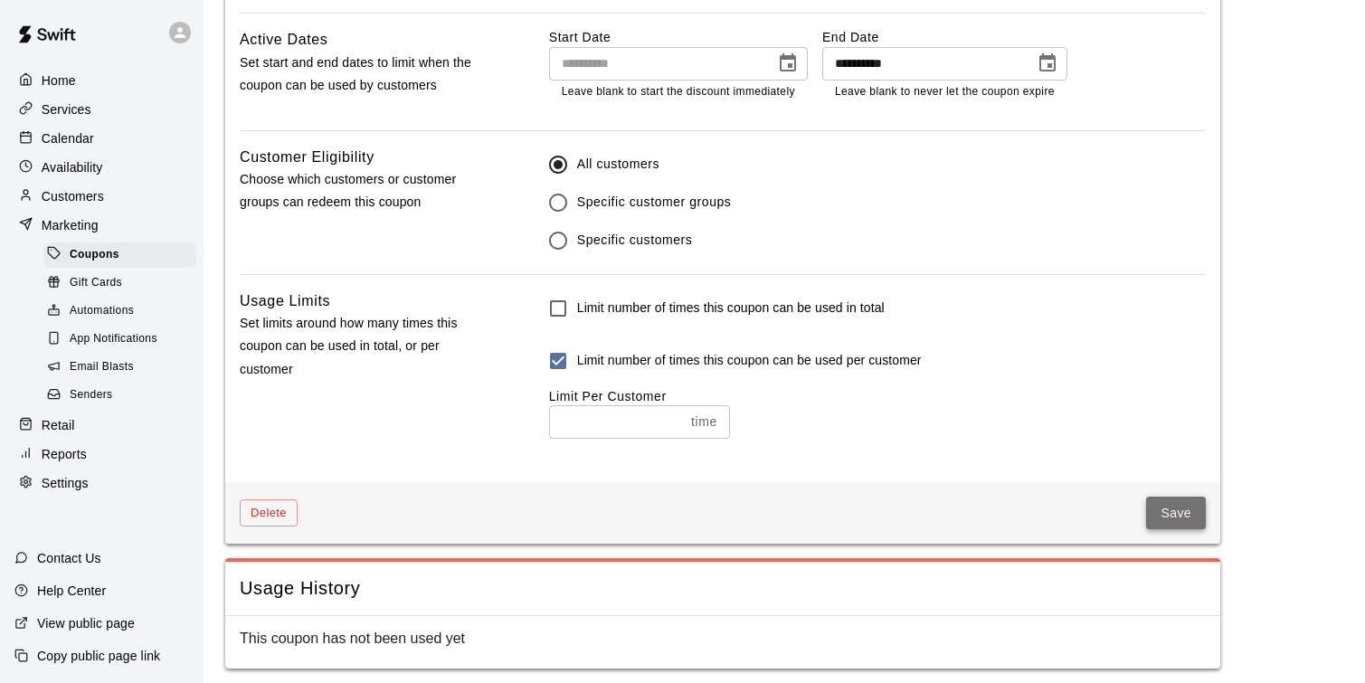
click at [1173, 527] on button "Save" at bounding box center [1176, 513] width 60 height 33
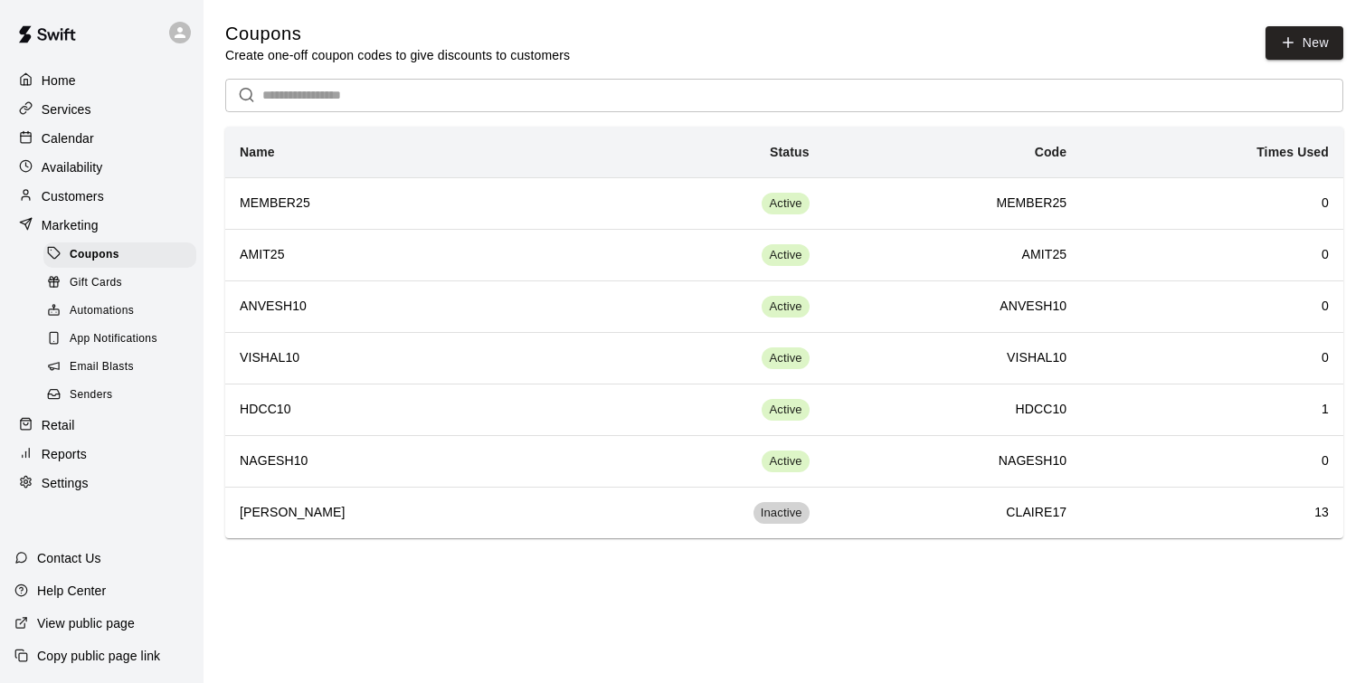
click at [81, 200] on p "Customers" at bounding box center [73, 196] width 62 height 18
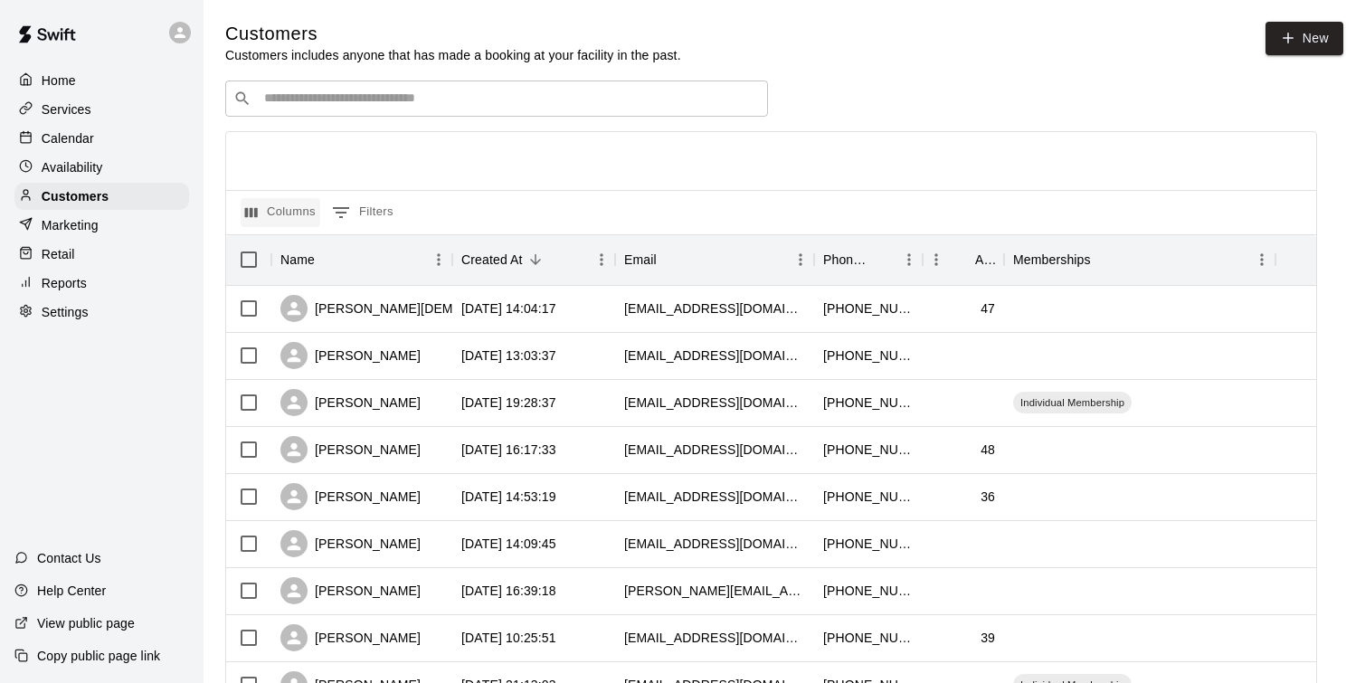
click at [297, 219] on button "Columns" at bounding box center [281, 212] width 80 height 29
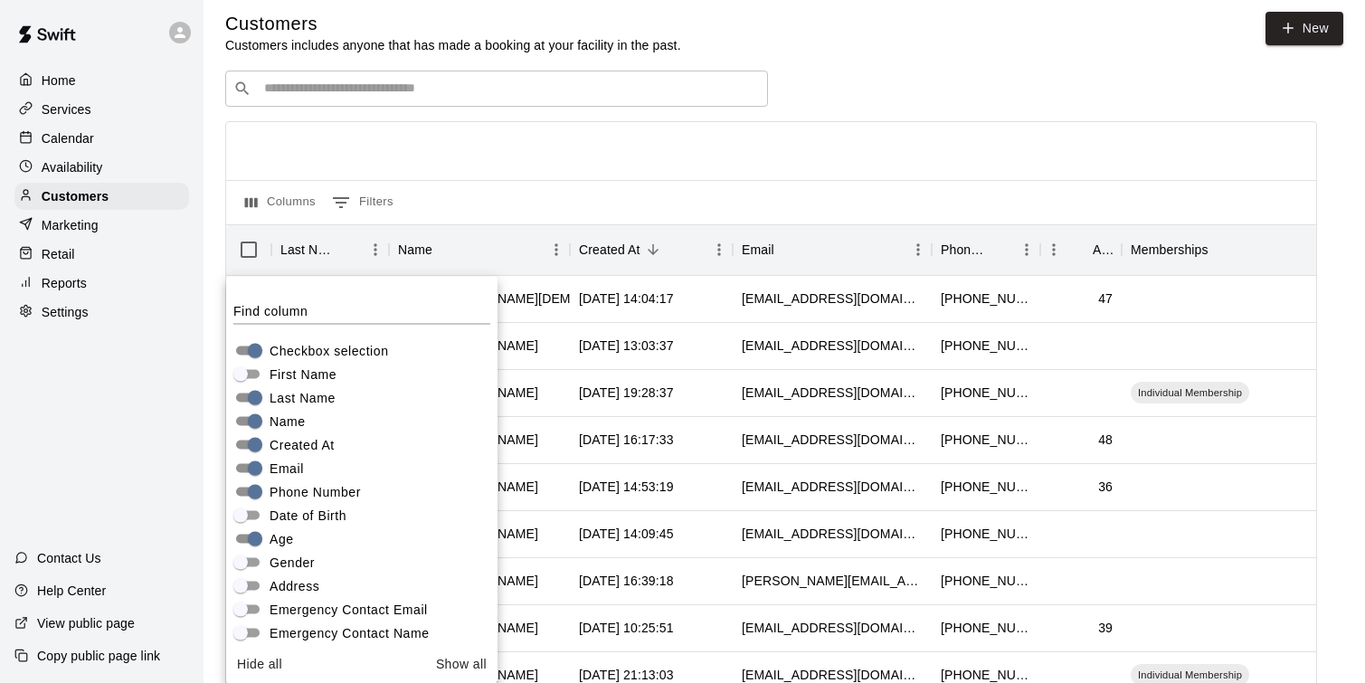
click at [683, 138] on div at bounding box center [771, 151] width 1090 height 58
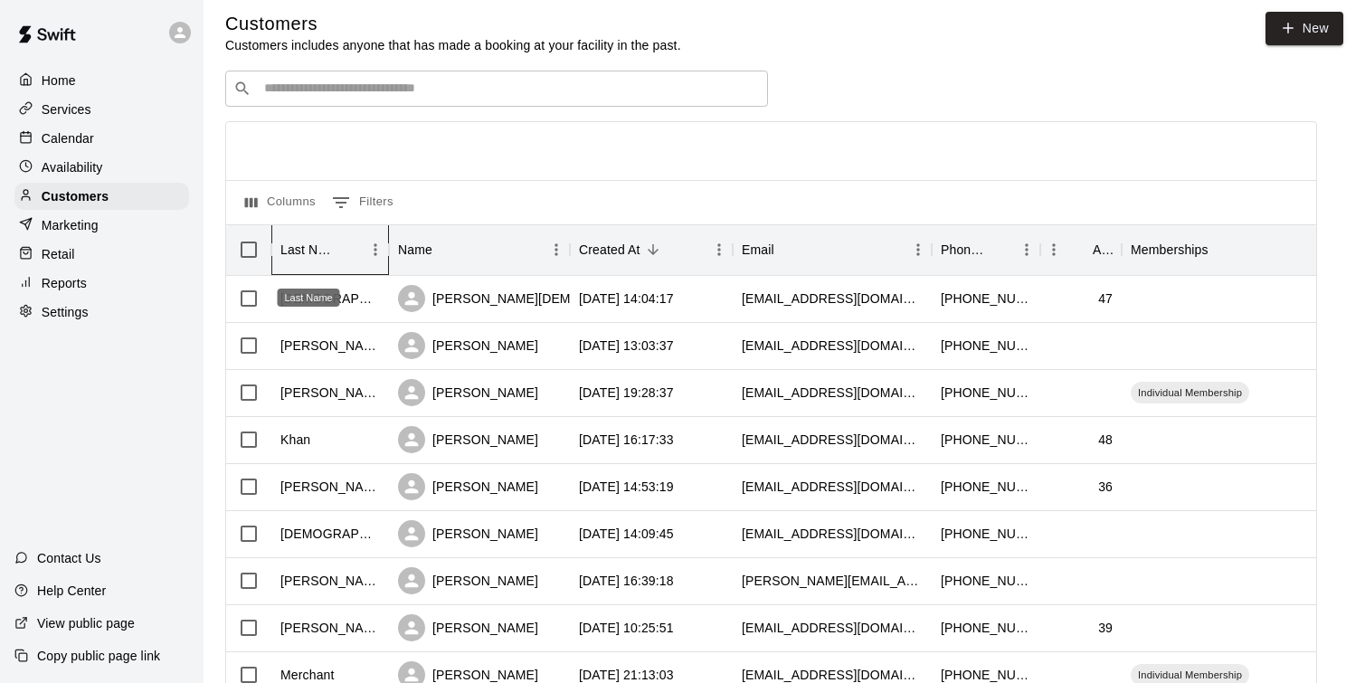
click at [282, 254] on div "Last Name" at bounding box center [308, 249] width 56 height 51
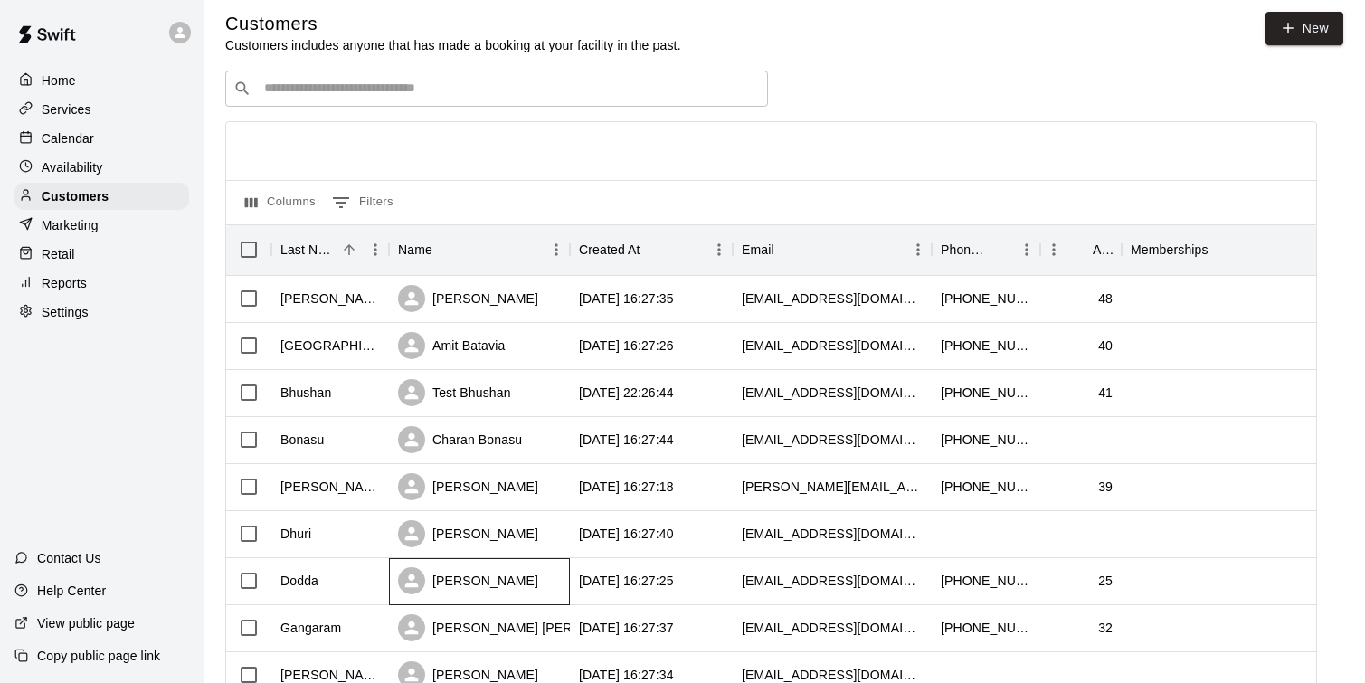
click at [482, 578] on div "[PERSON_NAME]" at bounding box center [468, 580] width 140 height 27
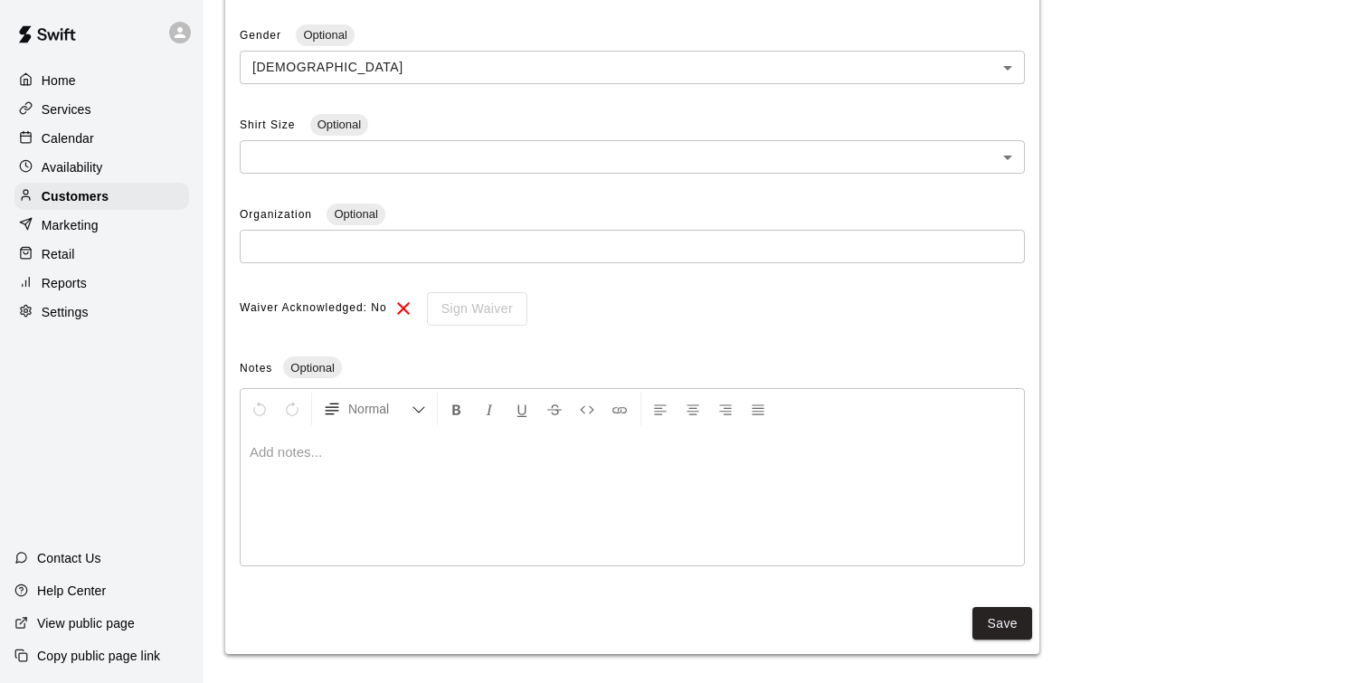
scroll to position [546, 0]
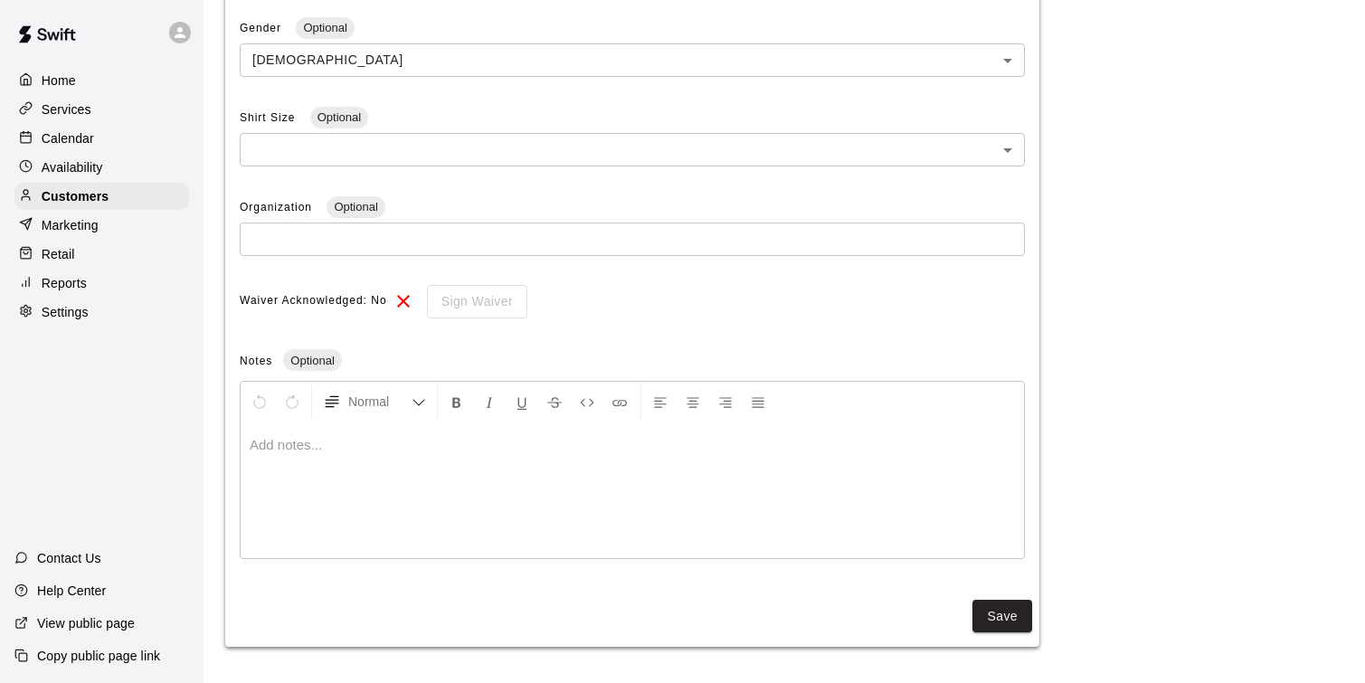
click at [479, 456] on div at bounding box center [632, 490] width 783 height 136
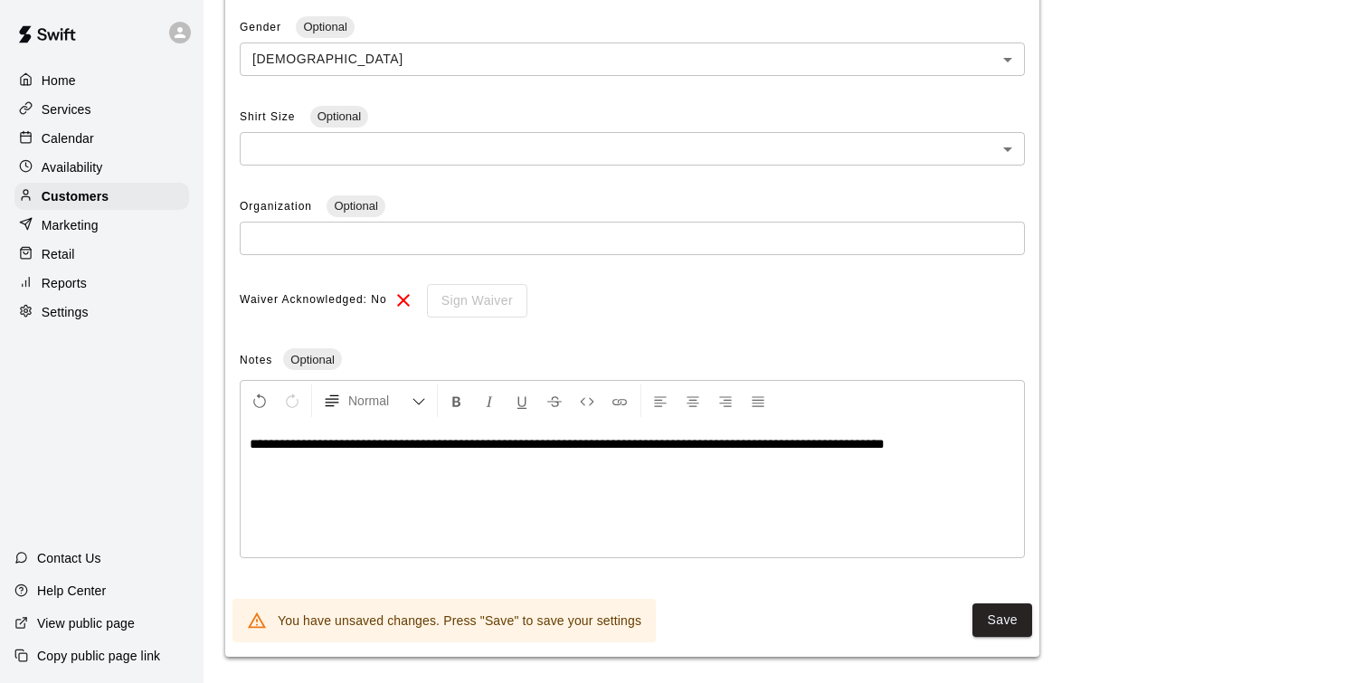
click at [525, 448] on span "**********" at bounding box center [567, 444] width 635 height 14
click at [825, 448] on span "**********" at bounding box center [589, 444] width 679 height 14
click at [939, 440] on span "**********" at bounding box center [594, 444] width 689 height 14
click at [1004, 629] on button "Save" at bounding box center [1003, 619] width 60 height 33
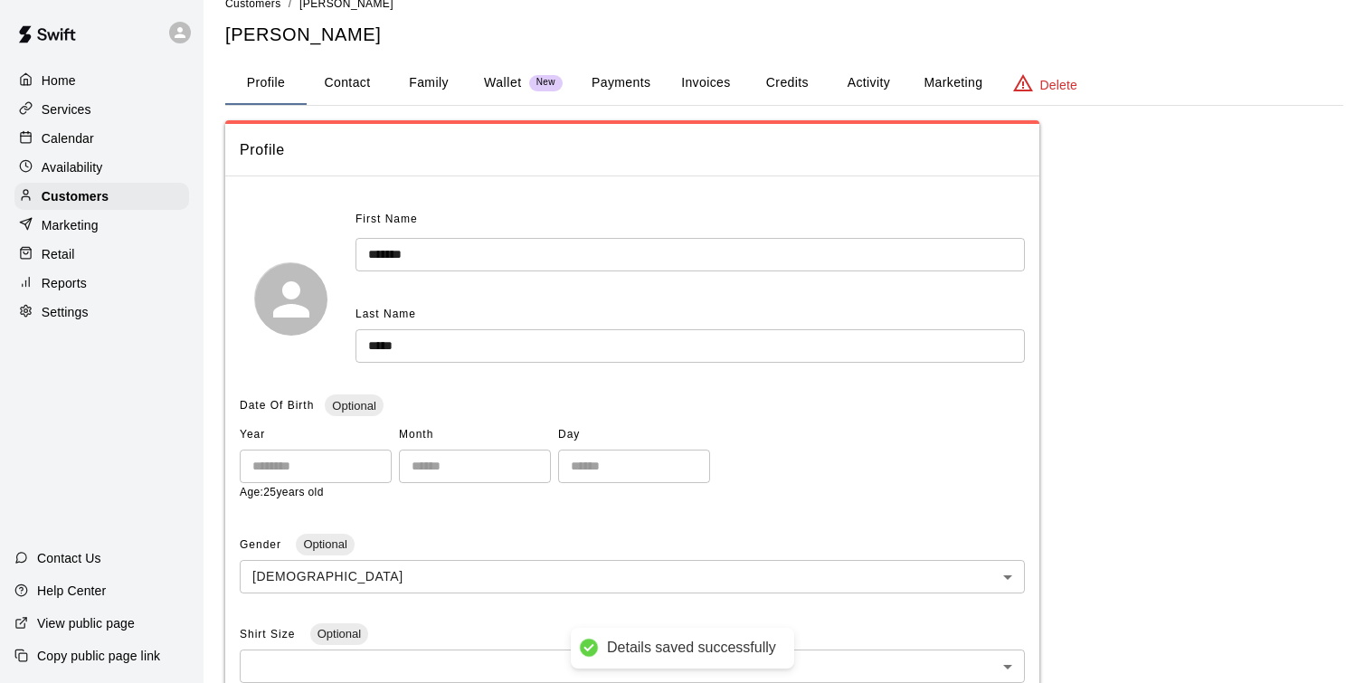
scroll to position [0, 0]
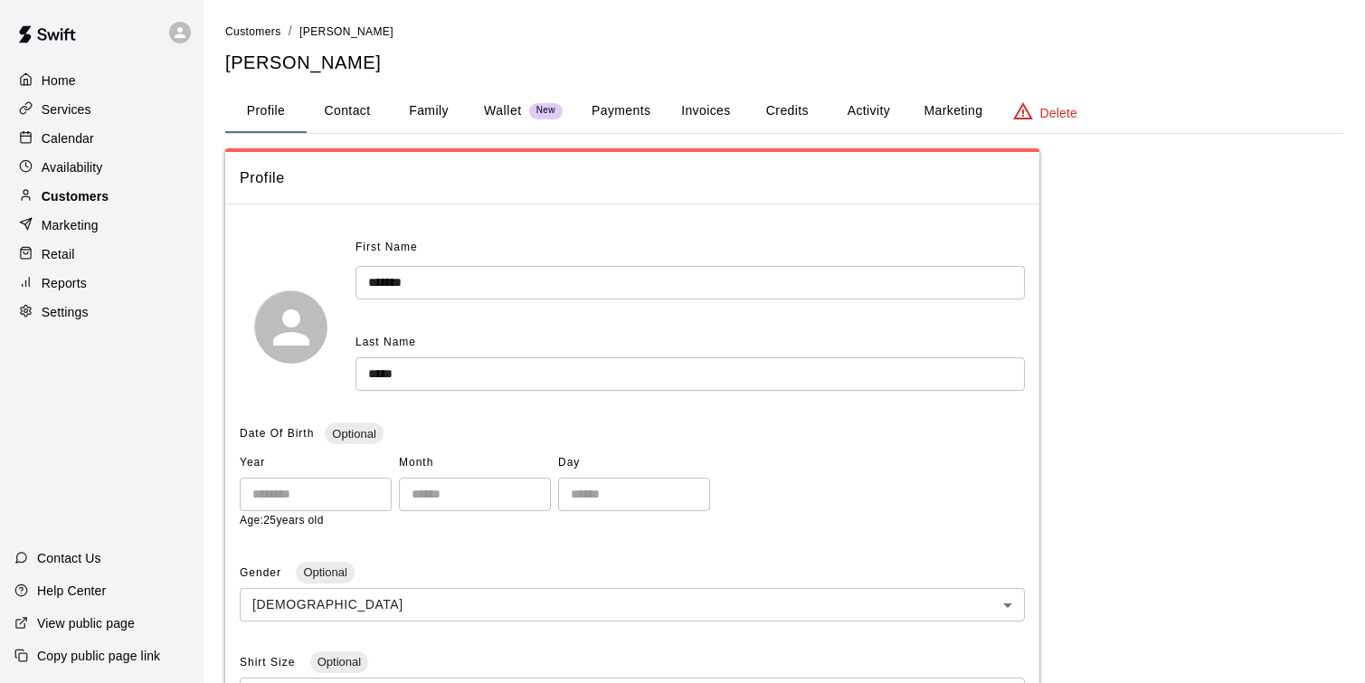
click at [103, 201] on p "Customers" at bounding box center [75, 196] width 67 height 18
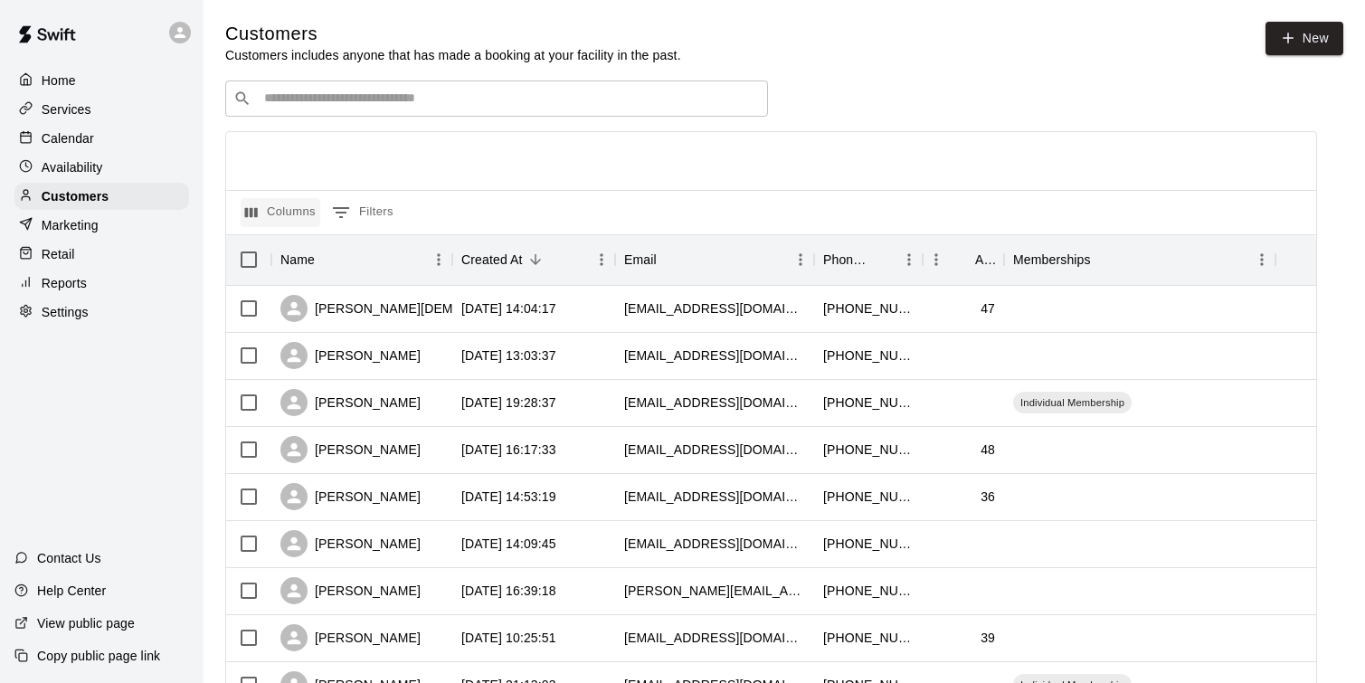
click at [299, 218] on button "Columns" at bounding box center [281, 212] width 80 height 29
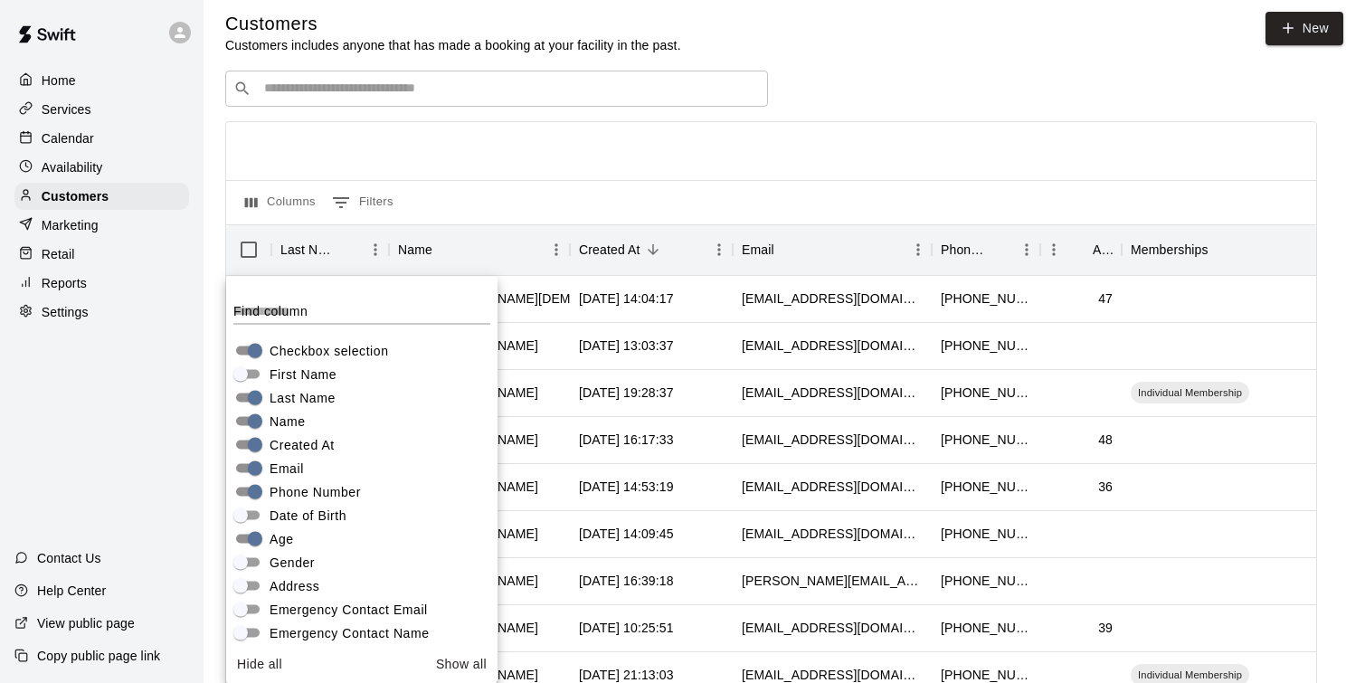
scroll to position [27, 0]
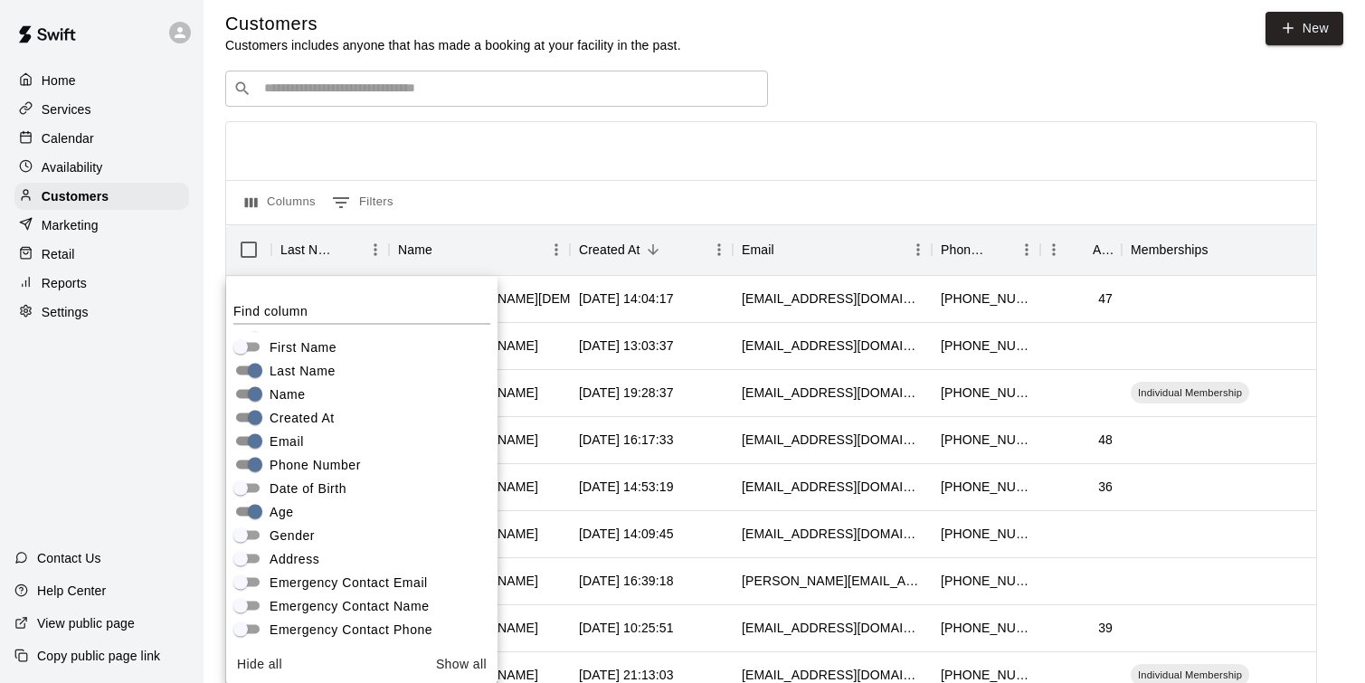
click at [1135, 92] on div "​ ​" at bounding box center [771, 89] width 1092 height 36
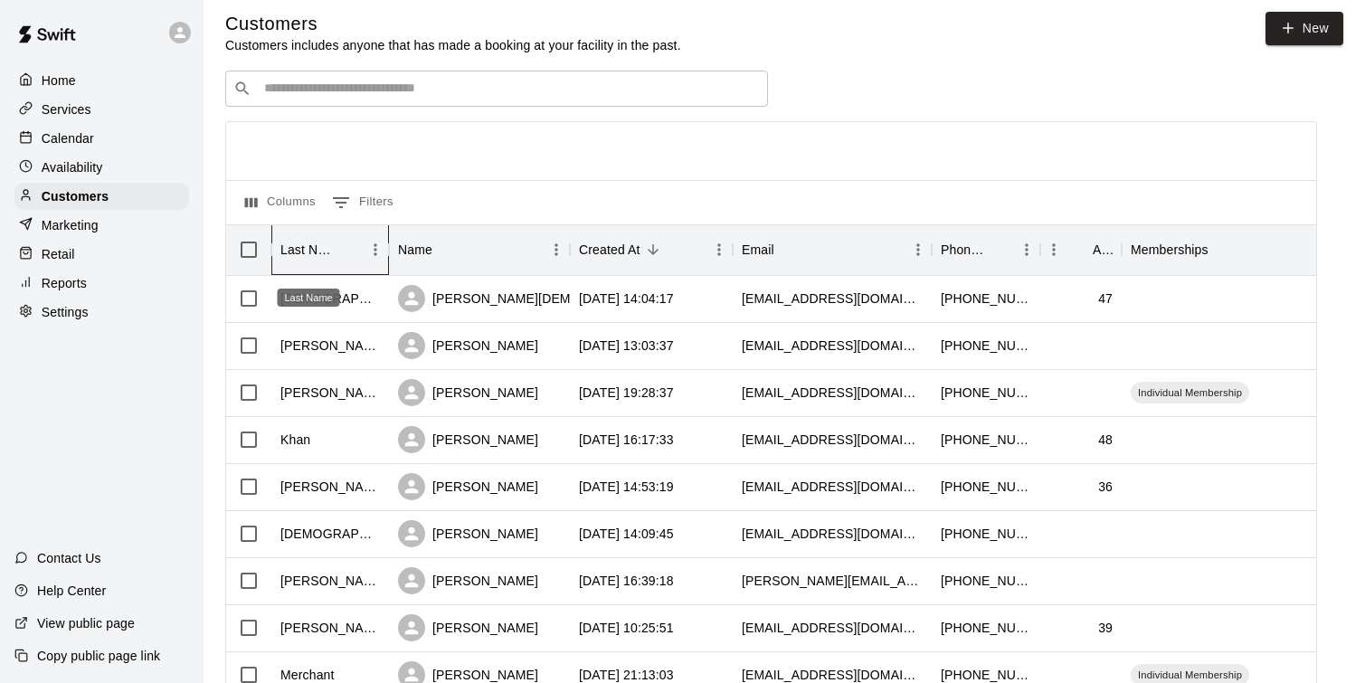
click at [303, 260] on div "Last Name" at bounding box center [308, 249] width 56 height 51
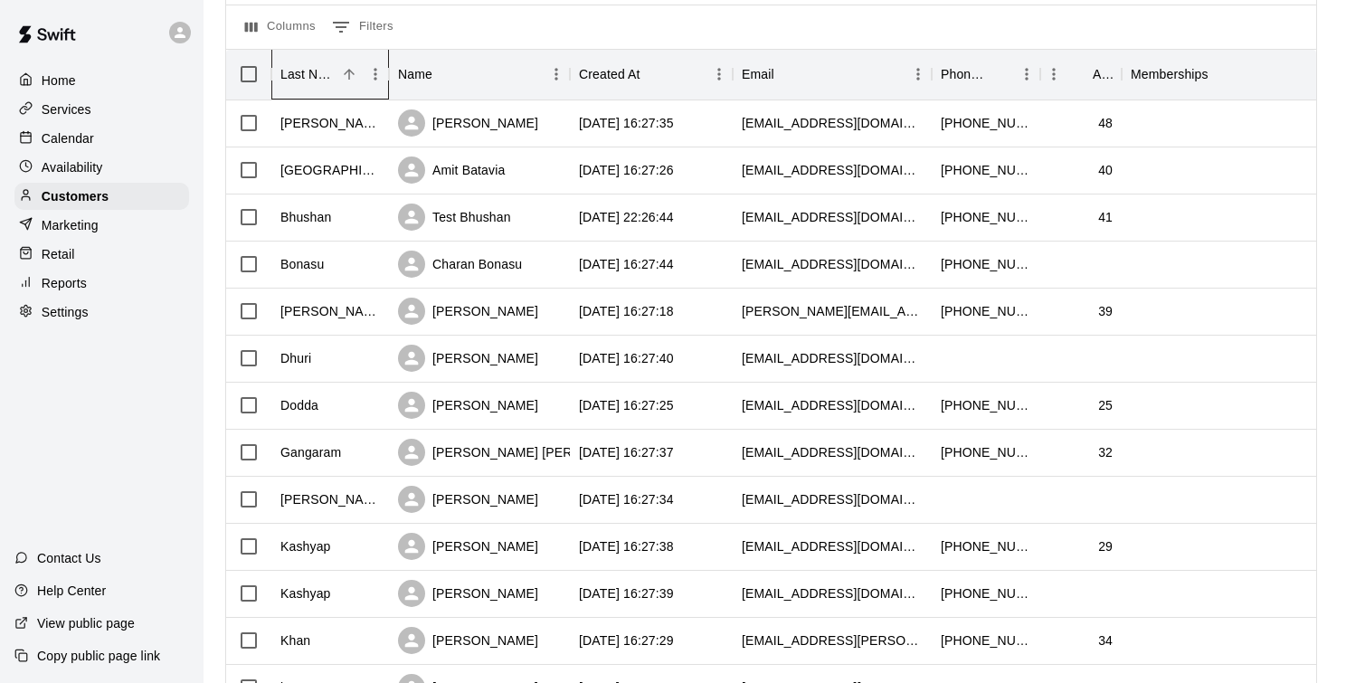
scroll to position [193, 0]
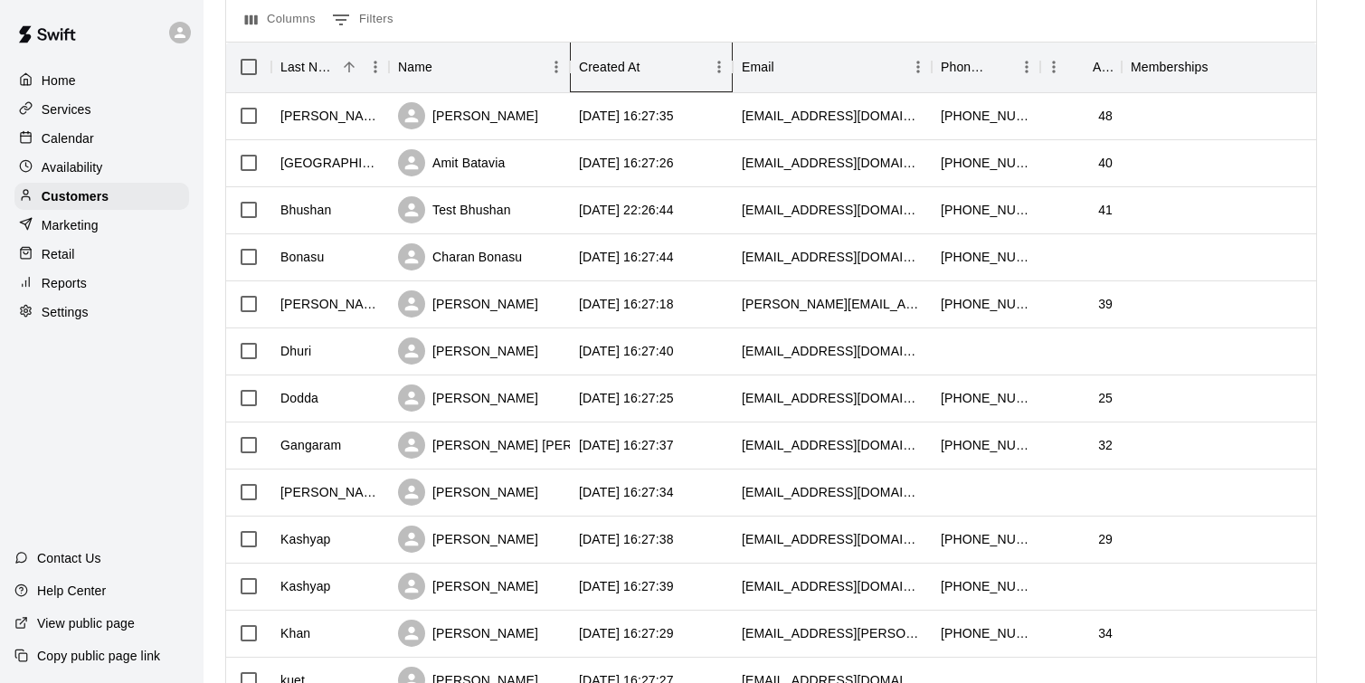
click at [634, 83] on div "Created At" at bounding box center [610, 67] width 62 height 51
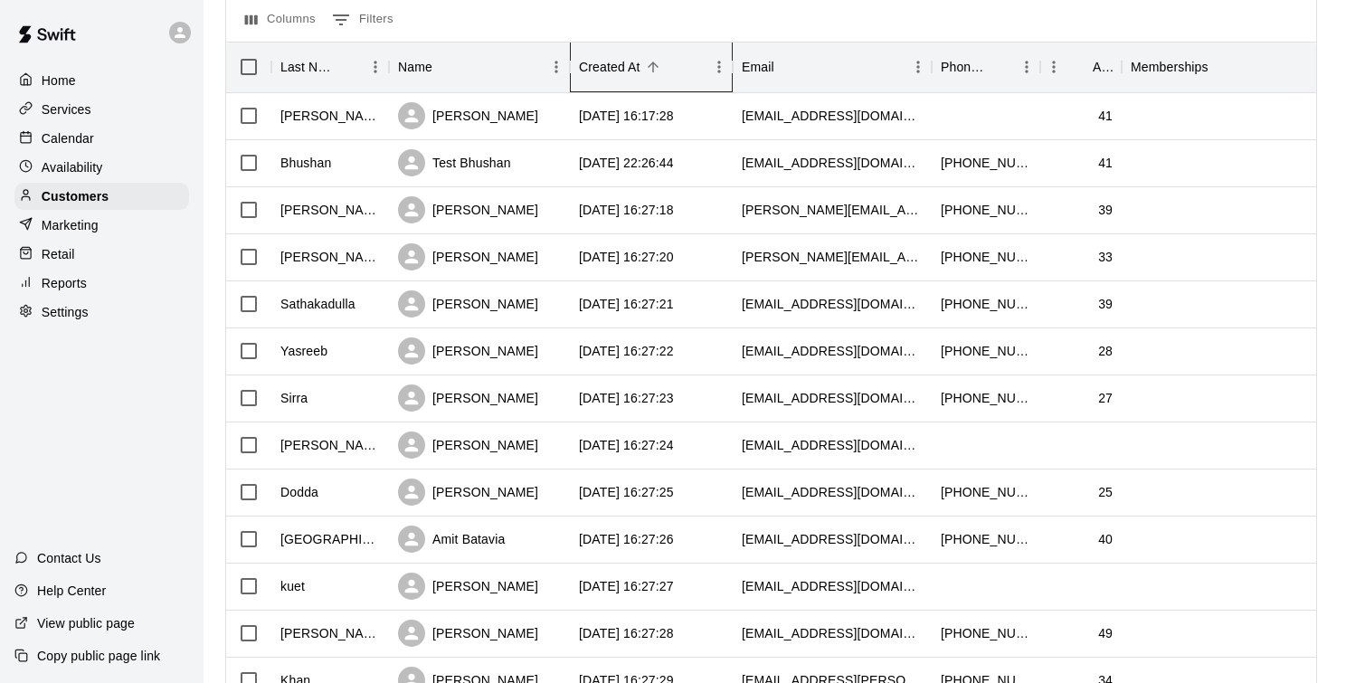
click at [636, 77] on div "Created At" at bounding box center [610, 67] width 62 height 51
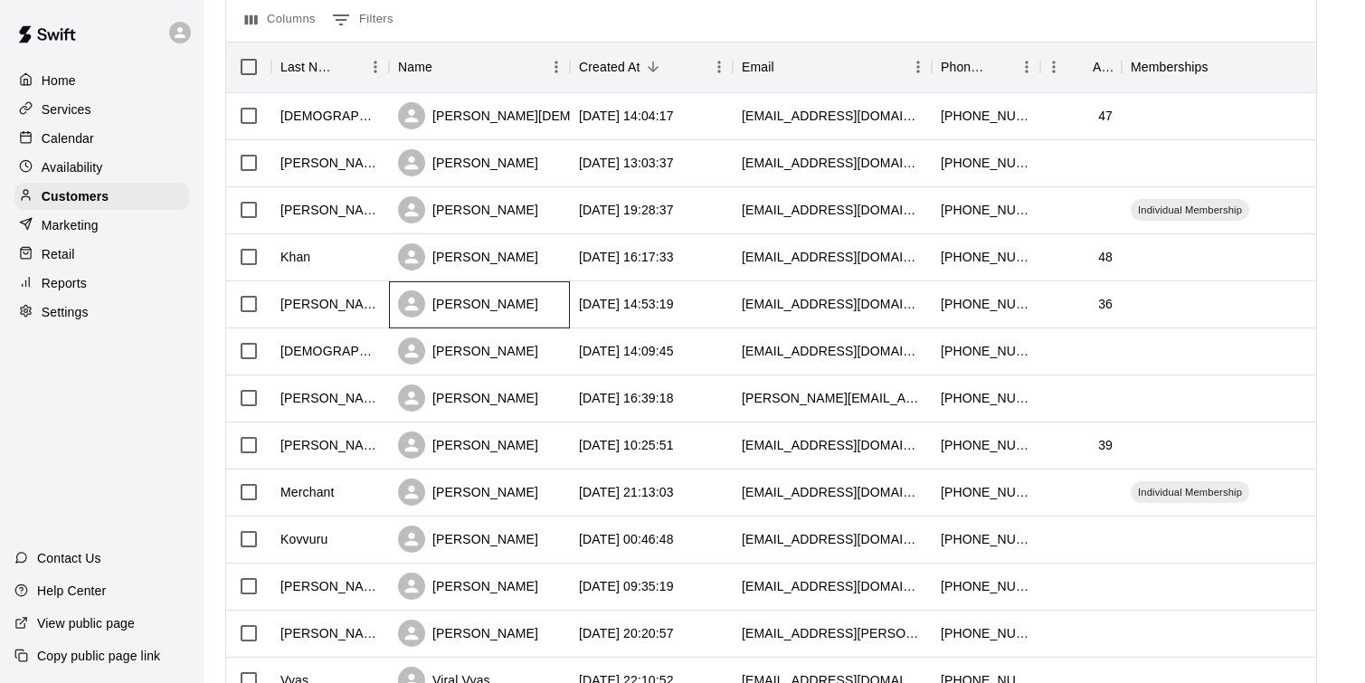
click at [470, 324] on div "[PERSON_NAME]" at bounding box center [479, 304] width 181 height 47
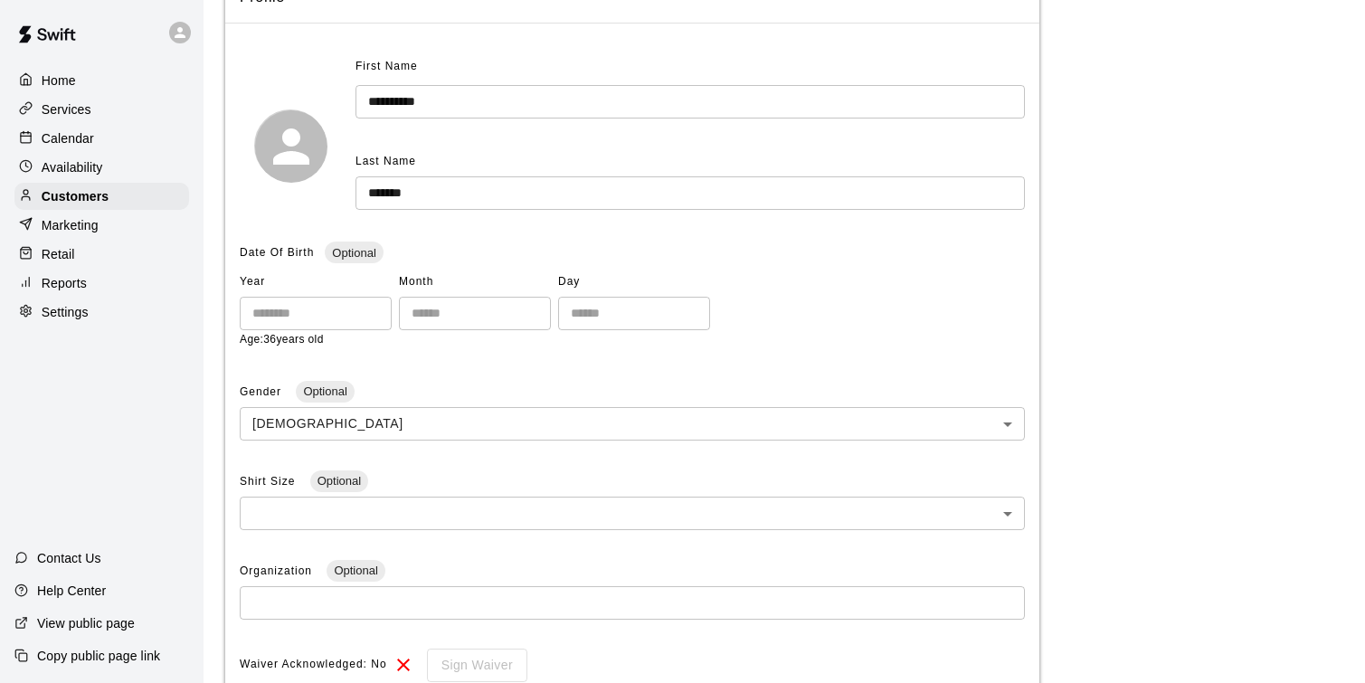
scroll to position [10, 0]
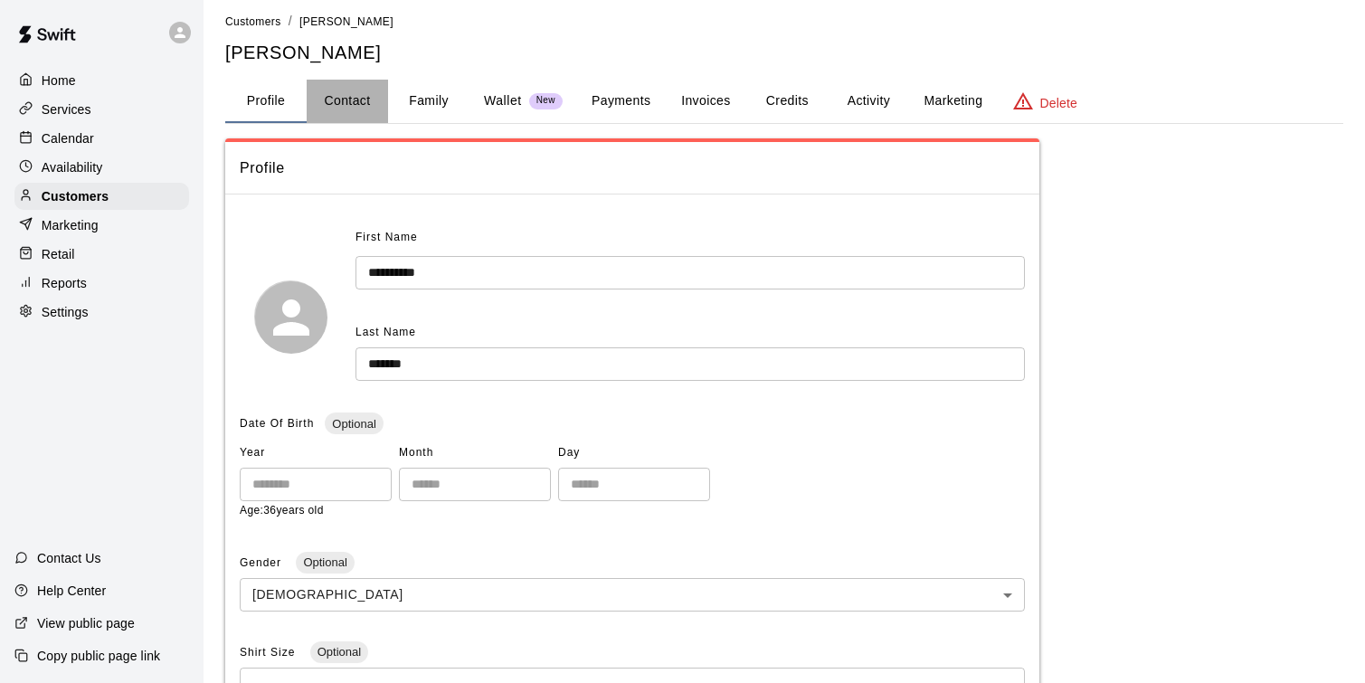
click at [344, 92] on button "Contact" at bounding box center [347, 101] width 81 height 43
select select "**"
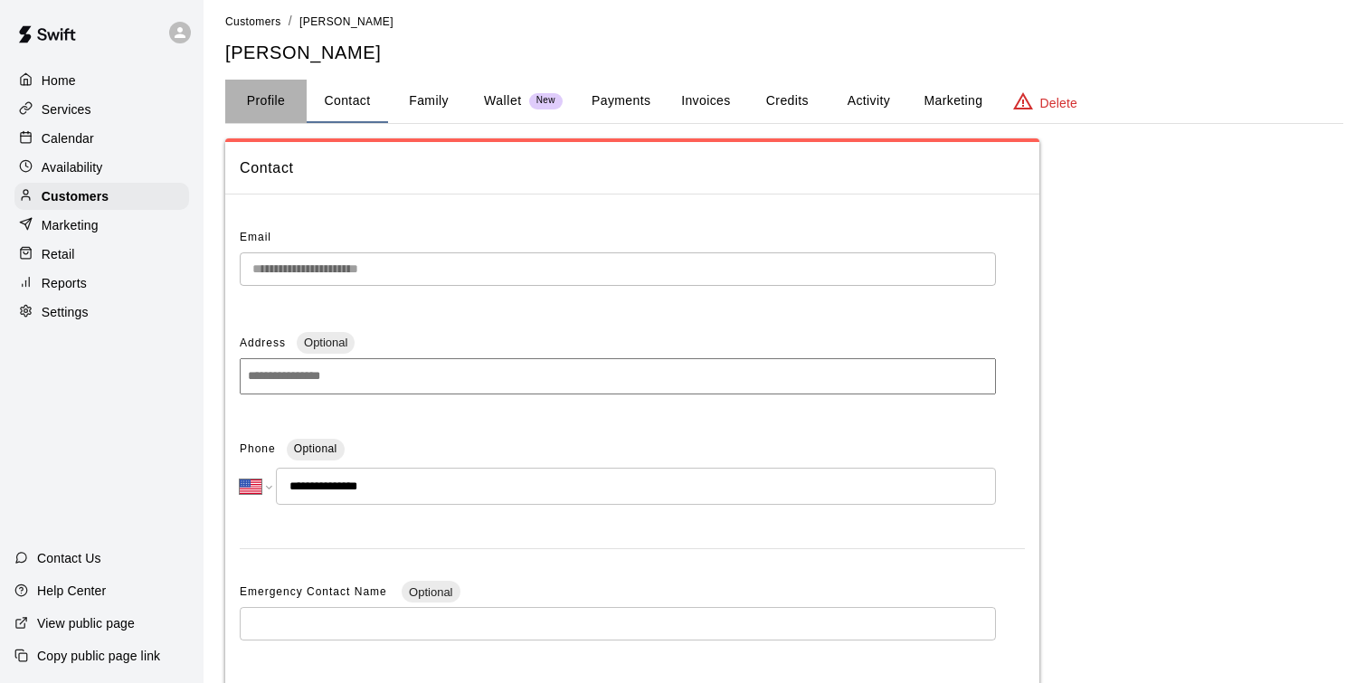
click at [271, 100] on button "Profile" at bounding box center [265, 101] width 81 height 43
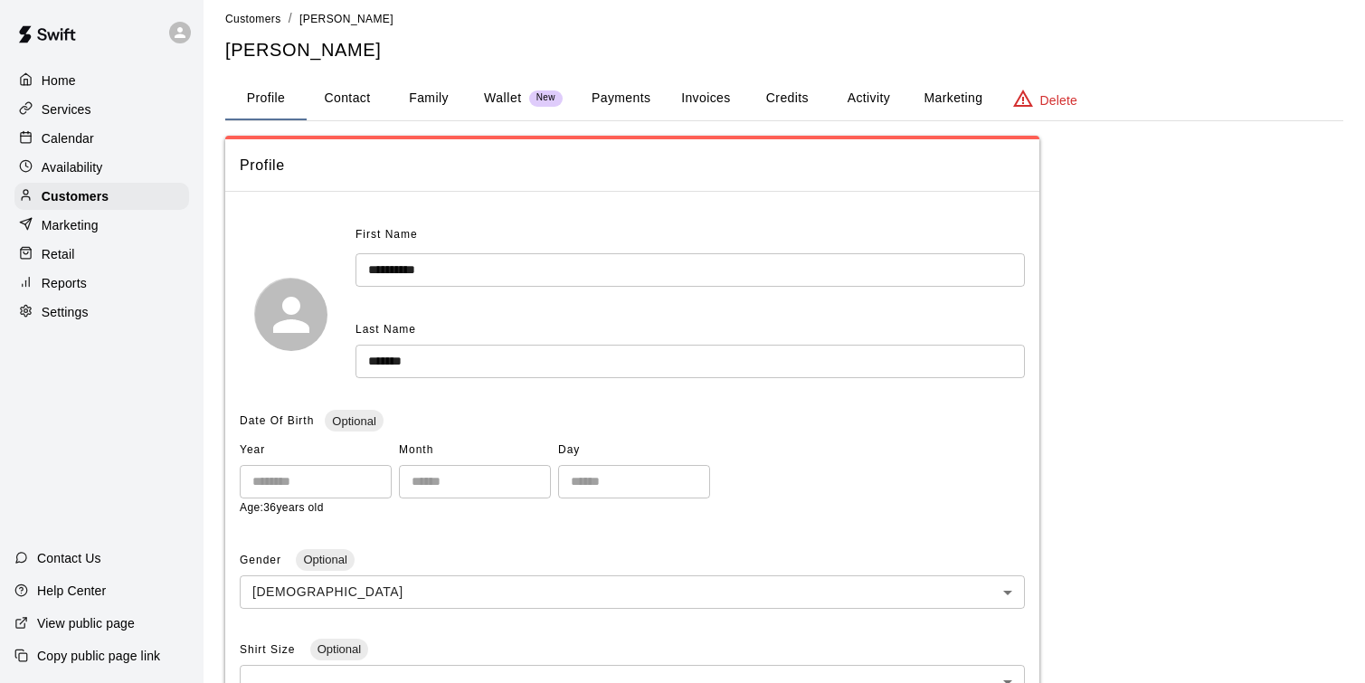
scroll to position [24, 0]
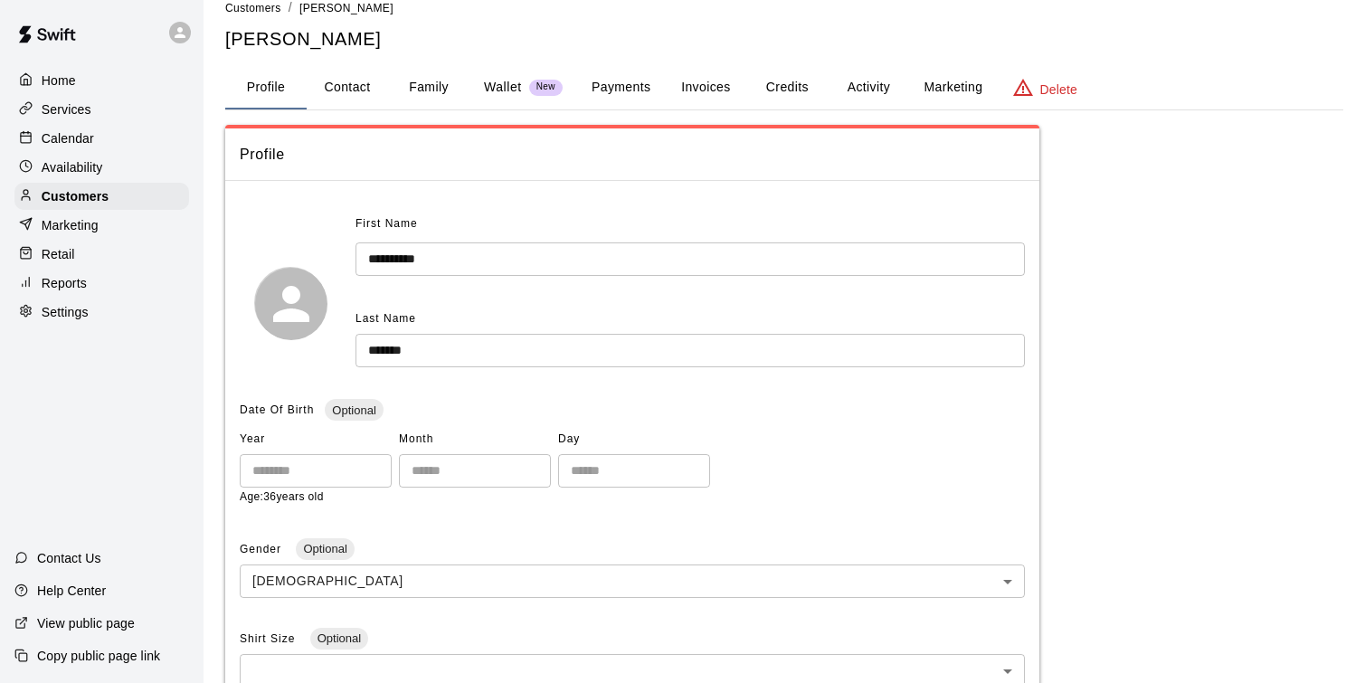
click at [343, 63] on div "**********" at bounding box center [784, 583] width 1118 height 1170
click at [343, 77] on button "Contact" at bounding box center [347, 87] width 81 height 43
select select "**"
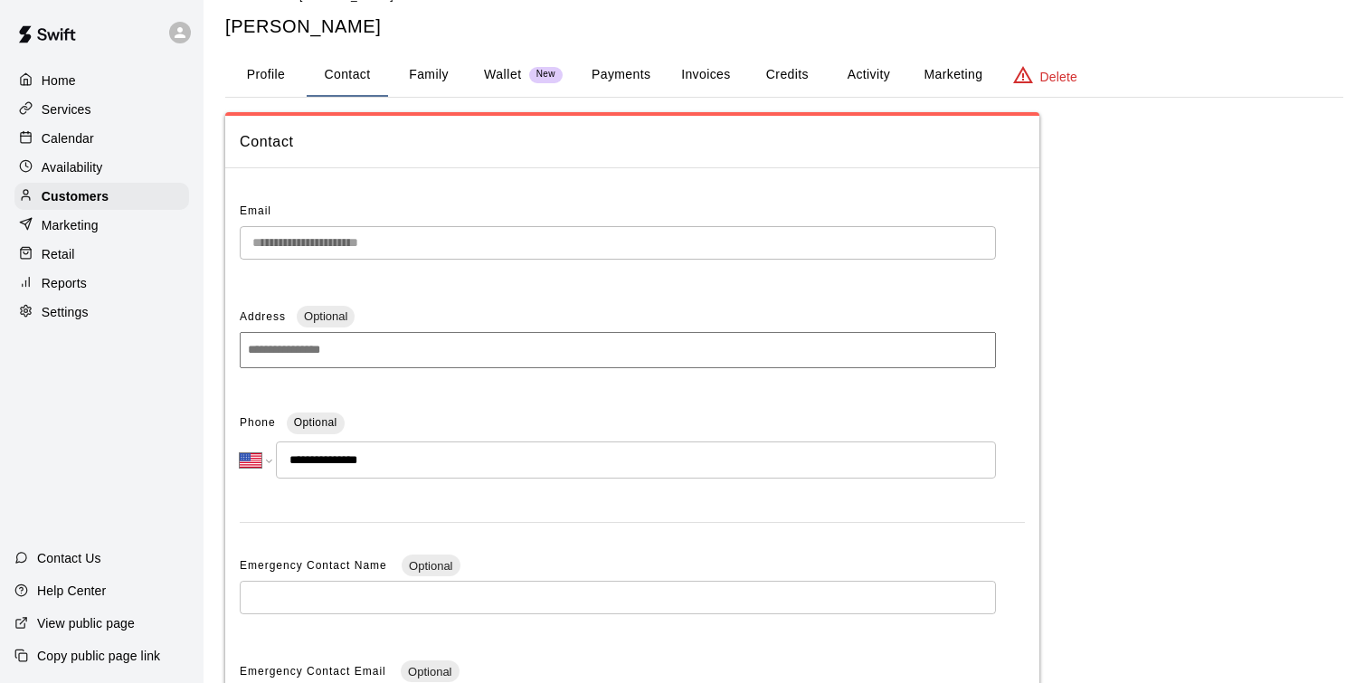
scroll to position [45, 0]
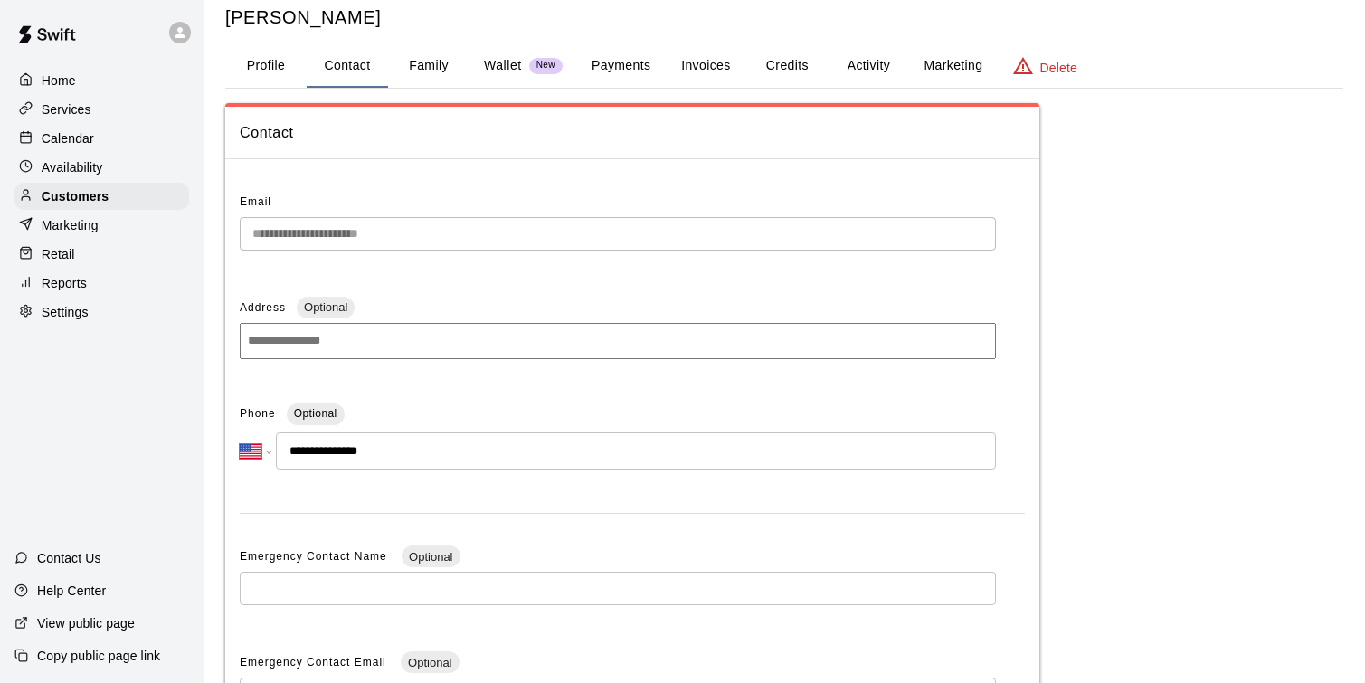
click at [265, 67] on button "Profile" at bounding box center [265, 65] width 81 height 43
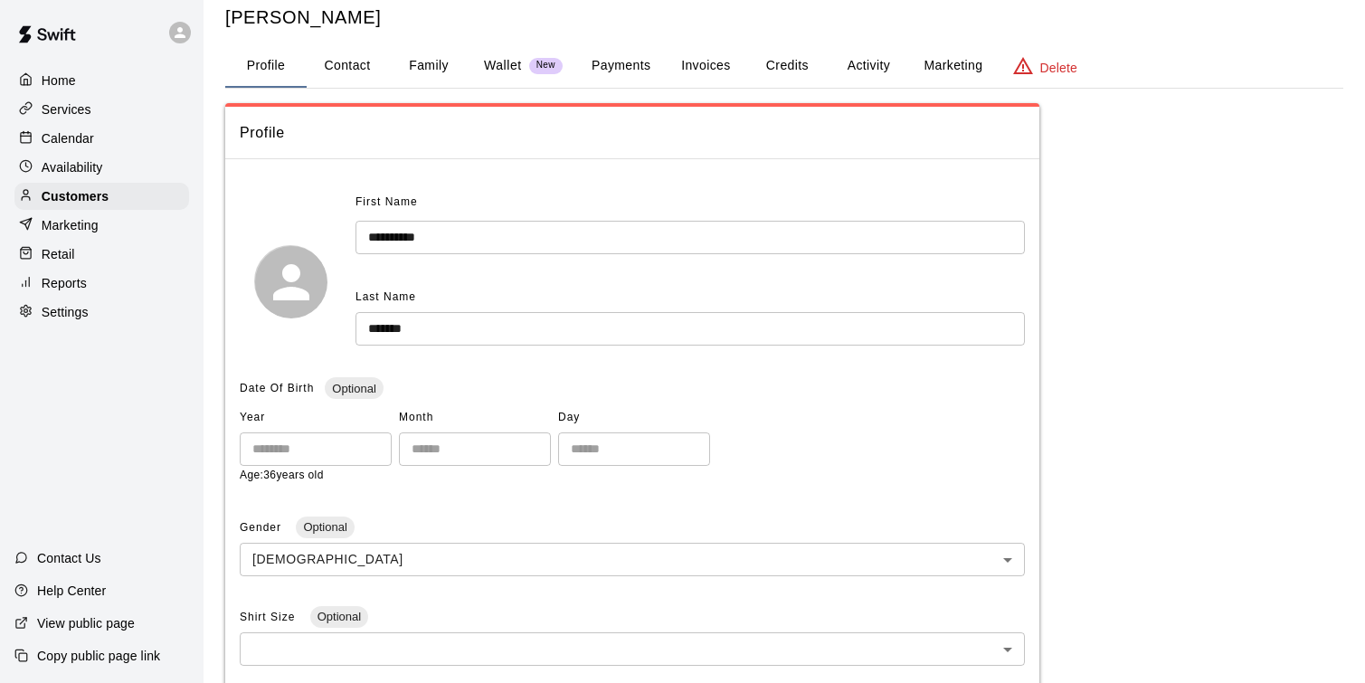
click at [265, 67] on button "Profile" at bounding box center [265, 65] width 81 height 43
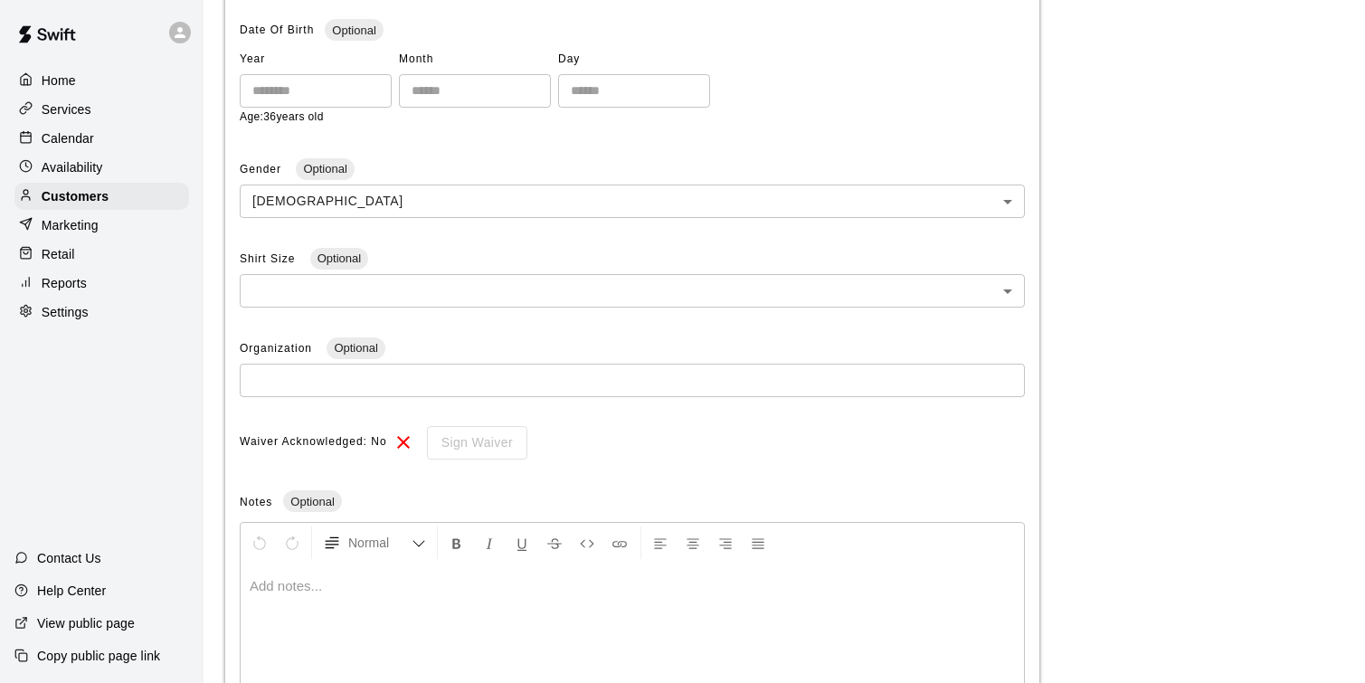
scroll to position [546, 0]
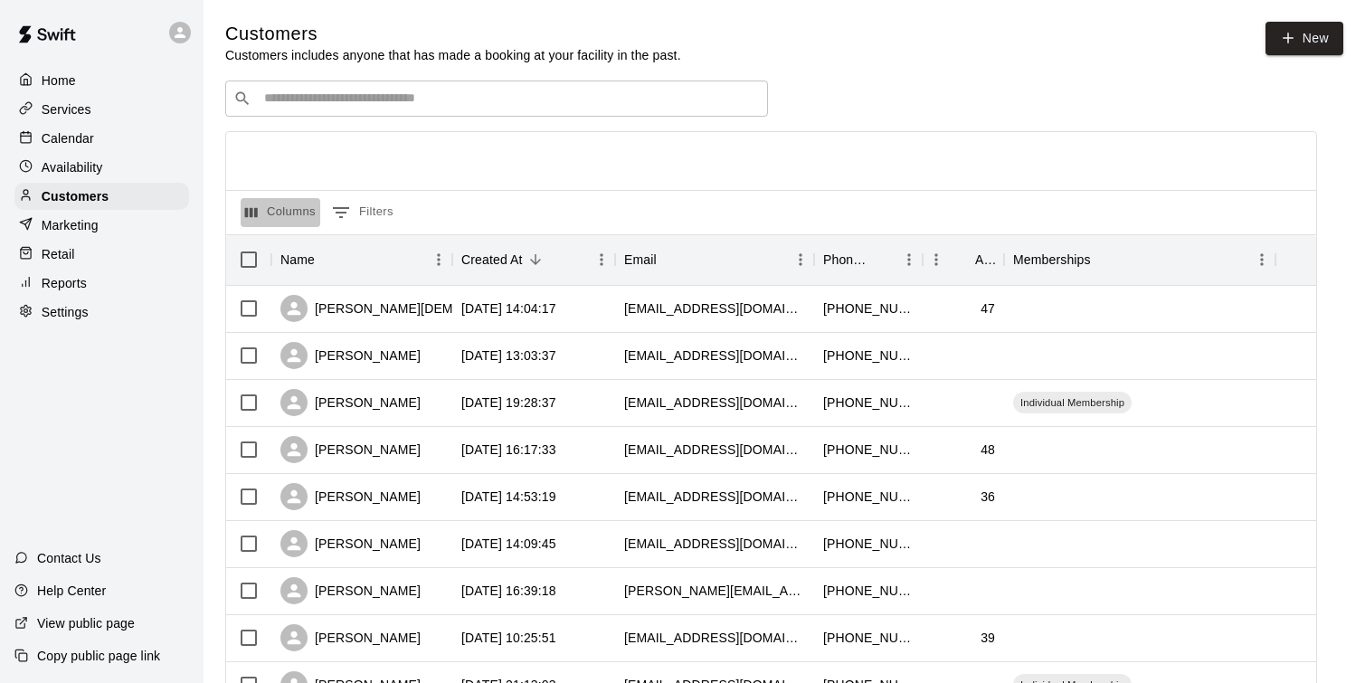
click at [253, 215] on icon "Select columns" at bounding box center [251, 212] width 16 height 16
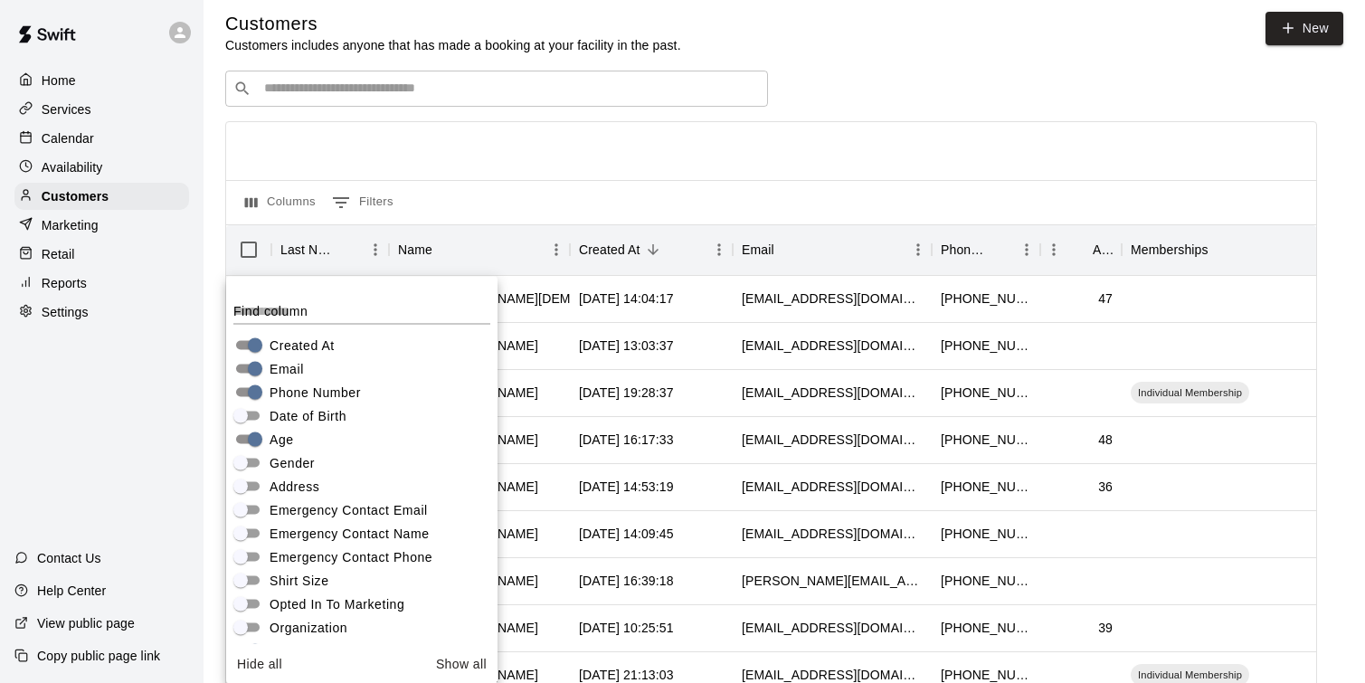
scroll to position [103, 0]
click at [652, 159] on div at bounding box center [771, 151] width 1090 height 58
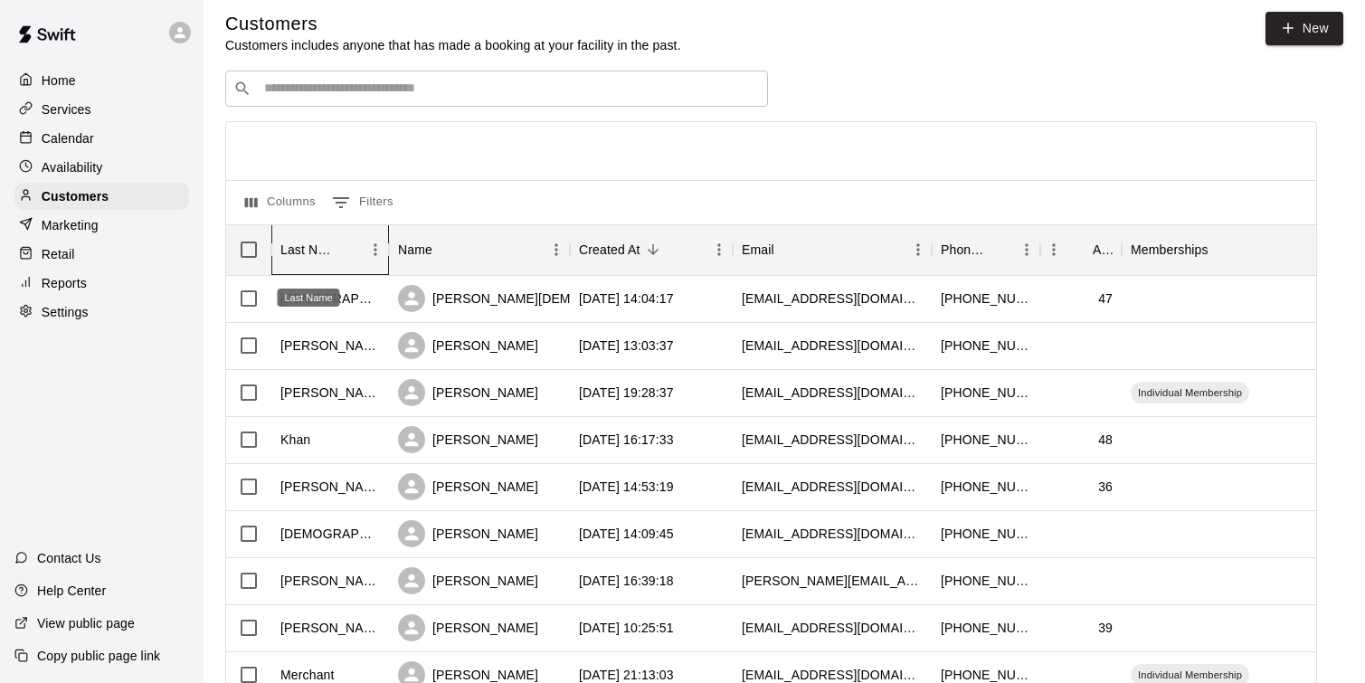
click at [329, 246] on div "Last Name" at bounding box center [308, 249] width 56 height 51
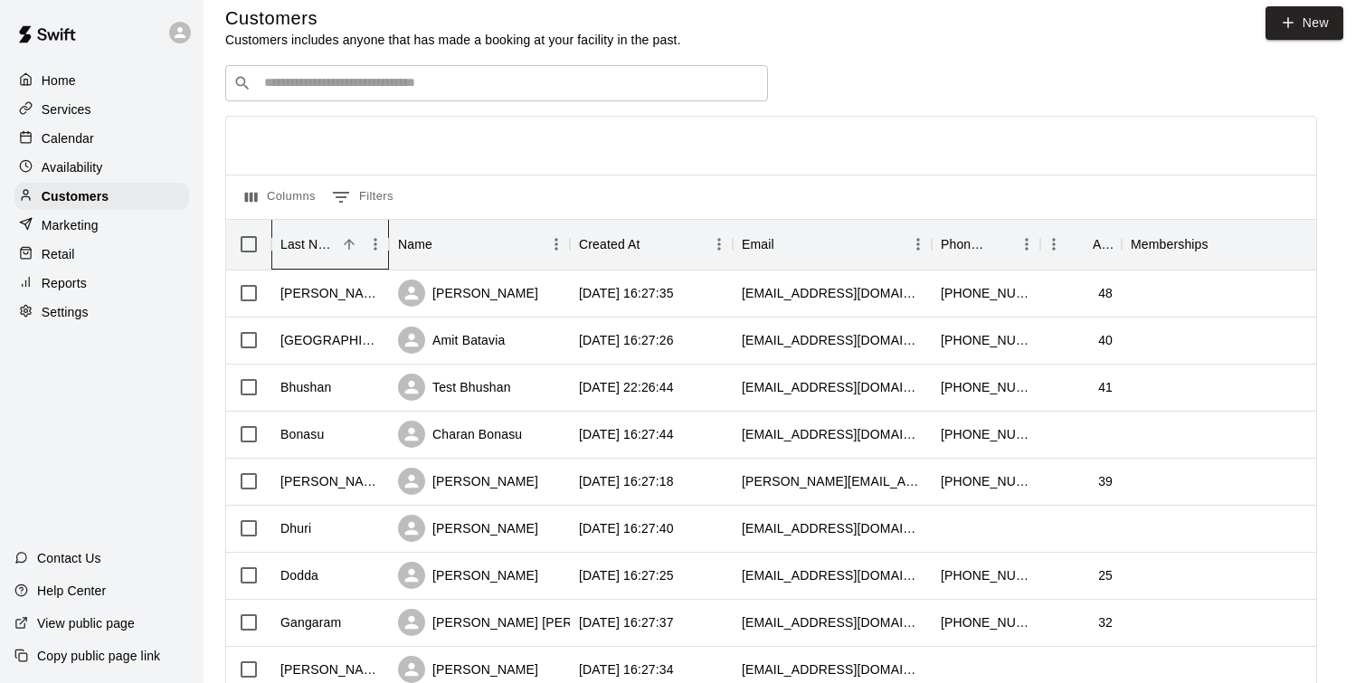
scroll to position [0, 0]
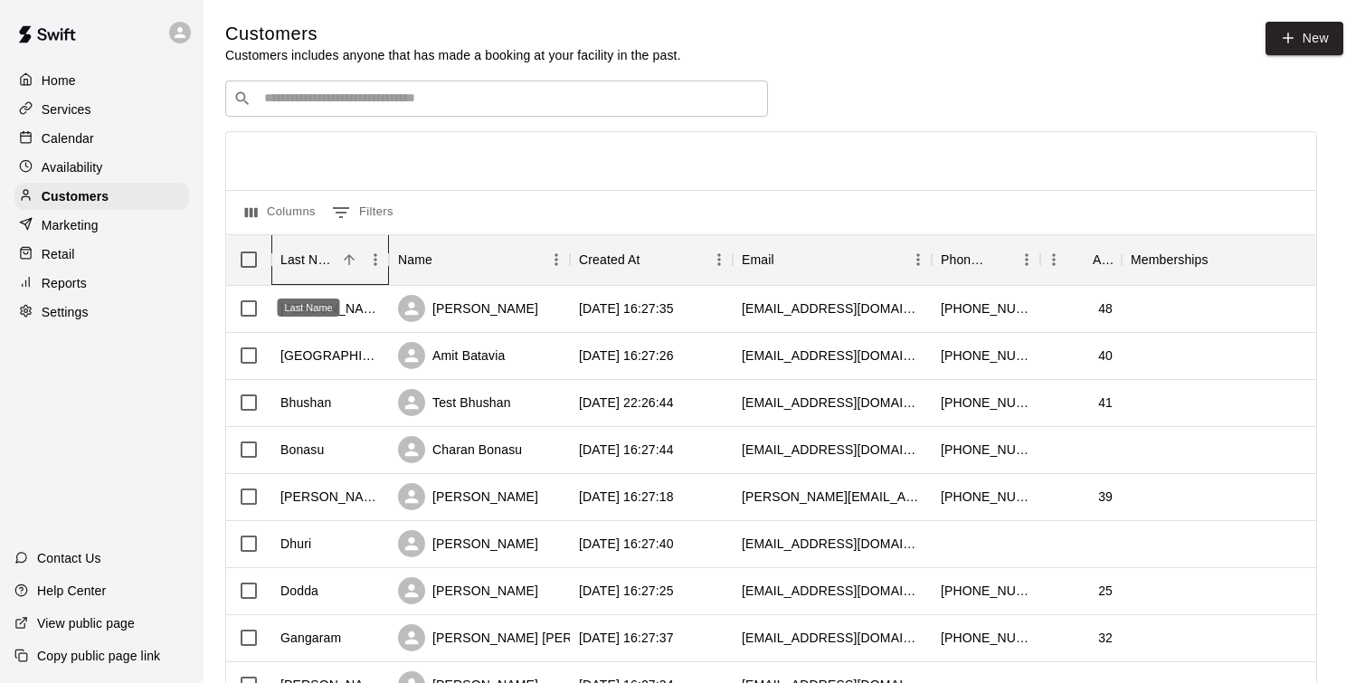
click at [312, 275] on div "Last Name" at bounding box center [308, 259] width 56 height 51
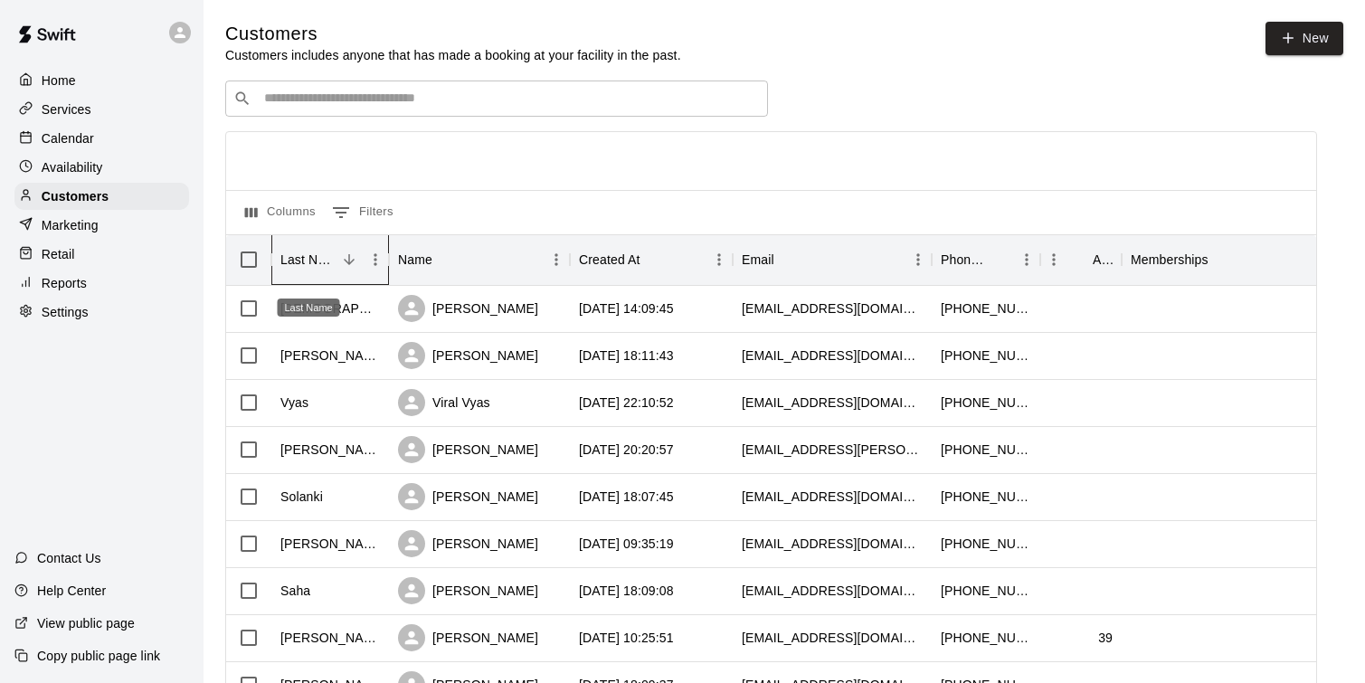
click at [333, 262] on div "Last Name" at bounding box center [308, 259] width 56 height 51
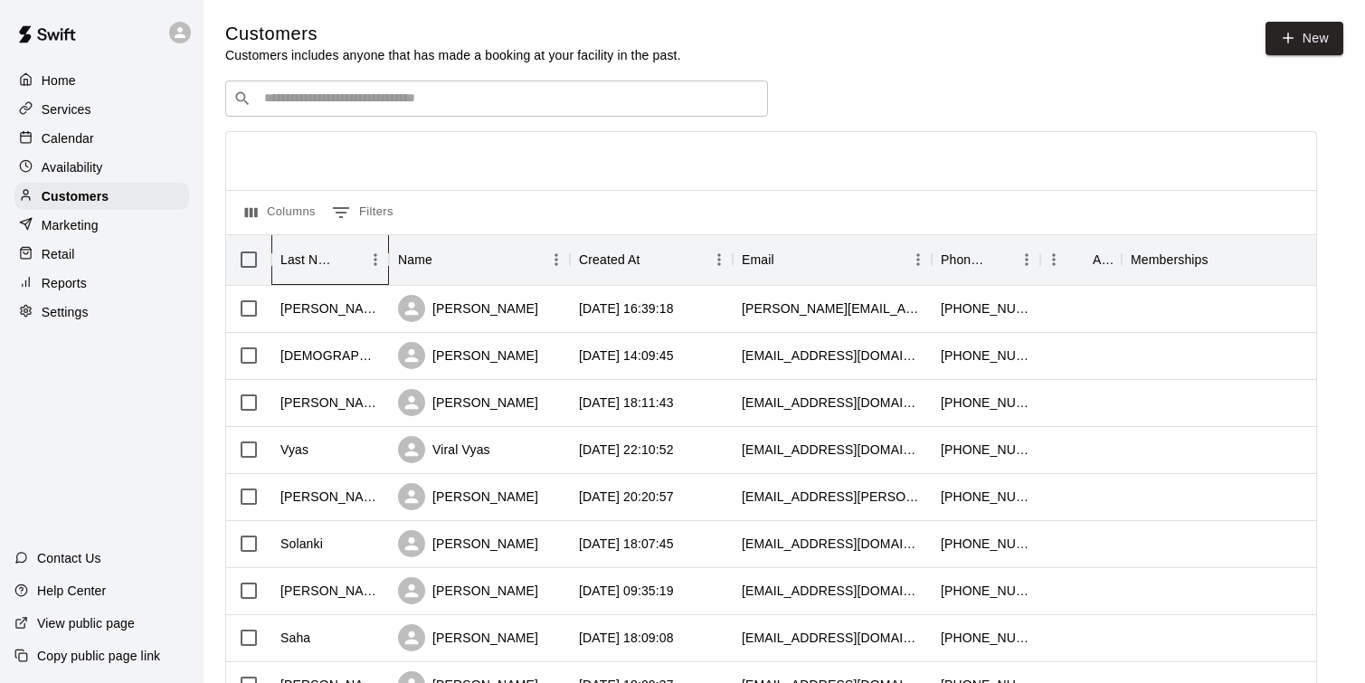
click at [378, 255] on icon "Last Name" at bounding box center [389, 260] width 22 height 22
click at [377, 270] on button "Menu" at bounding box center [375, 259] width 27 height 27
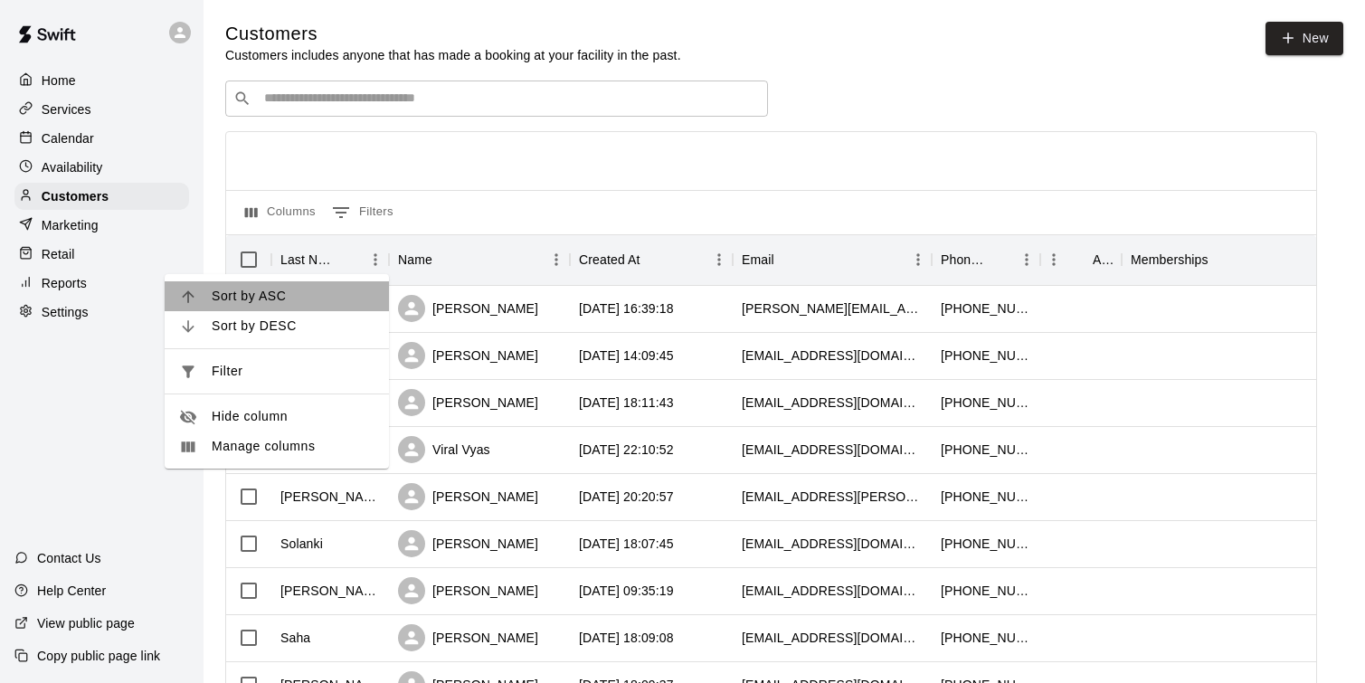
click at [318, 294] on span "Sort by ASC" at bounding box center [293, 296] width 163 height 19
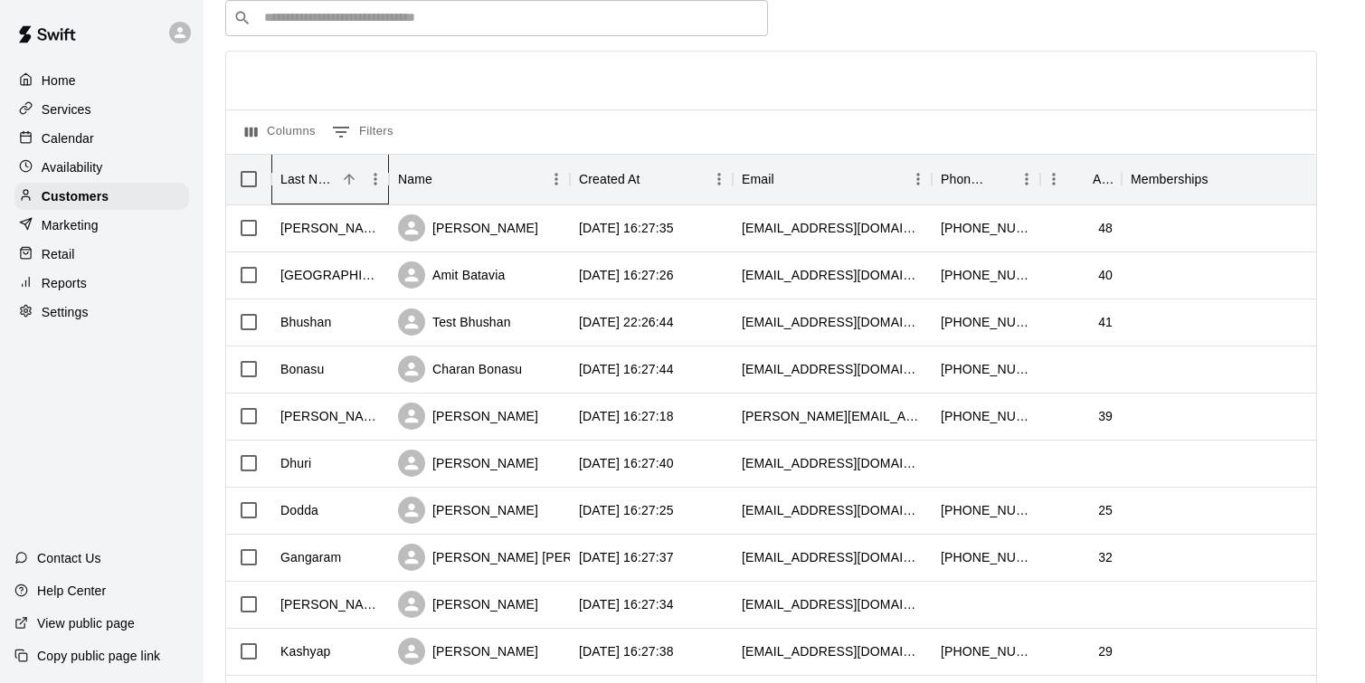
scroll to position [81, 0]
click at [497, 377] on div "Charan Bonasu" at bounding box center [460, 368] width 124 height 27
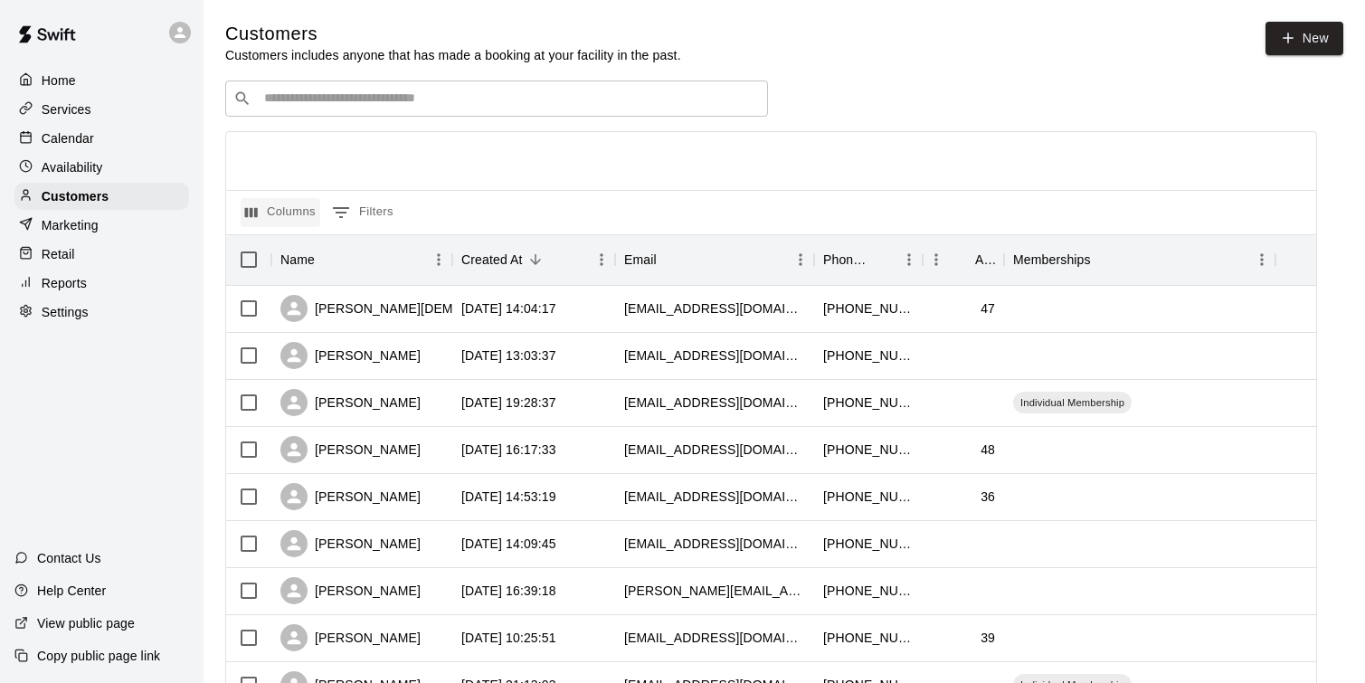
click at [283, 223] on button "Columns" at bounding box center [281, 212] width 80 height 29
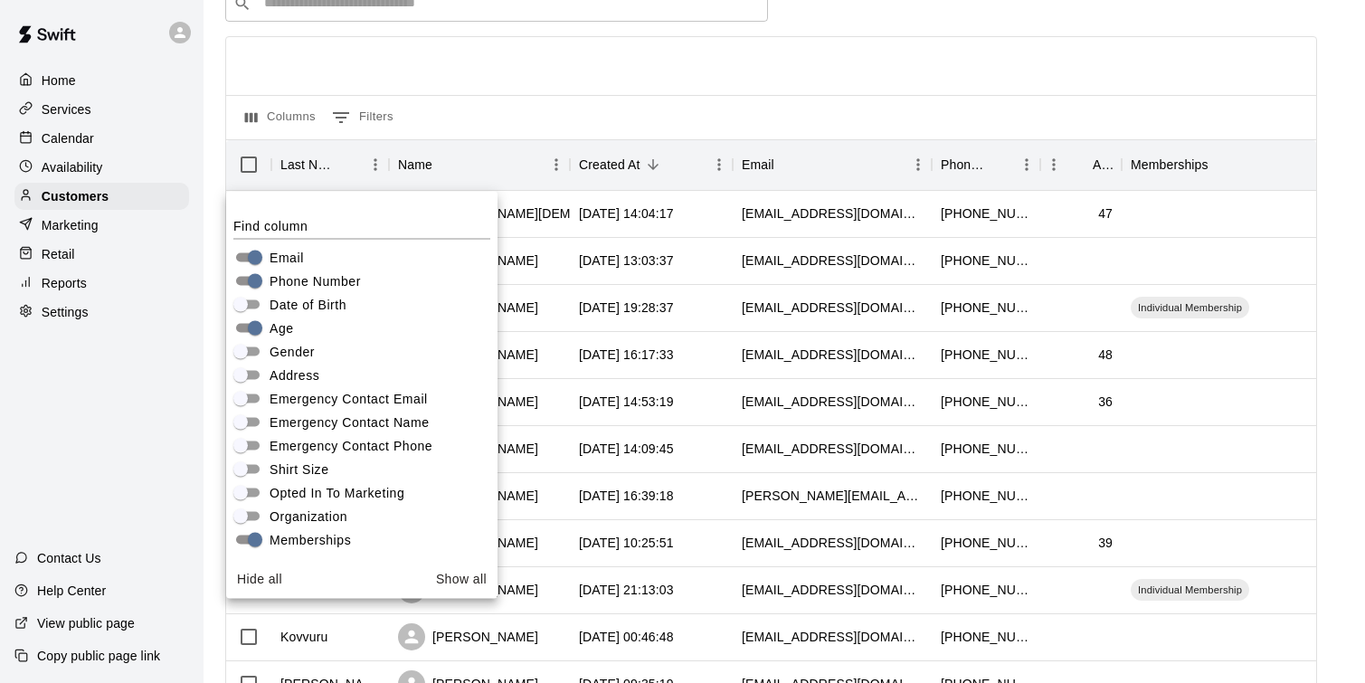
scroll to position [96, 0]
click at [567, 73] on div at bounding box center [771, 65] width 1090 height 58
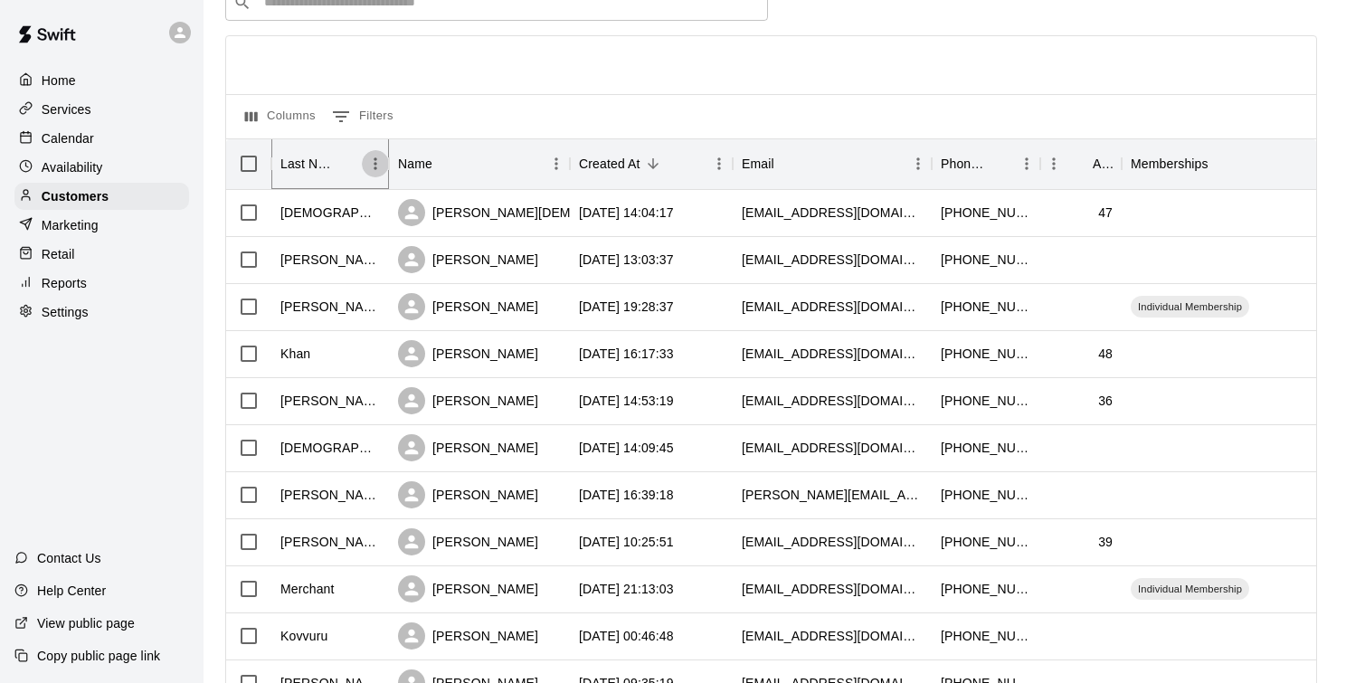
click at [375, 164] on icon "Menu" at bounding box center [375, 164] width 3 height 12
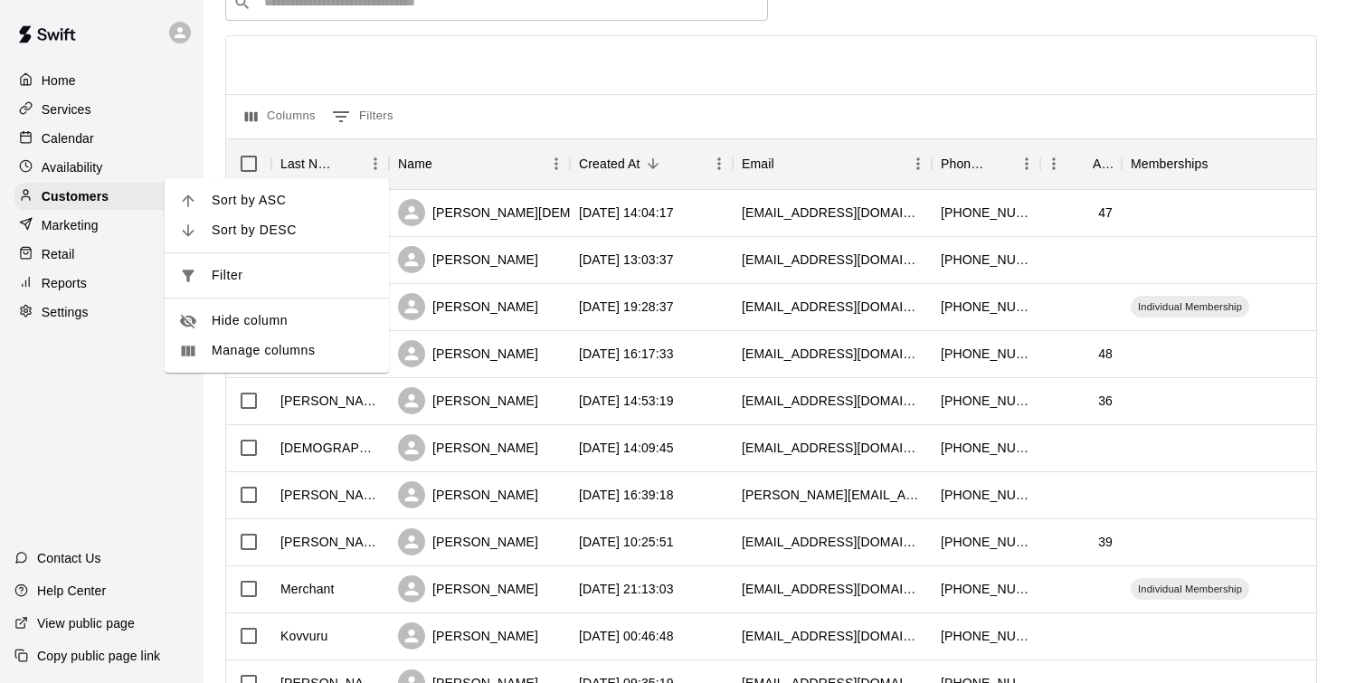
click at [321, 209] on li "Sort by ASC" at bounding box center [277, 200] width 224 height 30
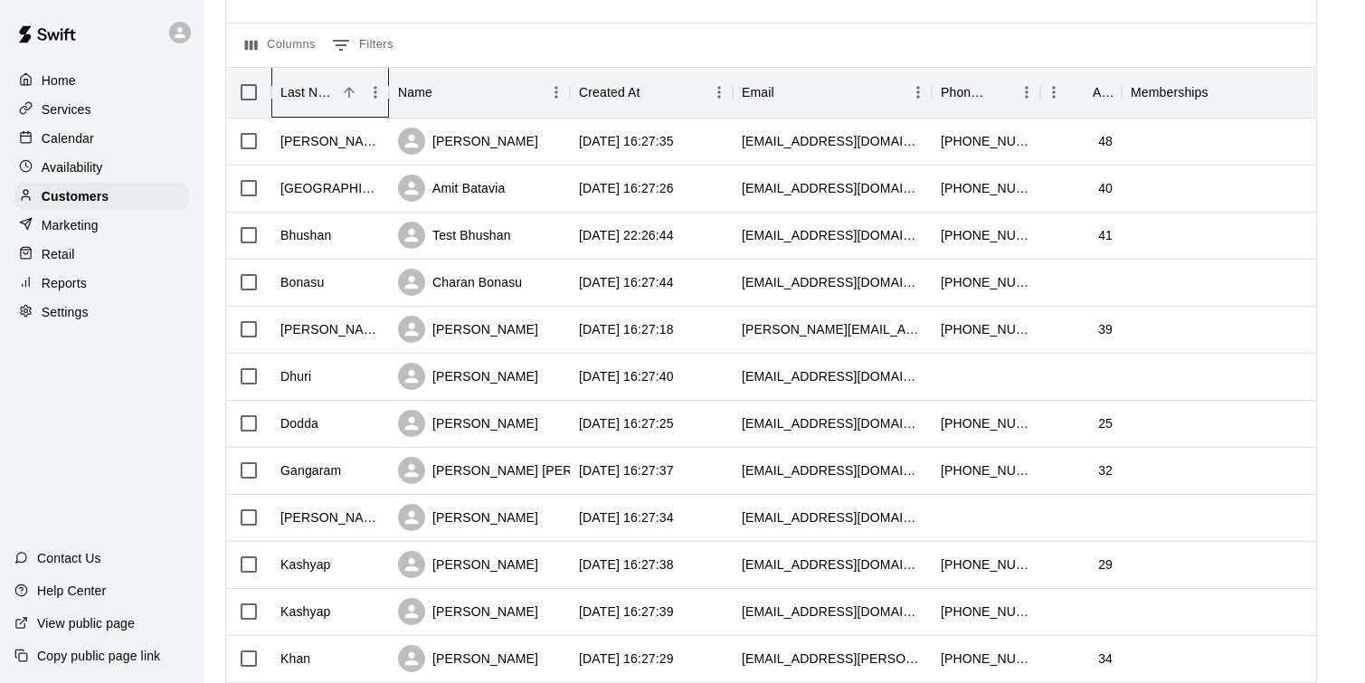
scroll to position [213, 0]
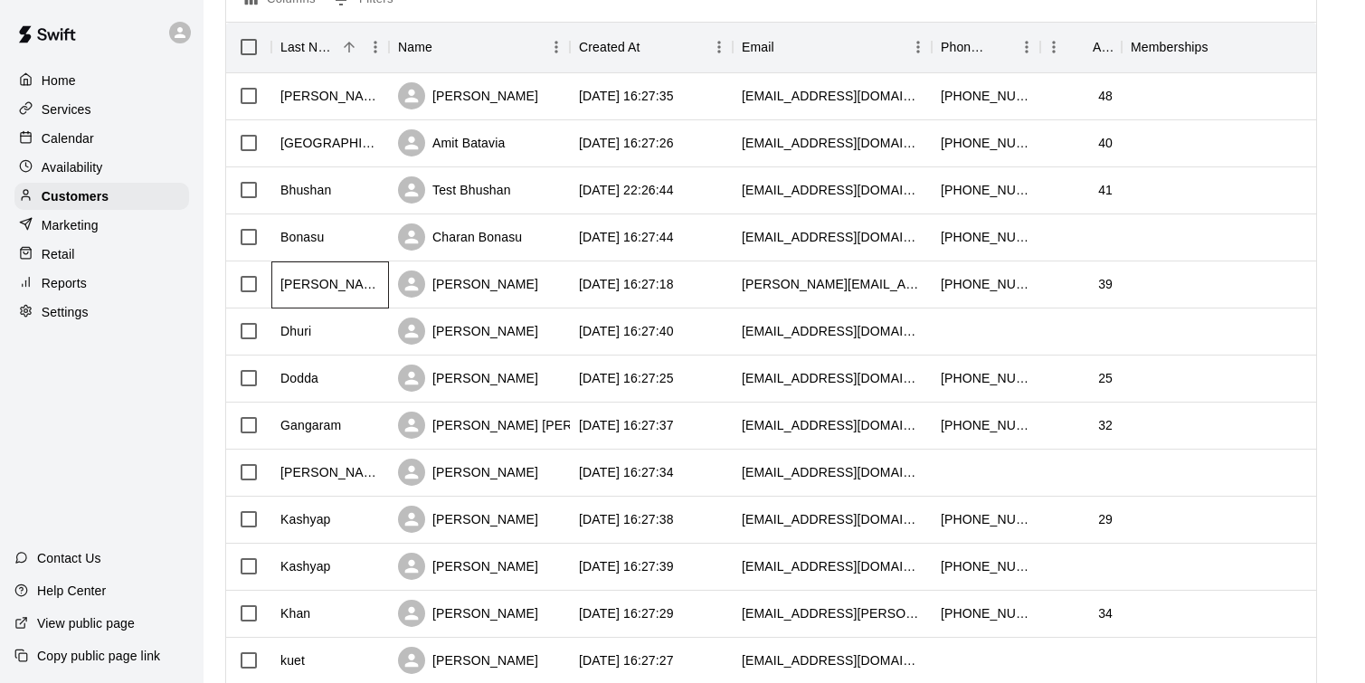
click at [334, 299] on div "[PERSON_NAME]" at bounding box center [330, 284] width 118 height 47
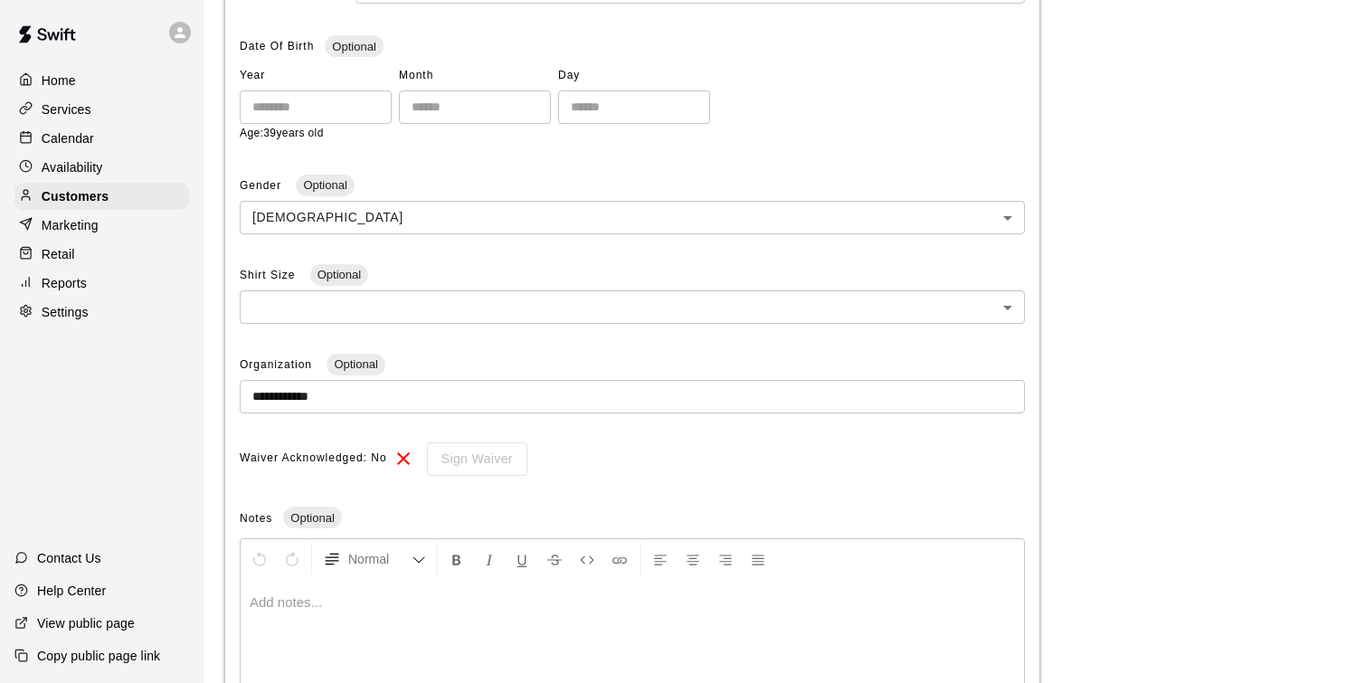
scroll to position [398, 0]
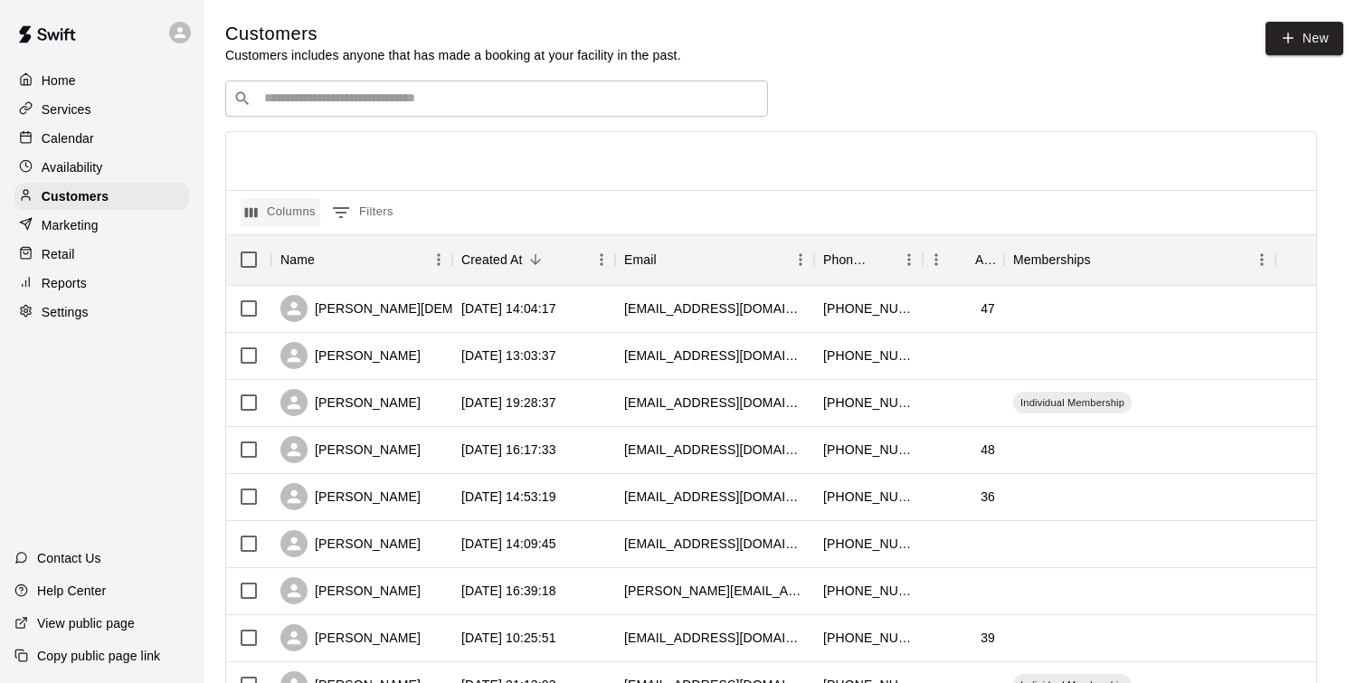
click at [287, 222] on button "Columns" at bounding box center [281, 212] width 80 height 29
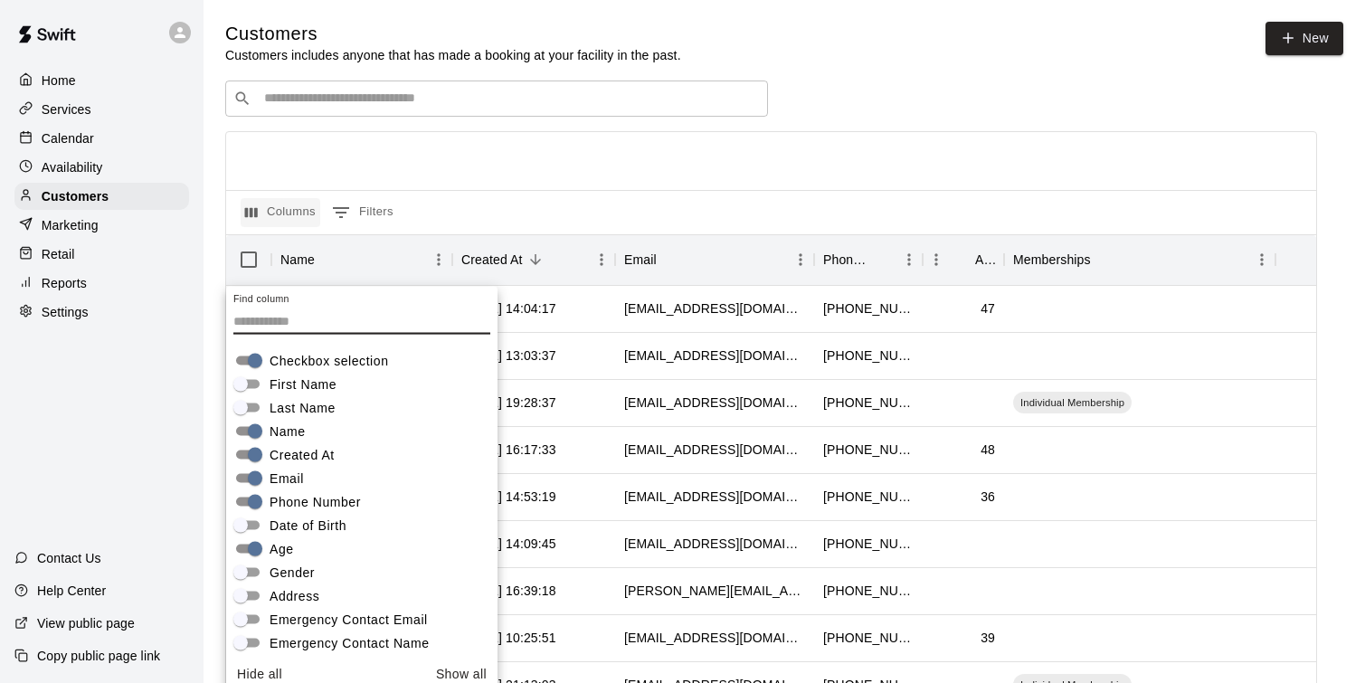
scroll to position [10, 0]
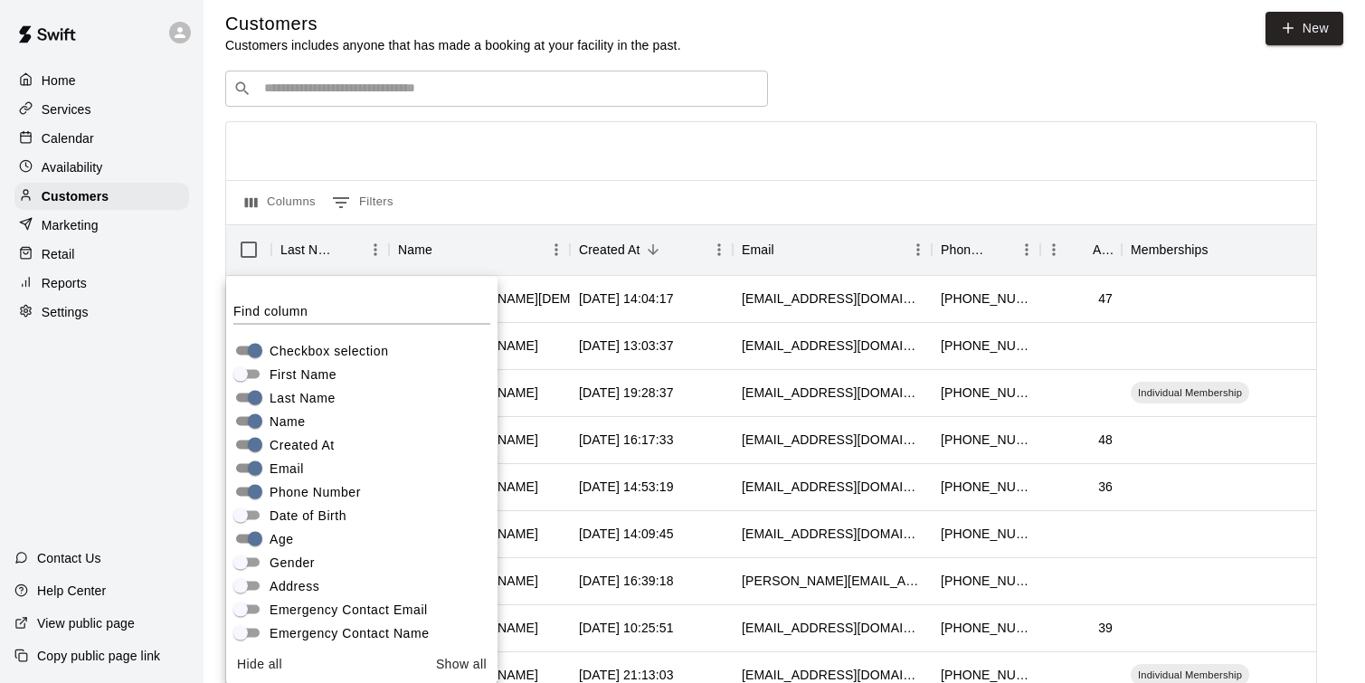
click at [454, 174] on div at bounding box center [771, 151] width 1090 height 58
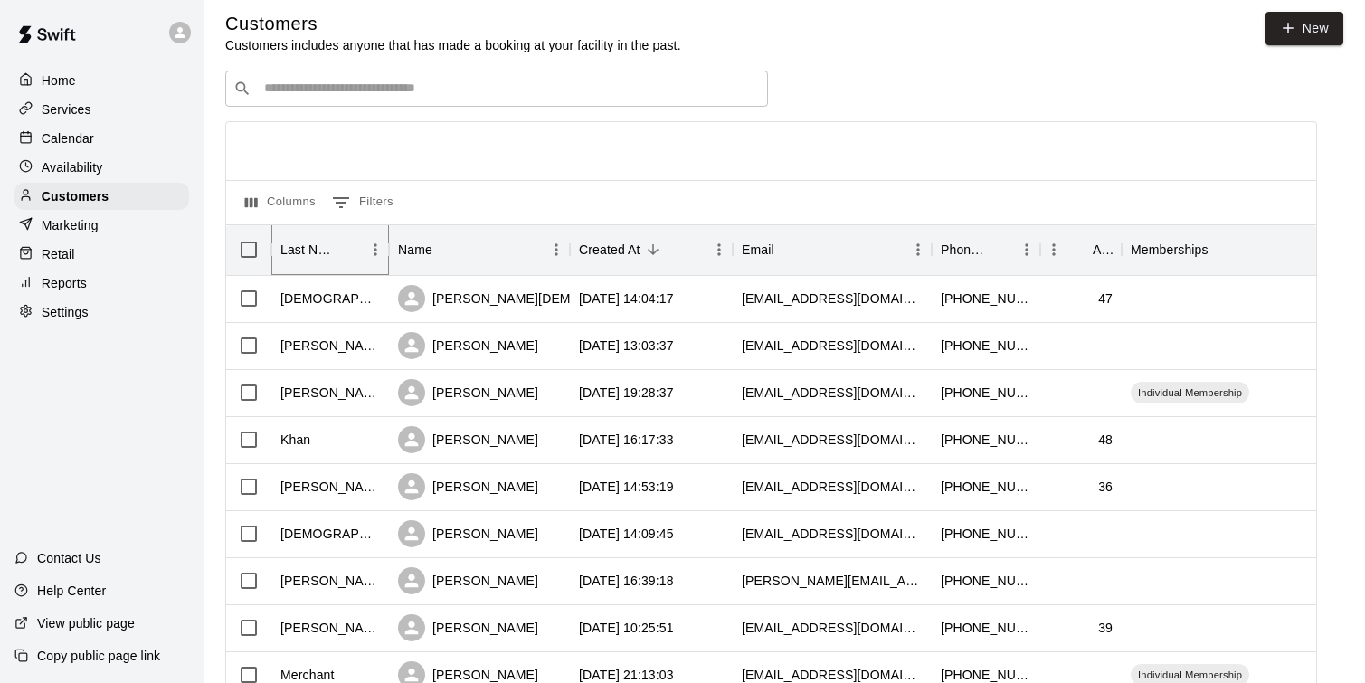
click at [374, 252] on icon "Menu" at bounding box center [375, 250] width 18 height 18
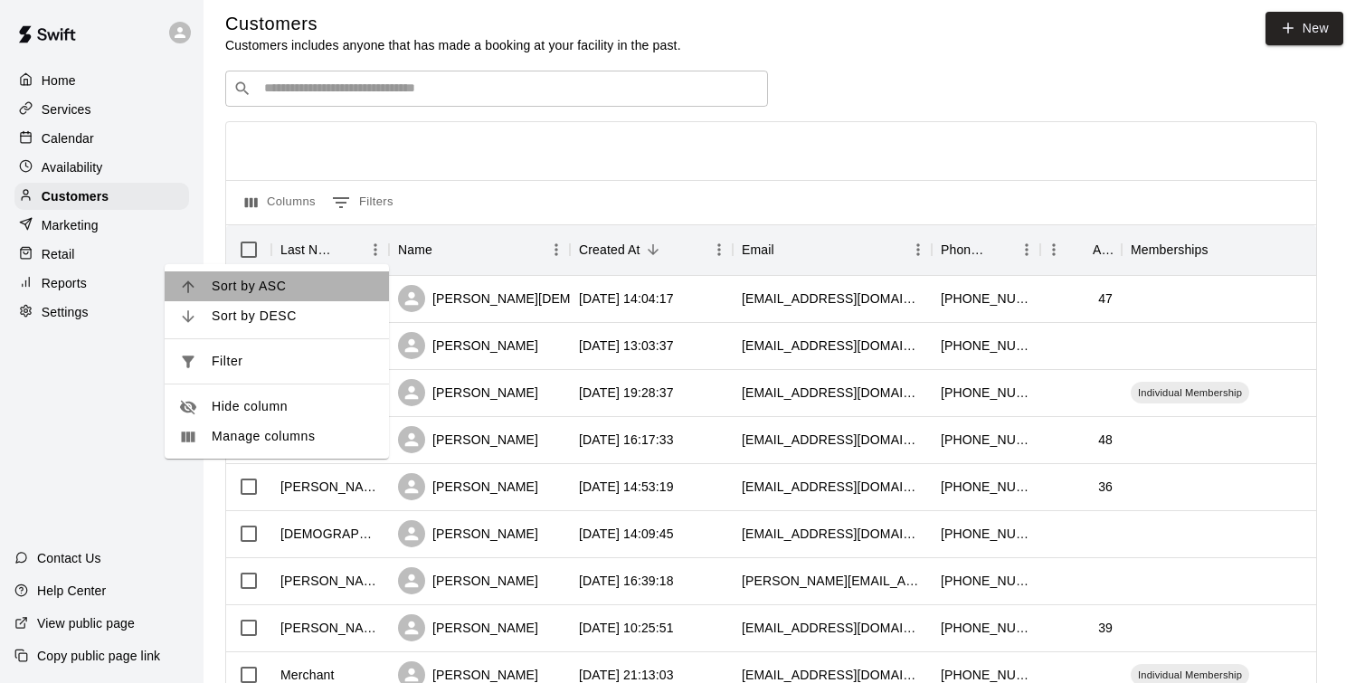
click at [323, 289] on span "Sort by ASC" at bounding box center [293, 286] width 163 height 19
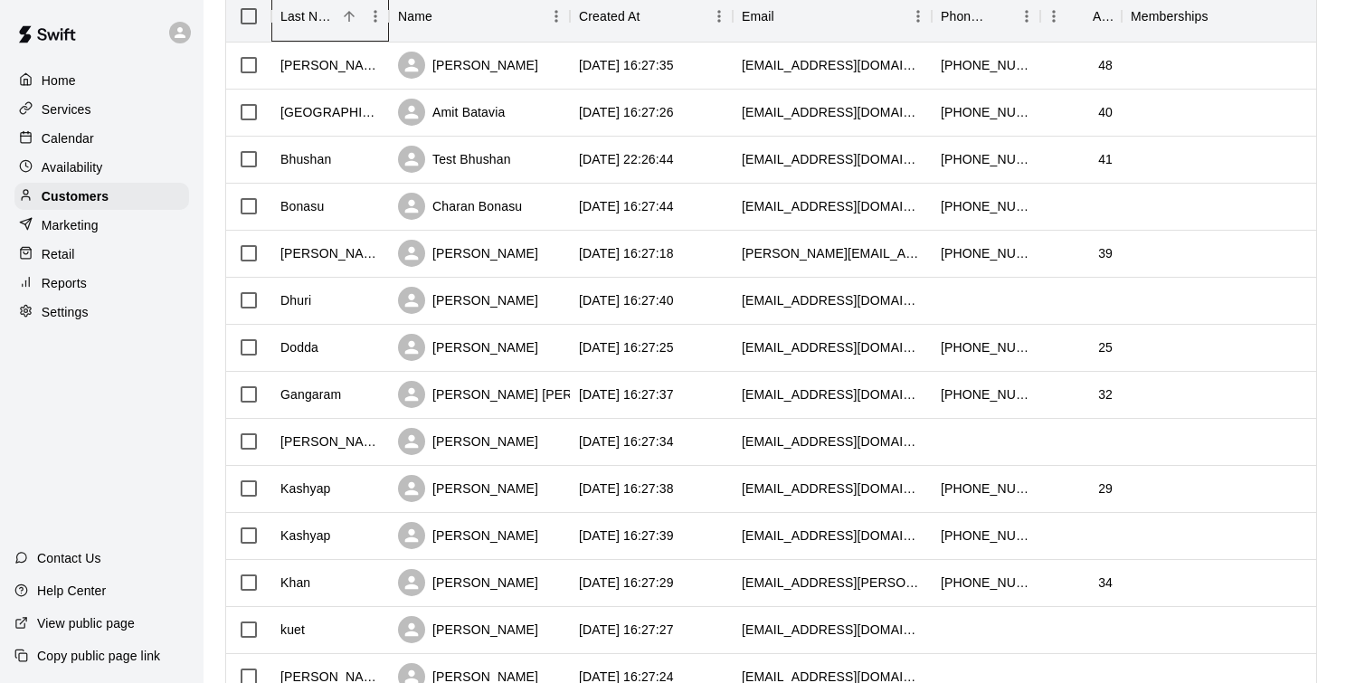
scroll to position [282, 0]
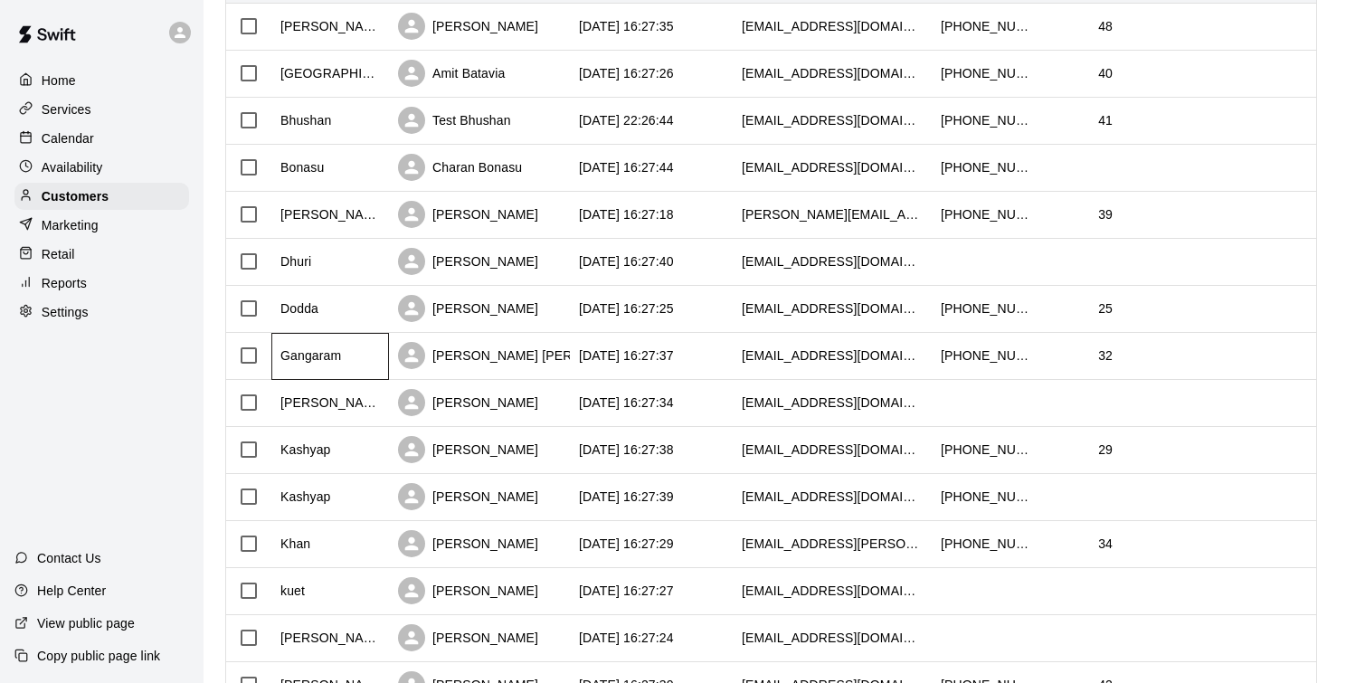
click at [336, 371] on div "Gangaram" at bounding box center [330, 356] width 118 height 47
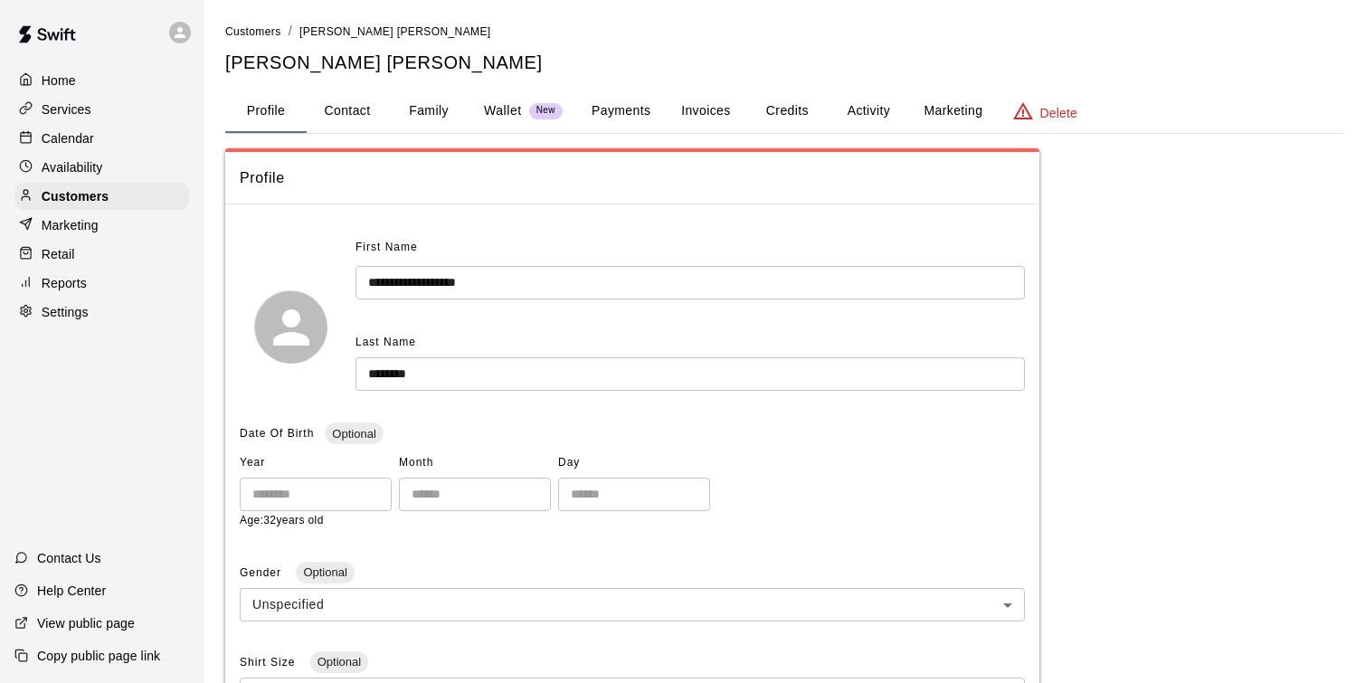
click at [351, 119] on button "Contact" at bounding box center [347, 111] width 81 height 43
select select "**"
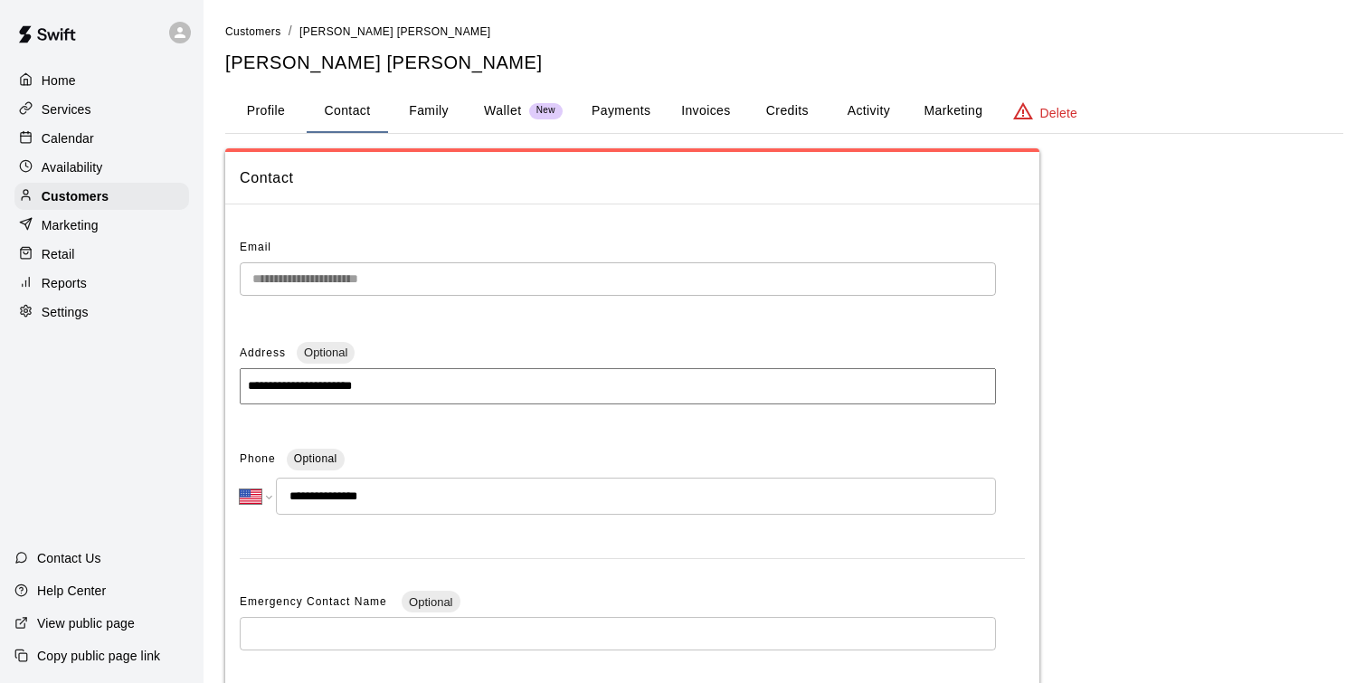
click at [265, 113] on button "Profile" at bounding box center [265, 111] width 81 height 43
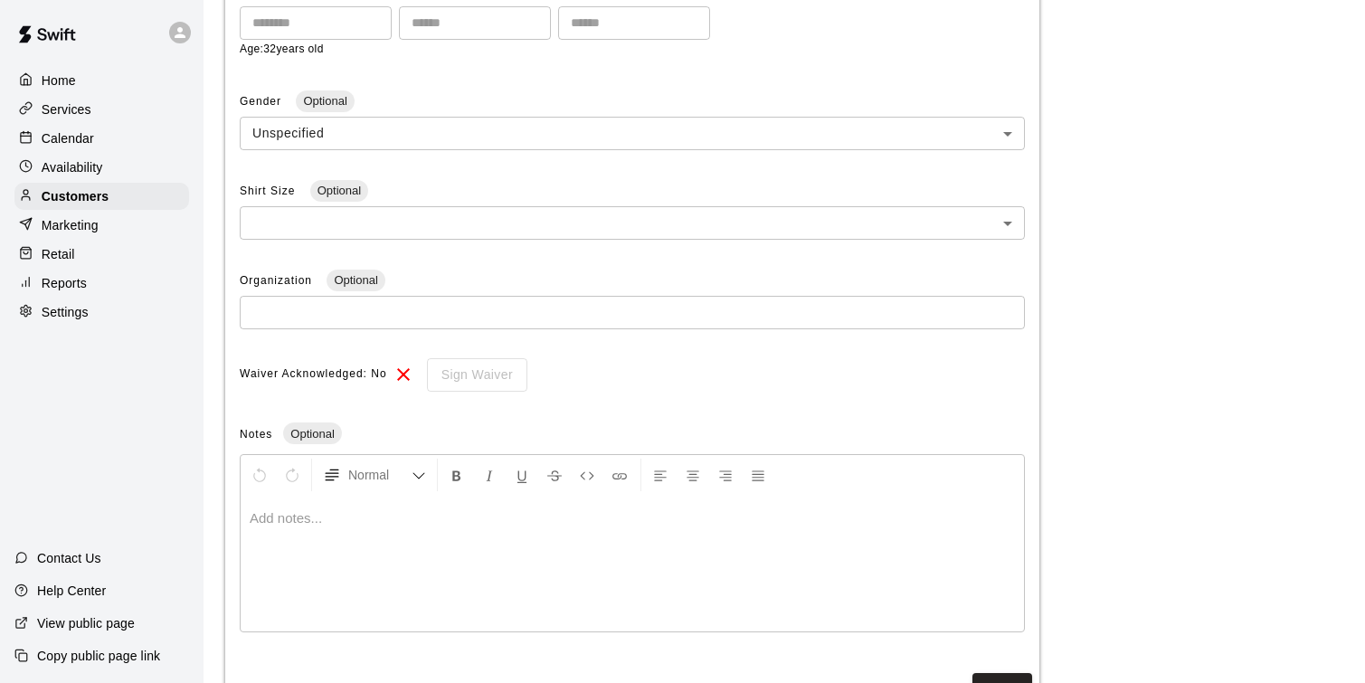
scroll to position [498, 0]
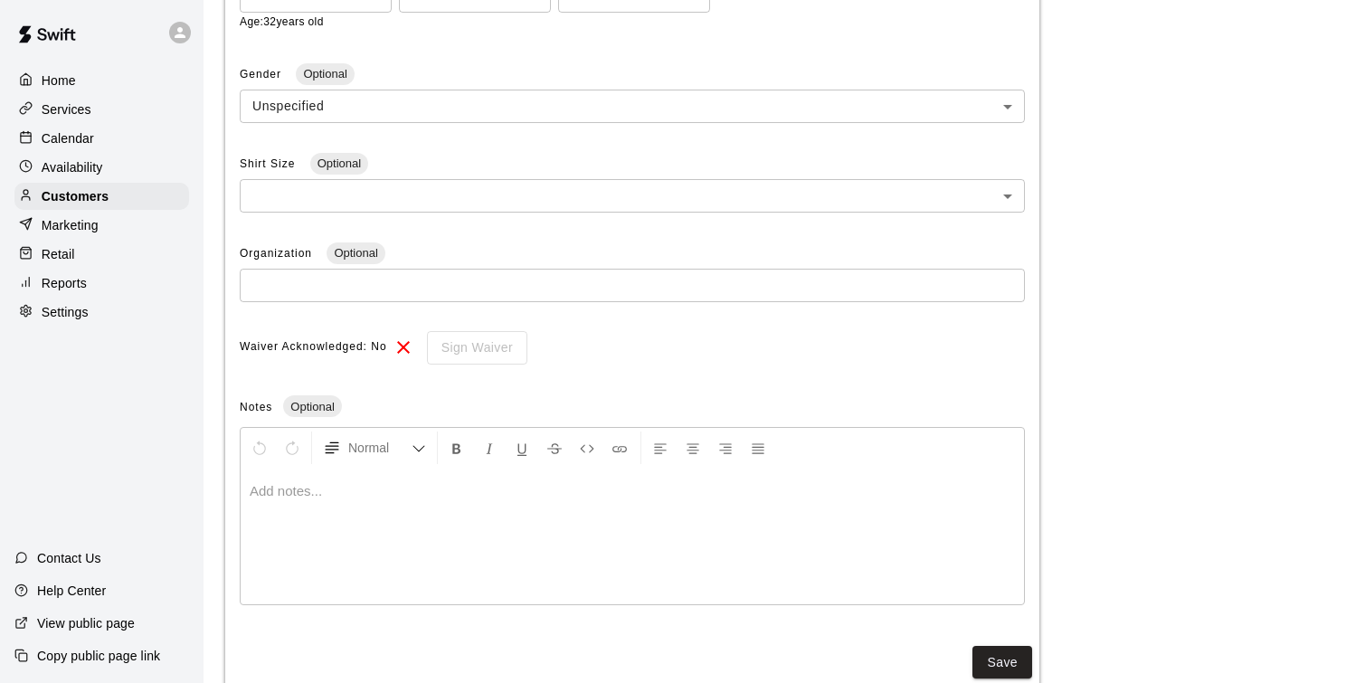
click at [456, 496] on p at bounding box center [632, 491] width 765 height 18
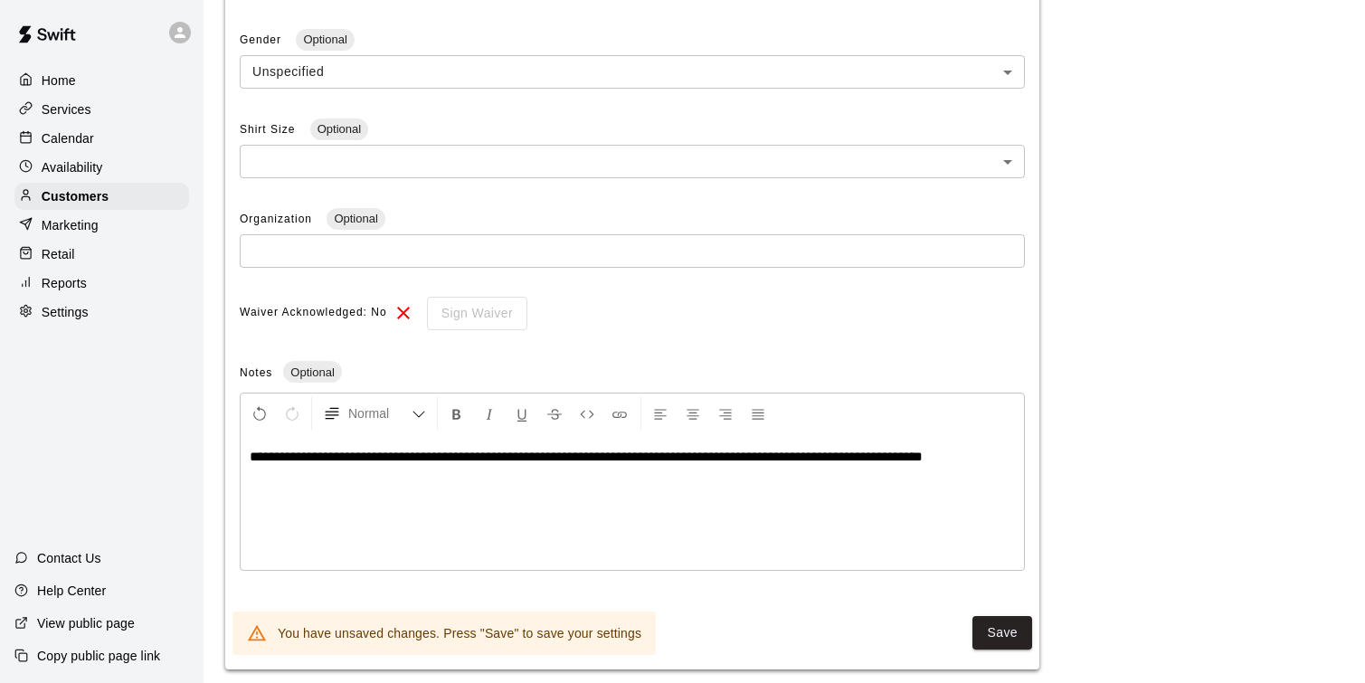
scroll to position [534, 0]
click at [989, 631] on button "Save" at bounding box center [1003, 631] width 60 height 33
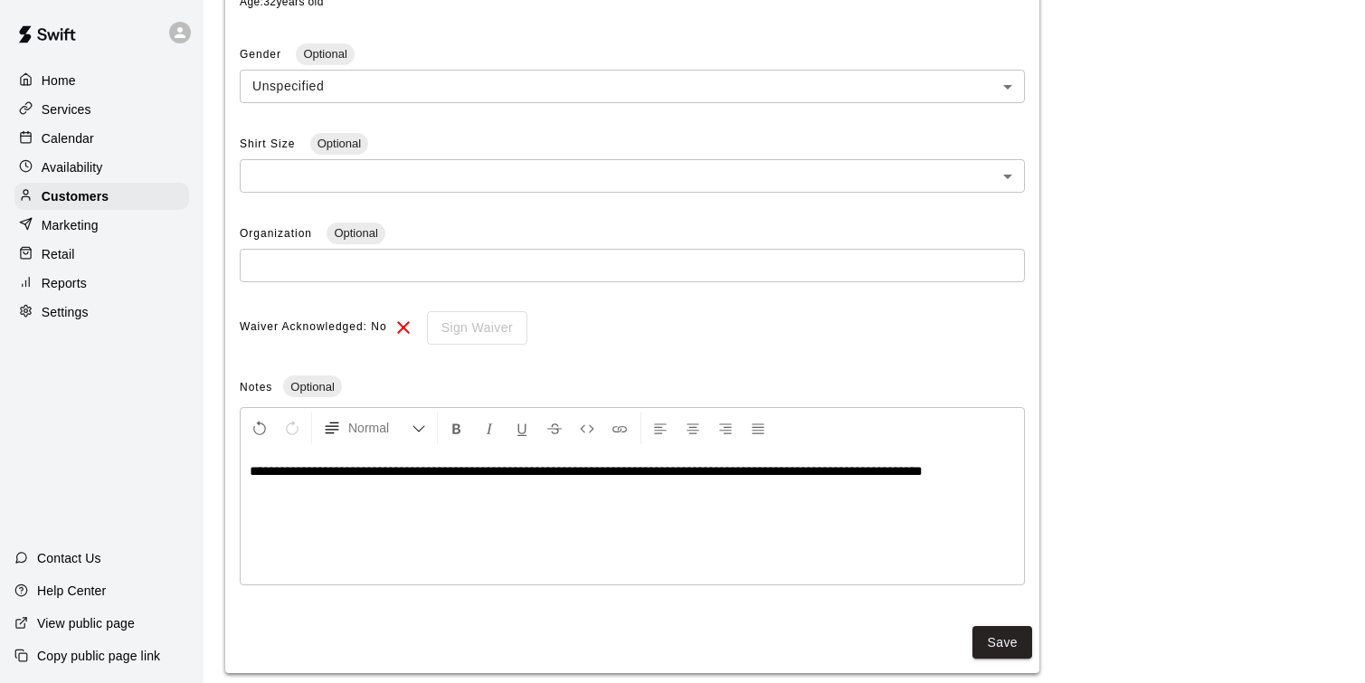
scroll to position [546, 0]
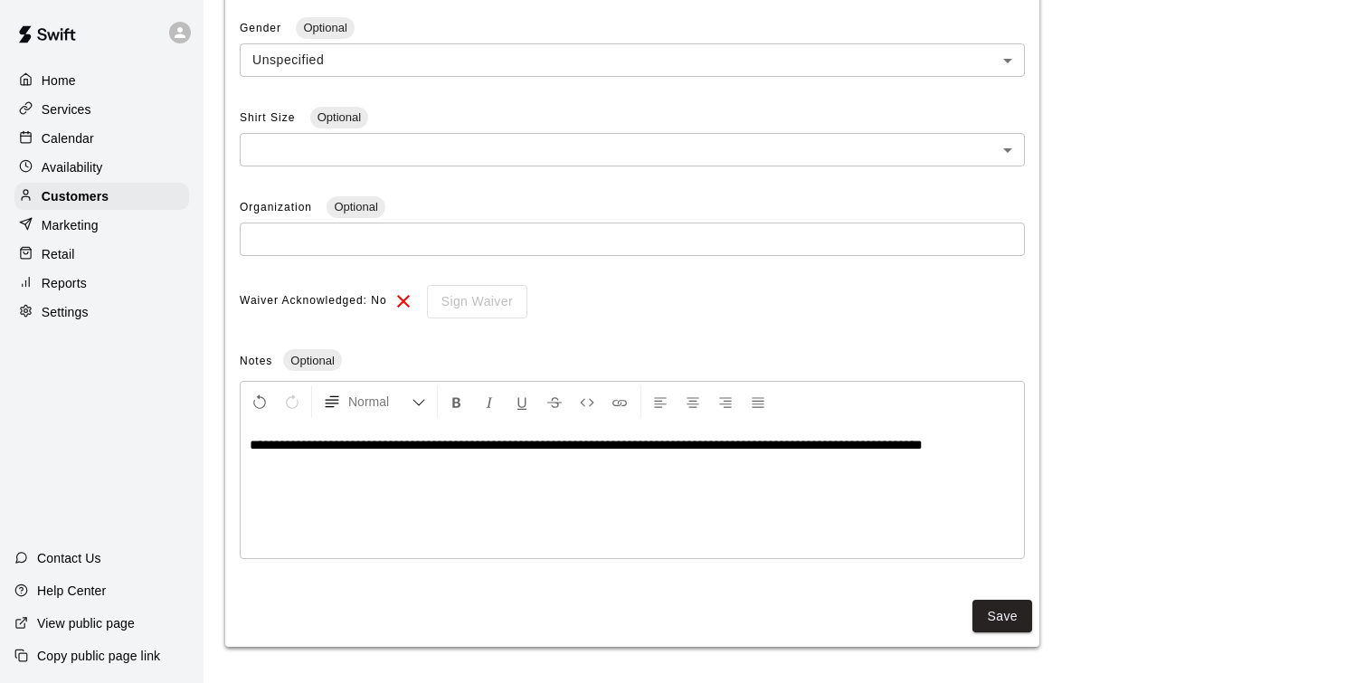
click at [745, 495] on div "**********" at bounding box center [632, 490] width 783 height 136
click at [1003, 612] on button "Save" at bounding box center [1003, 616] width 60 height 33
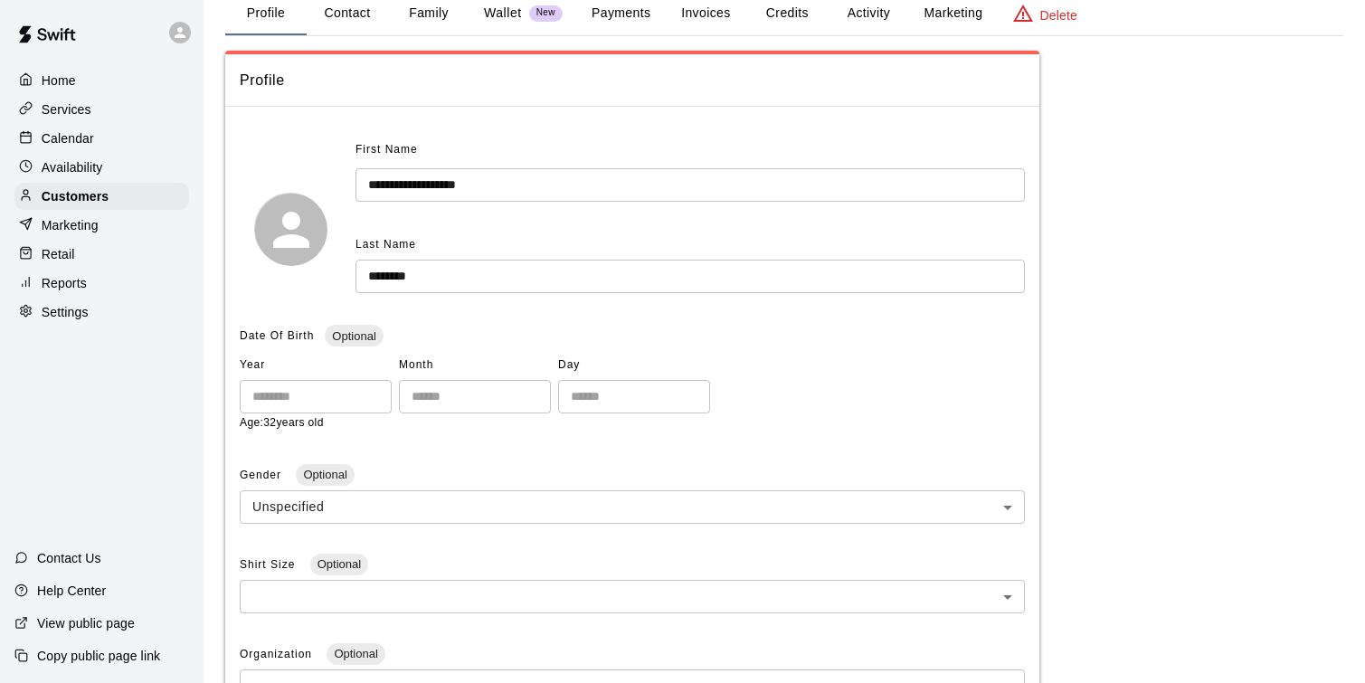
scroll to position [0, 0]
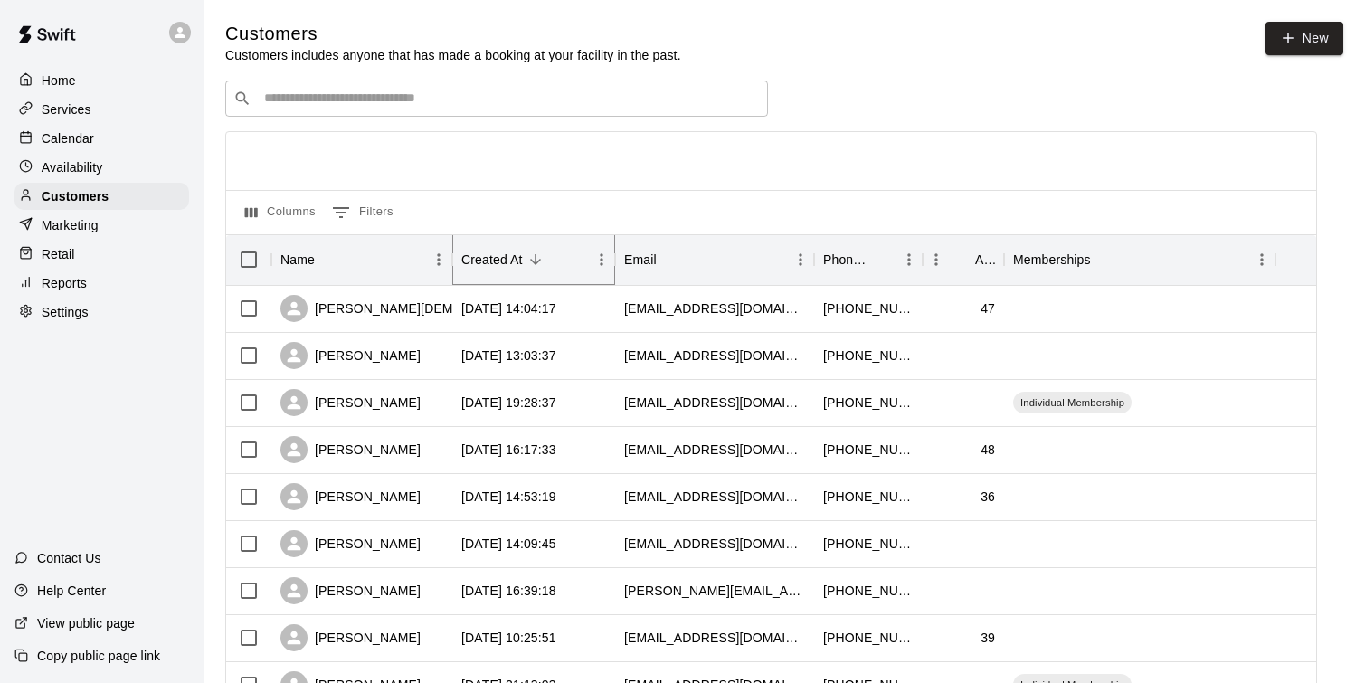
click at [536, 261] on icon "Sort" at bounding box center [535, 260] width 16 height 16
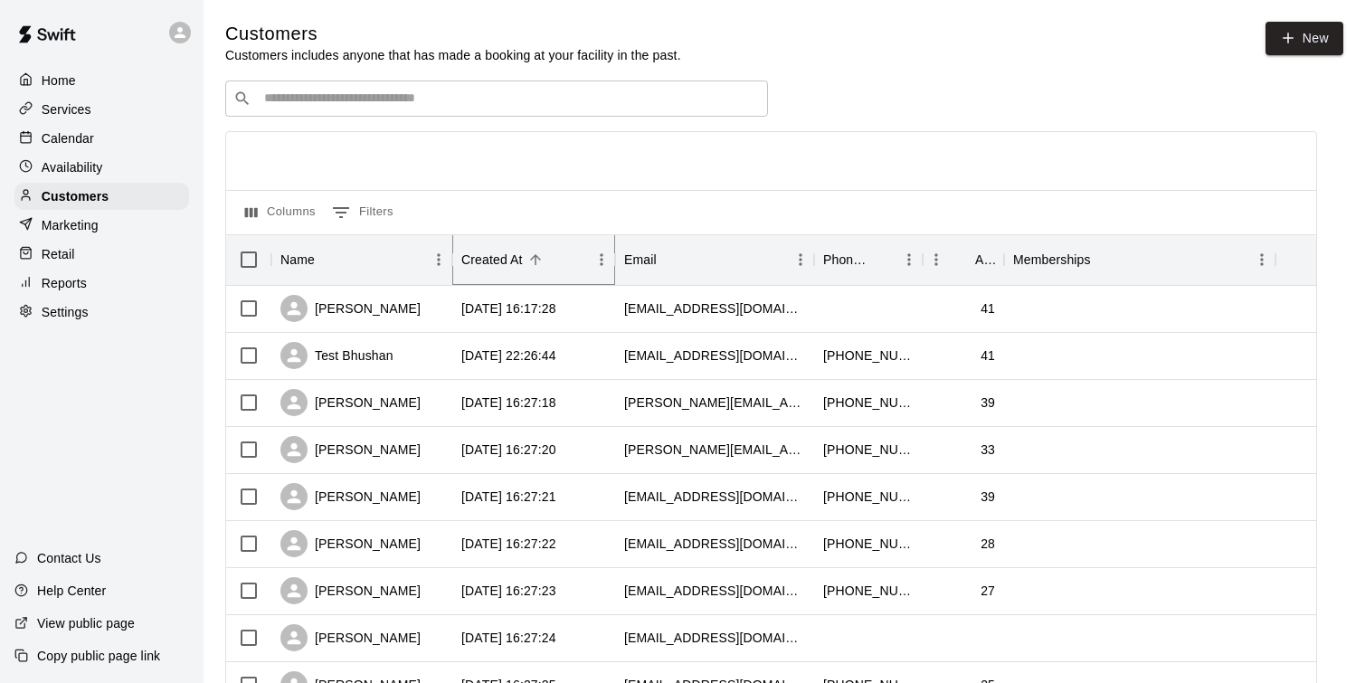
click at [536, 261] on icon "Sort" at bounding box center [535, 260] width 16 height 16
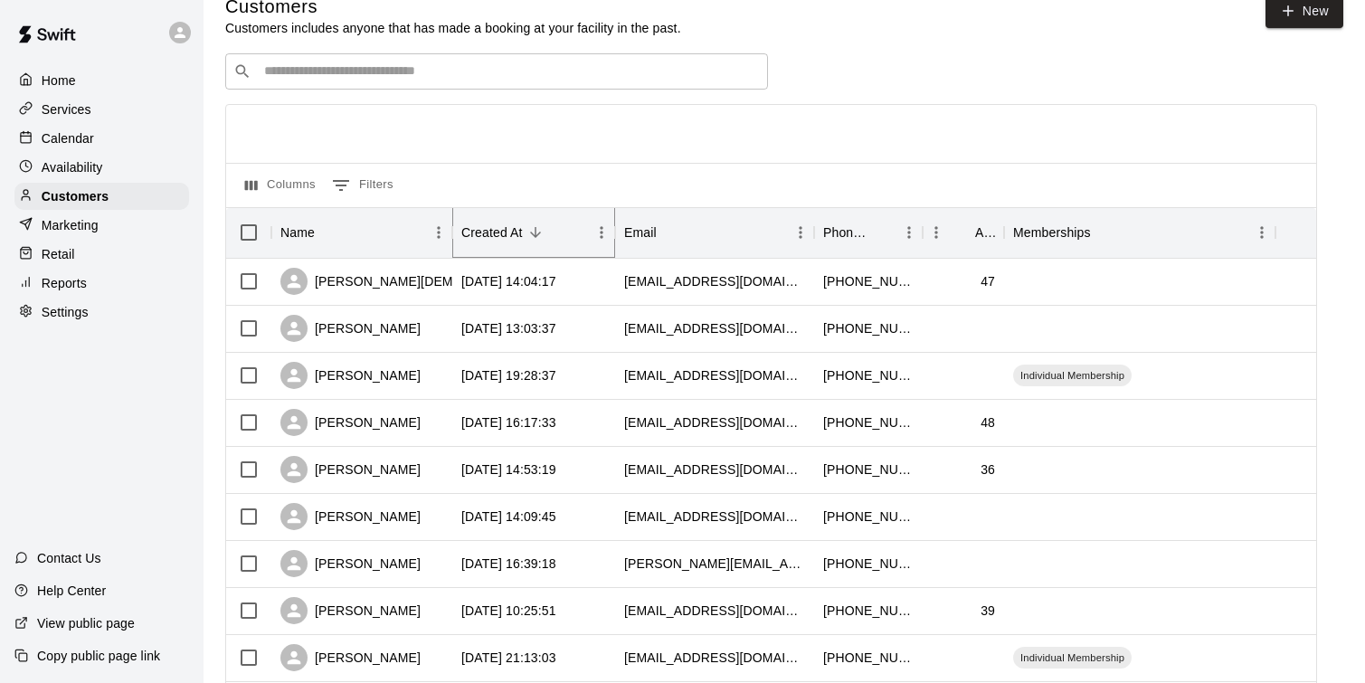
scroll to position [38, 0]
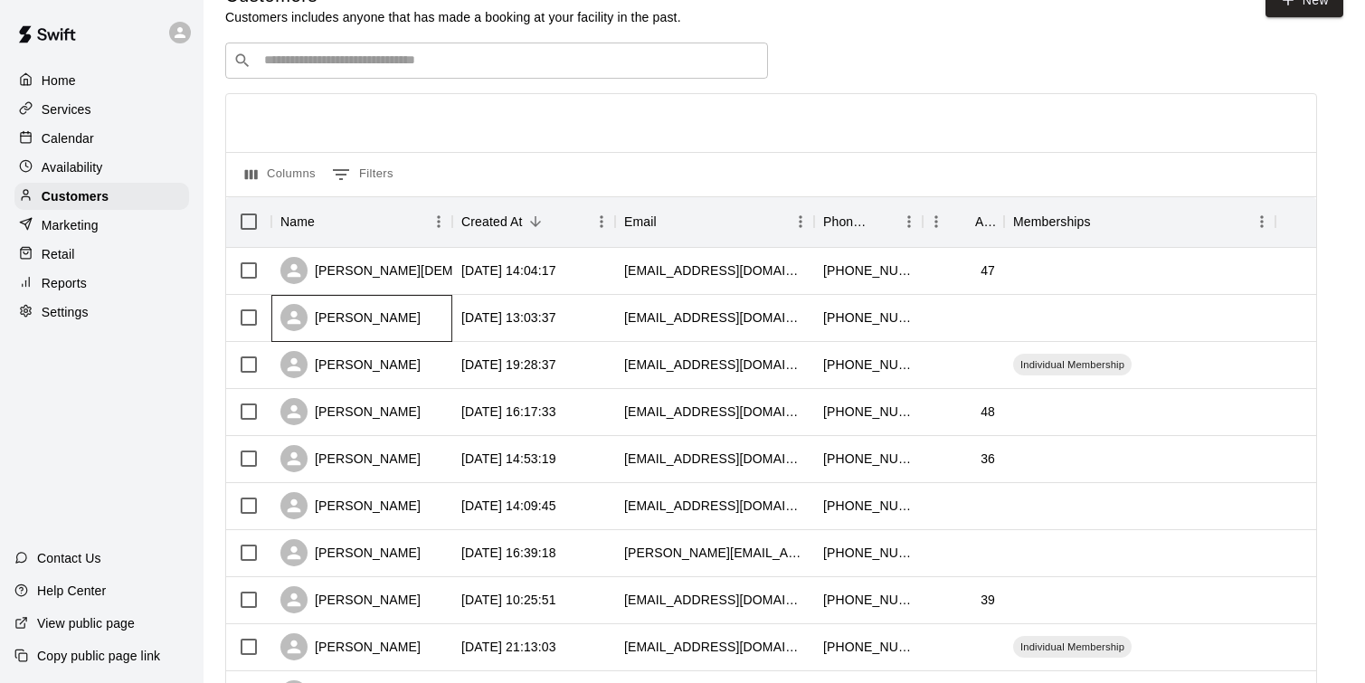
click at [391, 325] on div "[PERSON_NAME]" at bounding box center [350, 317] width 140 height 27
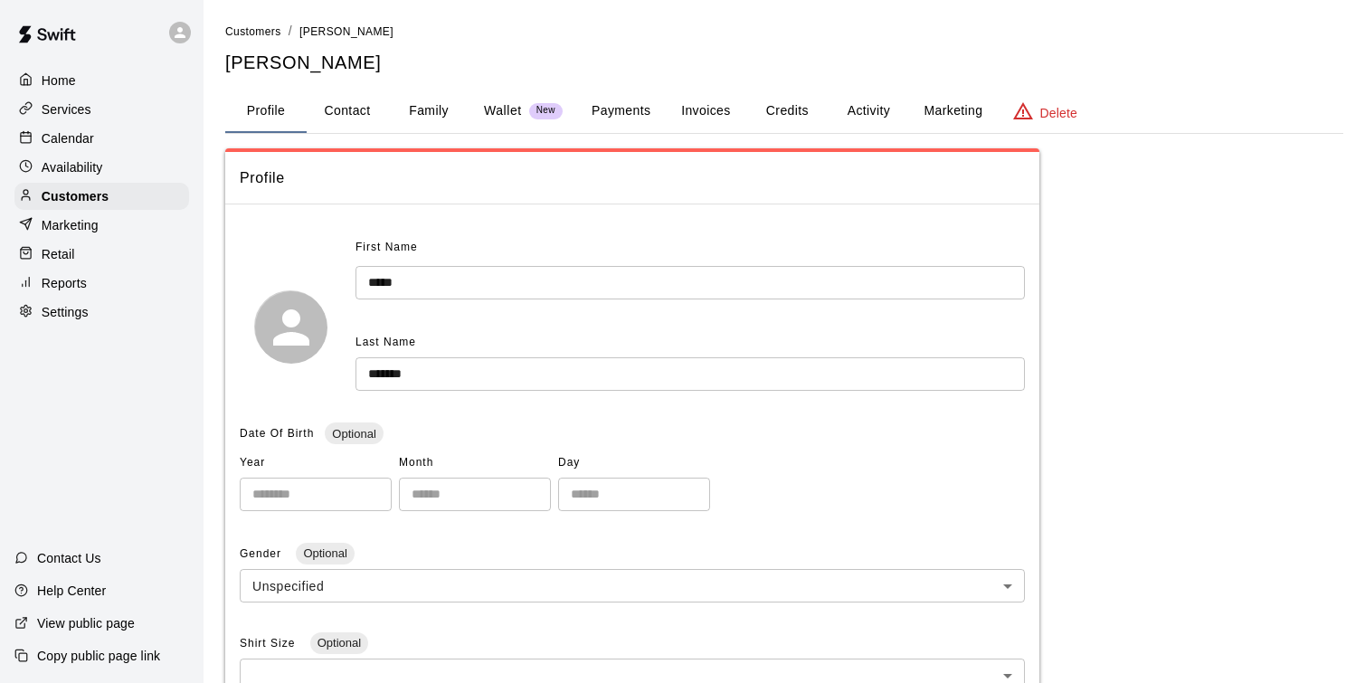
click at [350, 124] on button "Contact" at bounding box center [347, 111] width 81 height 43
select select "**"
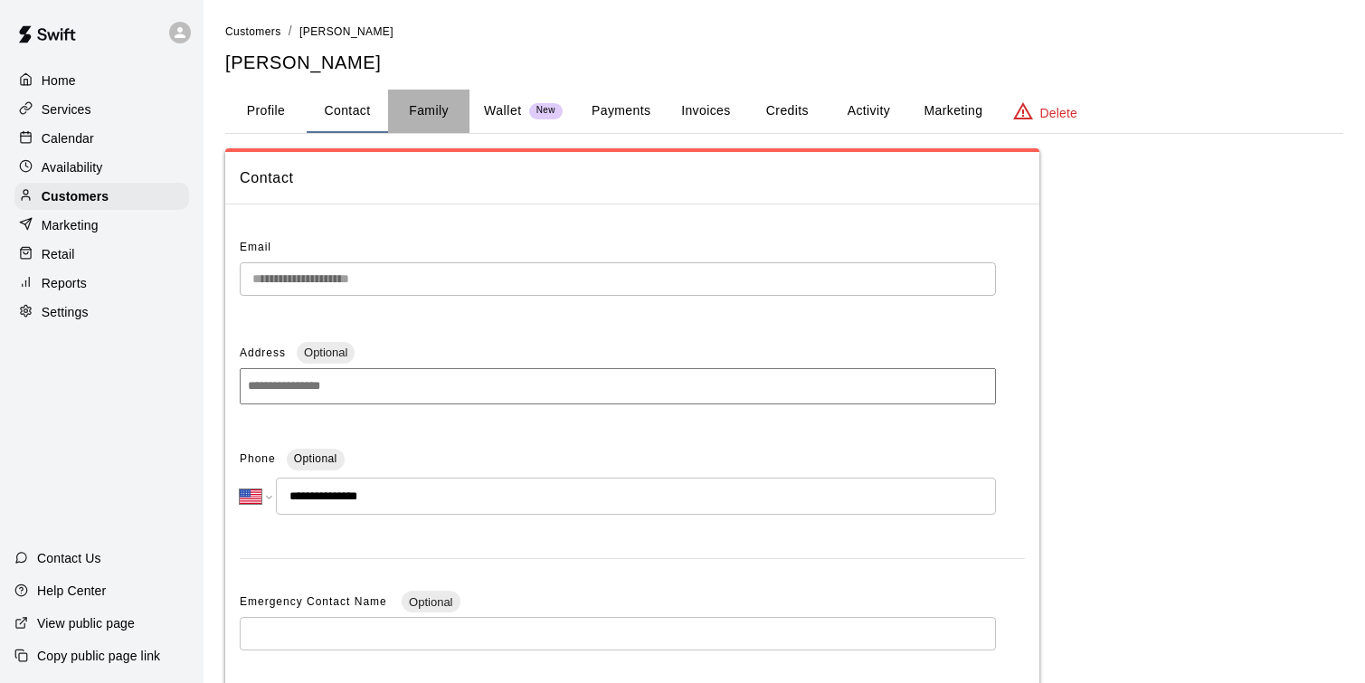
click at [432, 108] on button "Family" at bounding box center [428, 111] width 81 height 43
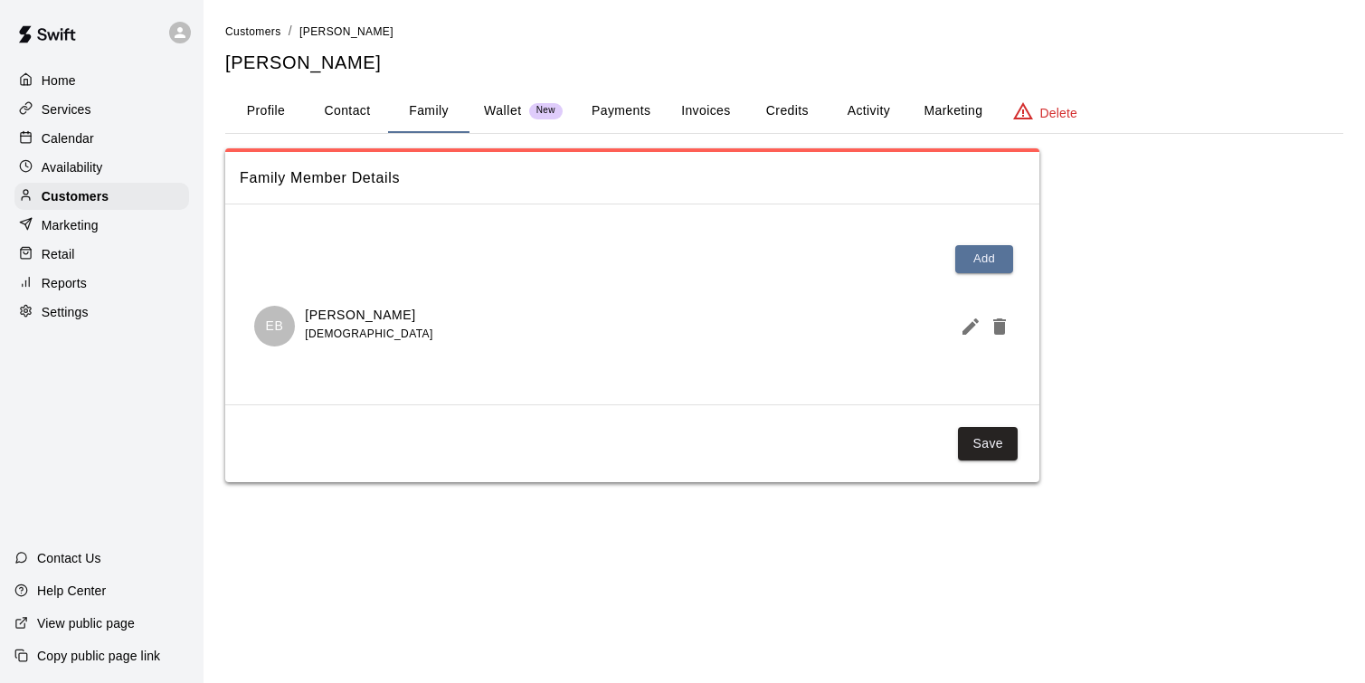
click at [282, 107] on button "Profile" at bounding box center [265, 111] width 81 height 43
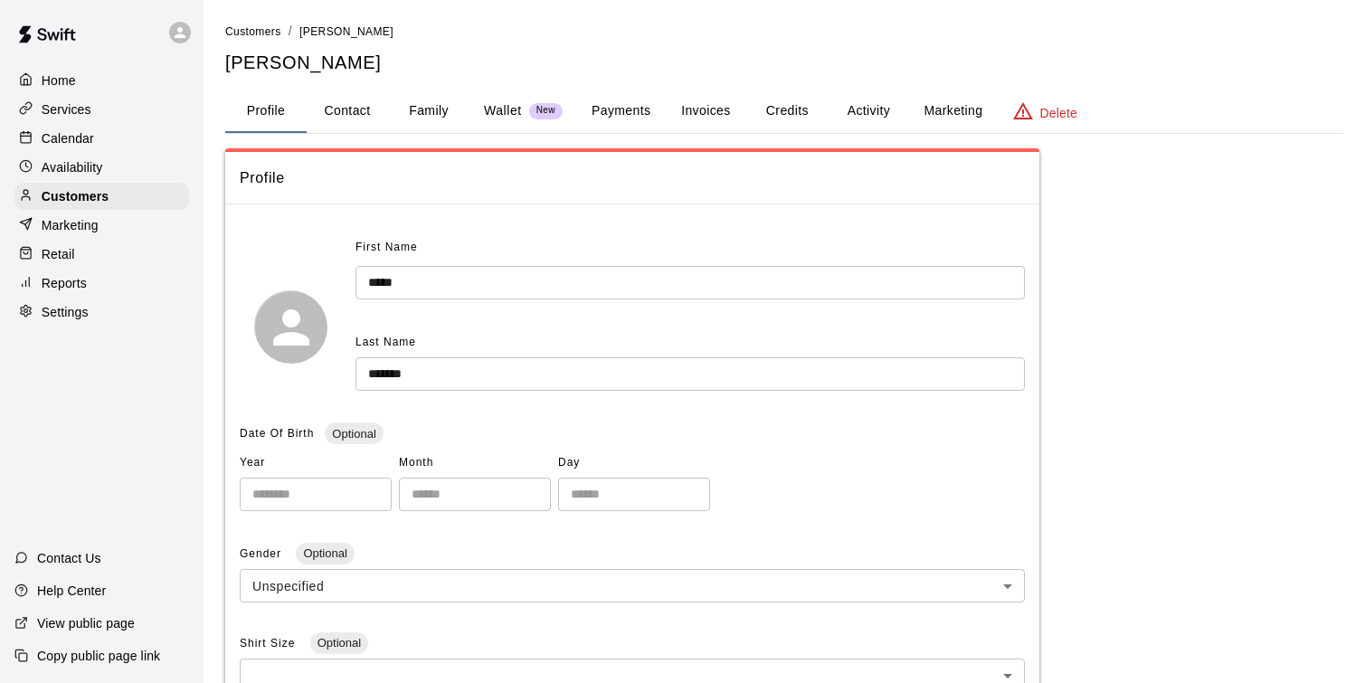
click at [1138, 176] on div "**********" at bounding box center [784, 660] width 1118 height 1025
